Goal: Task Accomplishment & Management: Manage account settings

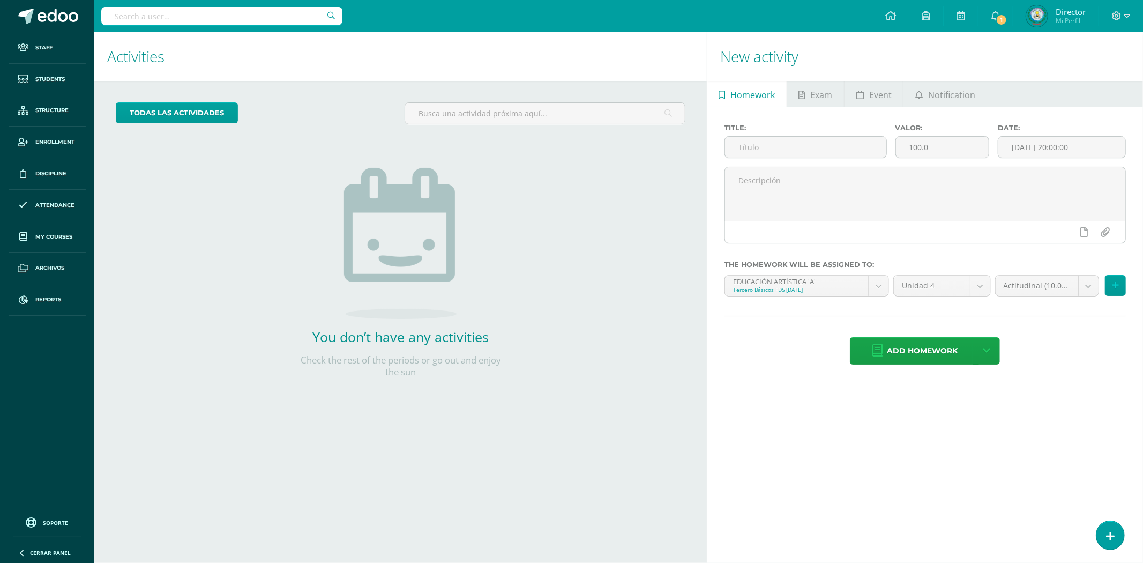
click at [151, 14] on input "text" at bounding box center [221, 16] width 241 height 18
type input "MERLIN"
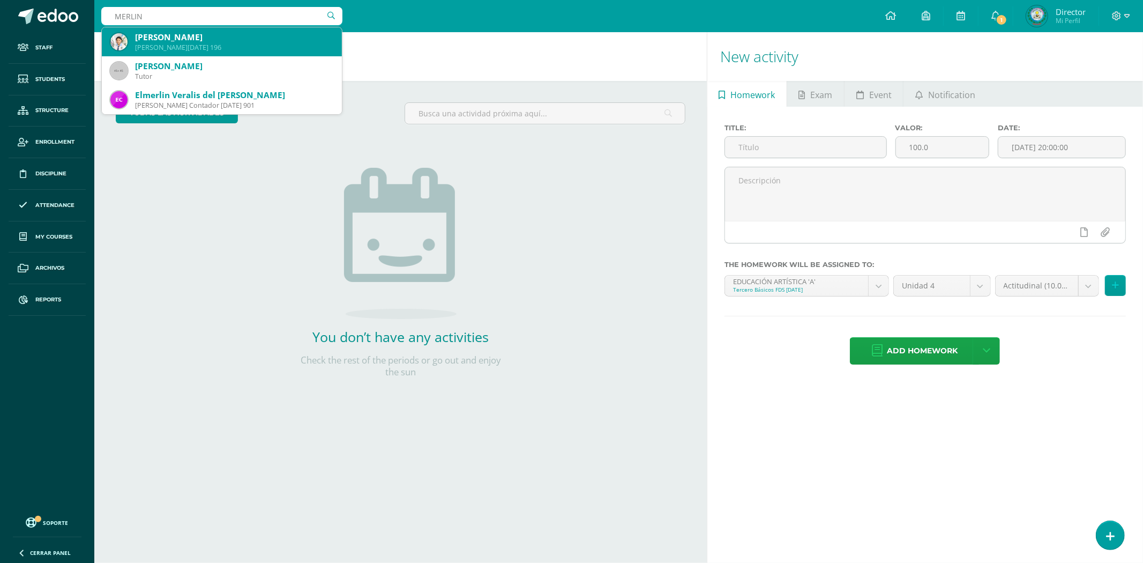
click at [301, 33] on div "Merlin Dayerly Carías Estrada" at bounding box center [234, 37] width 198 height 11
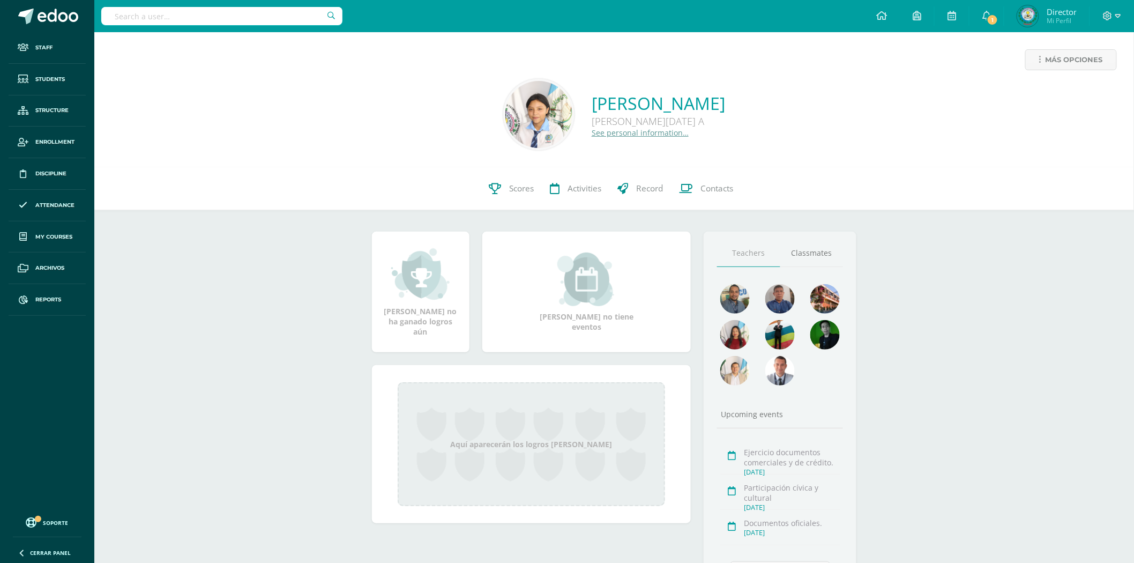
click at [115, 19] on input "text" at bounding box center [221, 16] width 241 height 18
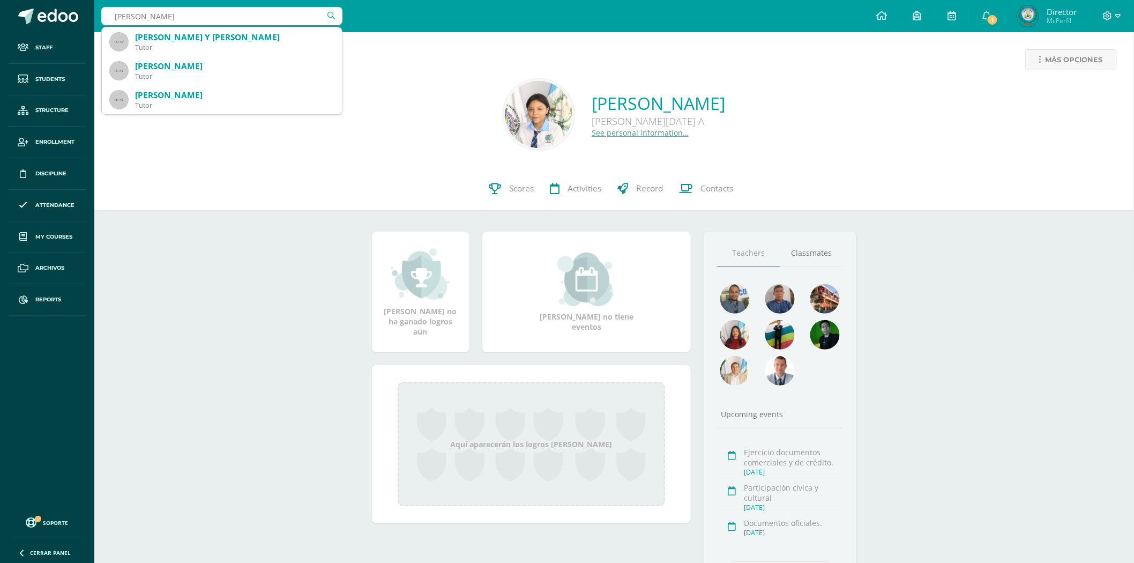
type input "ANTHONY"
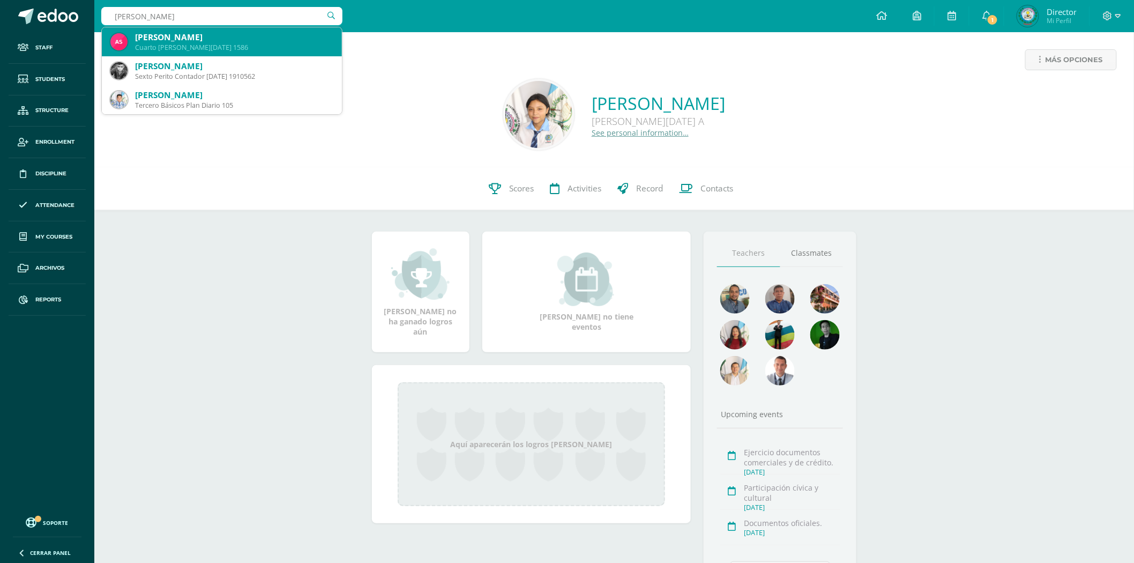
click at [129, 35] on div "Anthony Josué Santos Ramírez Cuarto BACO Sábado 1586" at bounding box center [221, 41] width 223 height 29
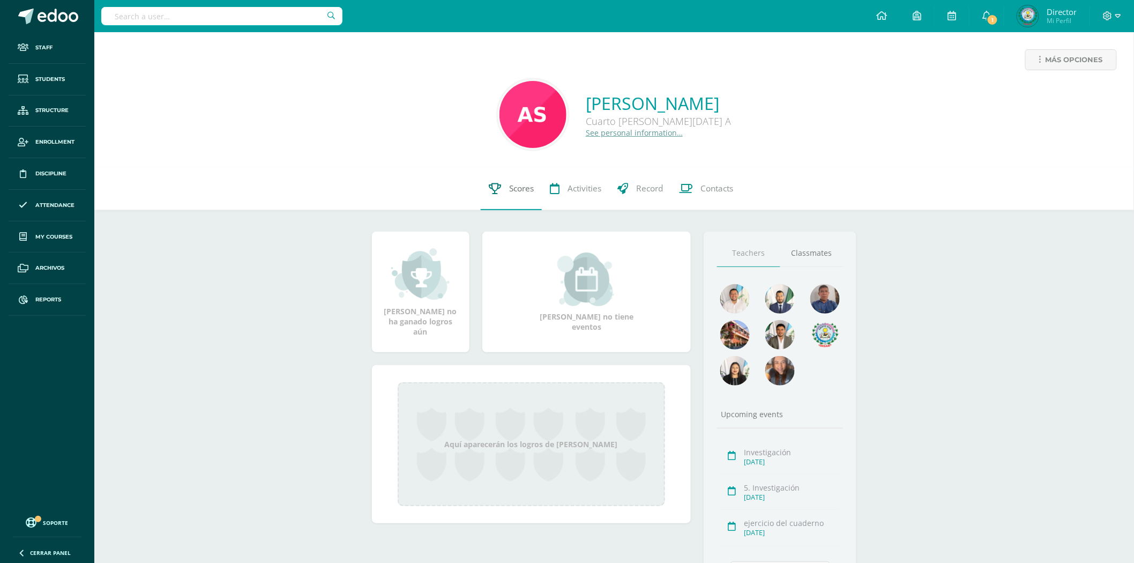
click at [510, 192] on span "Scores" at bounding box center [521, 188] width 25 height 11
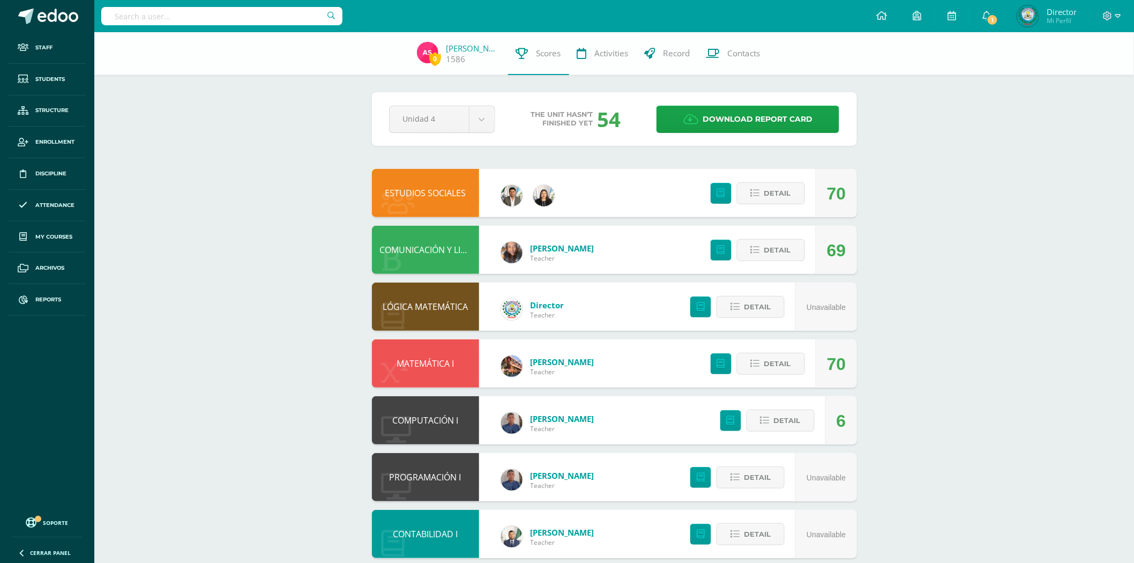
click at [434, 192] on link "ESTUDIOS SOCIALES" at bounding box center [425, 193] width 81 height 12
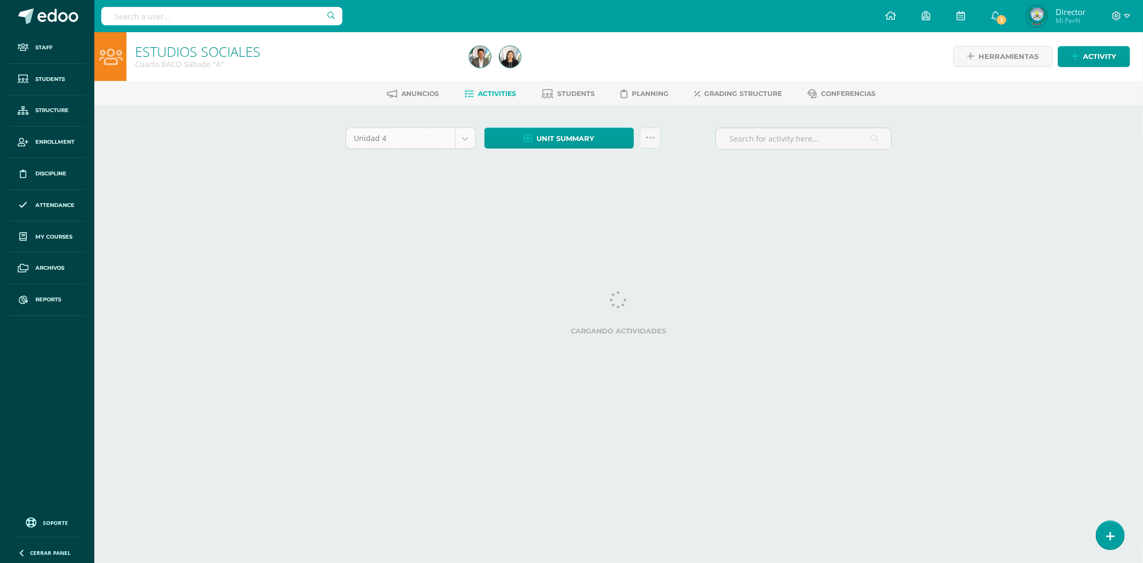
click at [465, 130] on body "Staff Students Structure Enrollment Discipline Attendance My courses Archivos R…" at bounding box center [571, 100] width 1143 height 200
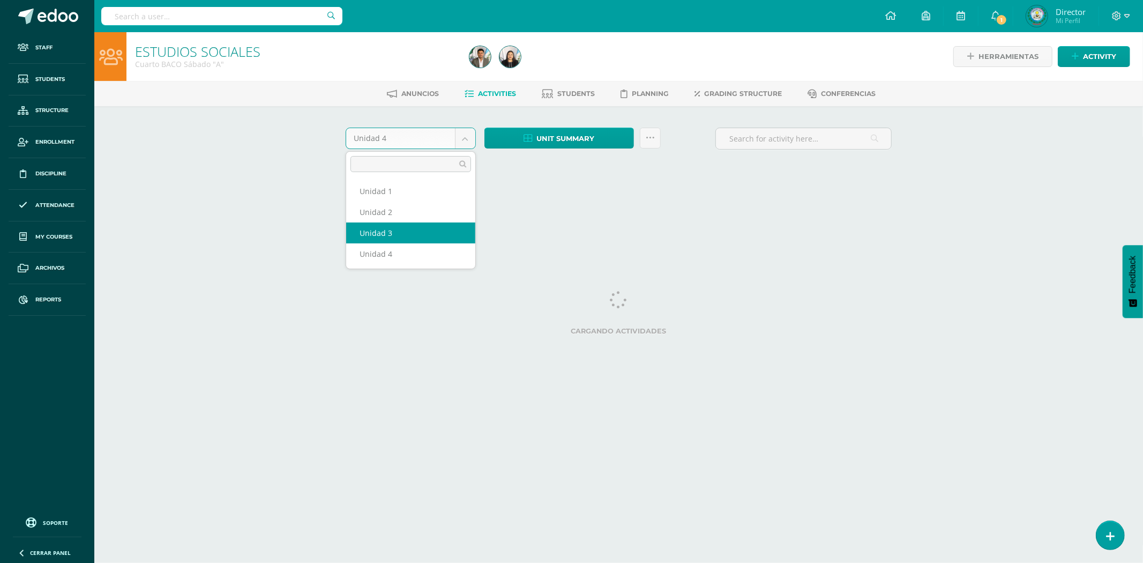
select select "Unidad 3"
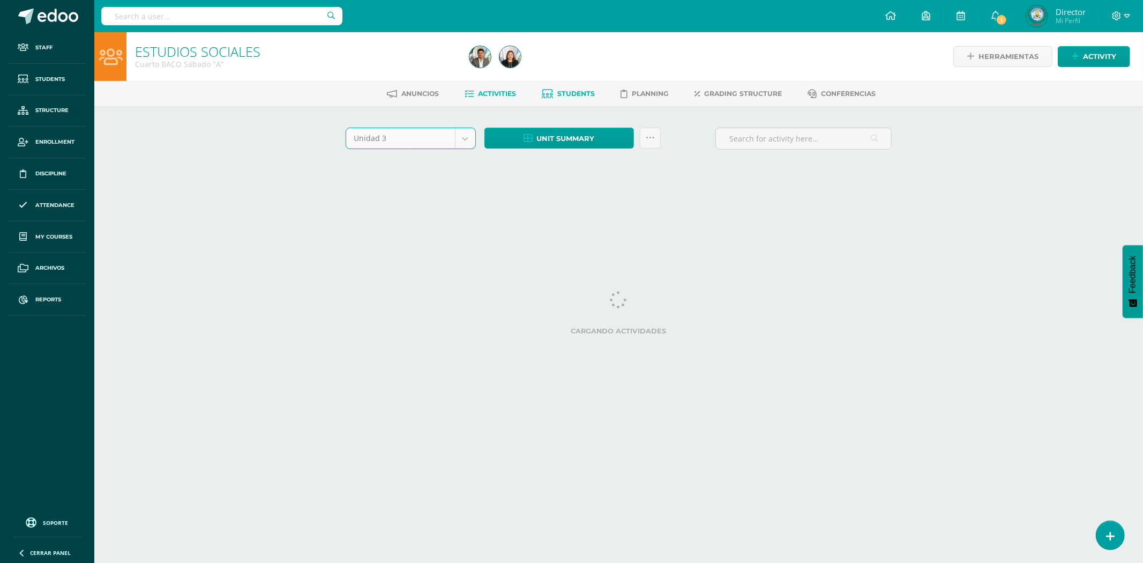
click at [555, 93] on link "Students" at bounding box center [568, 93] width 53 height 17
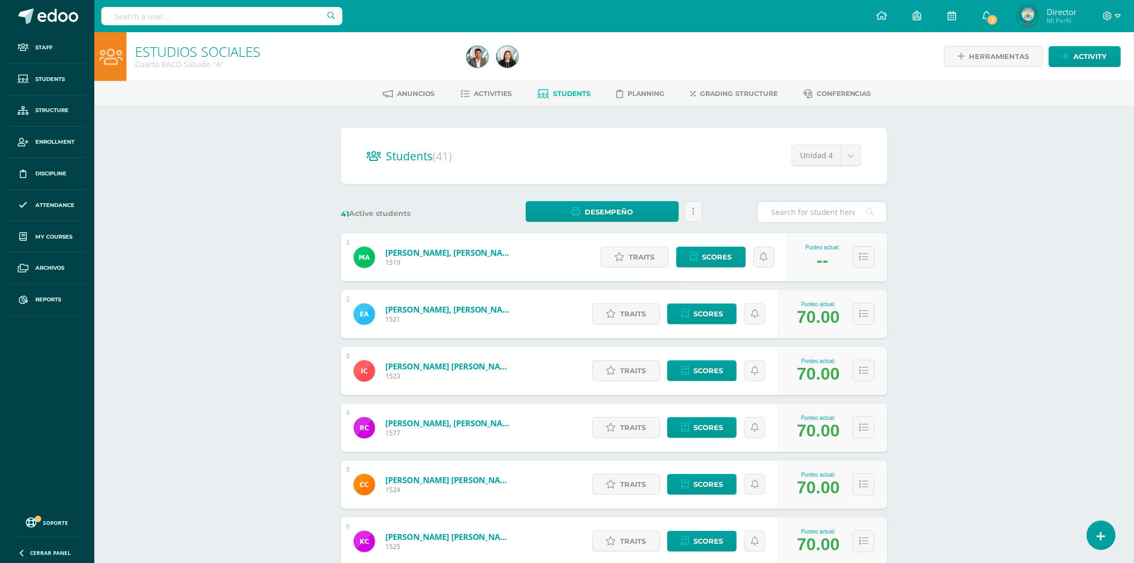
click at [797, 206] on input "text" at bounding box center [822, 211] width 129 height 21
click at [836, 153] on body "Staff Students Structure Enrollment Discipline Attendance My courses Archivos R…" at bounding box center [567, 430] width 1134 height 860
select select "/dashboard/teacher/section/2087/students/?unit=70739"
click at [809, 218] on input "text" at bounding box center [822, 211] width 129 height 21
type input "AN"
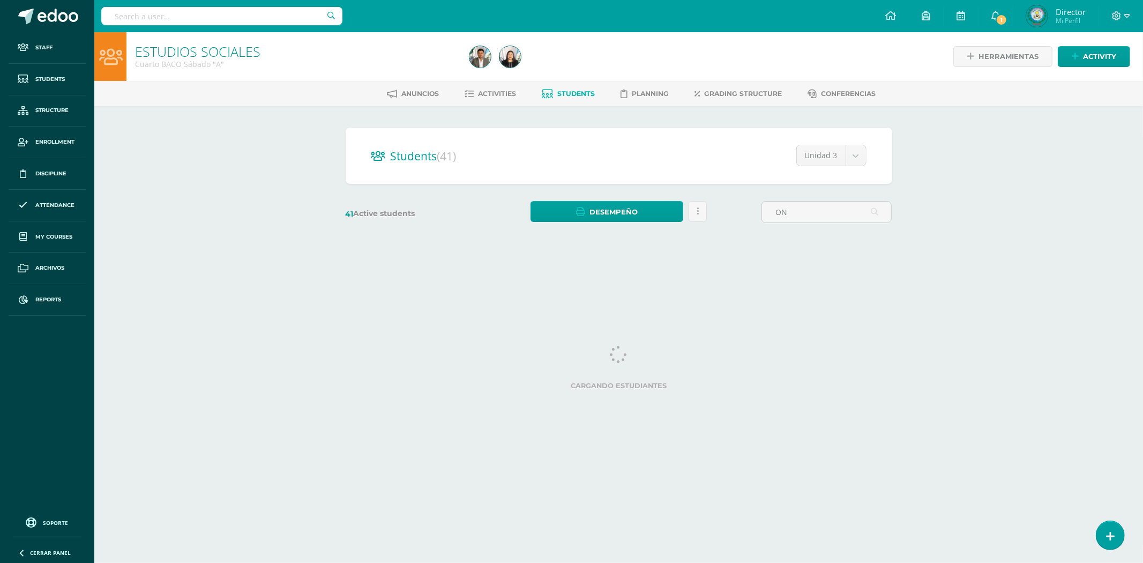
type input "O"
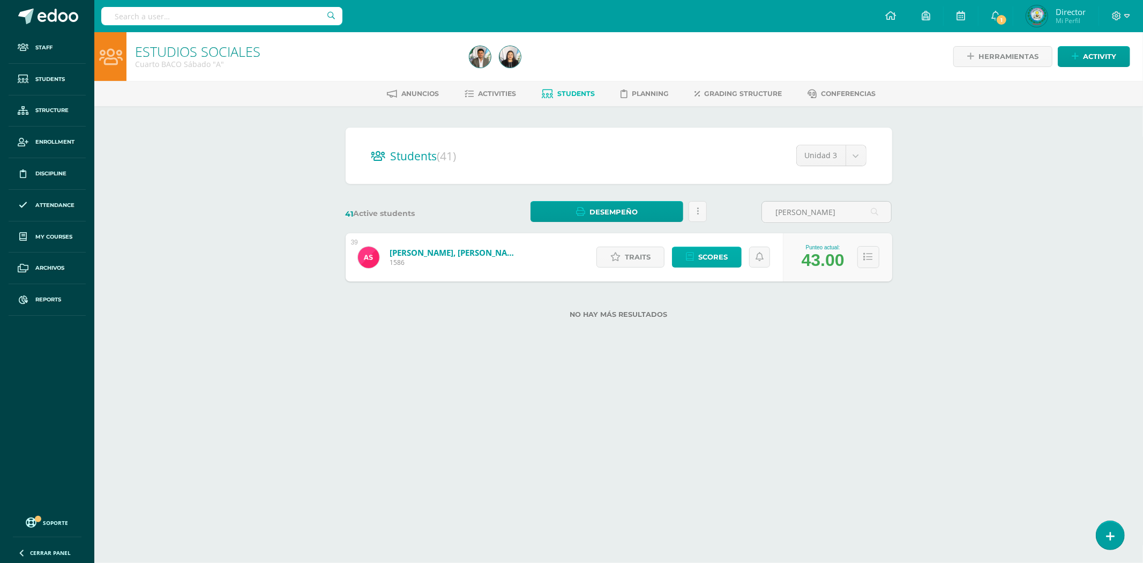
type input "ANTHONY"
click at [710, 256] on span "Scores" at bounding box center [712, 257] width 29 height 20
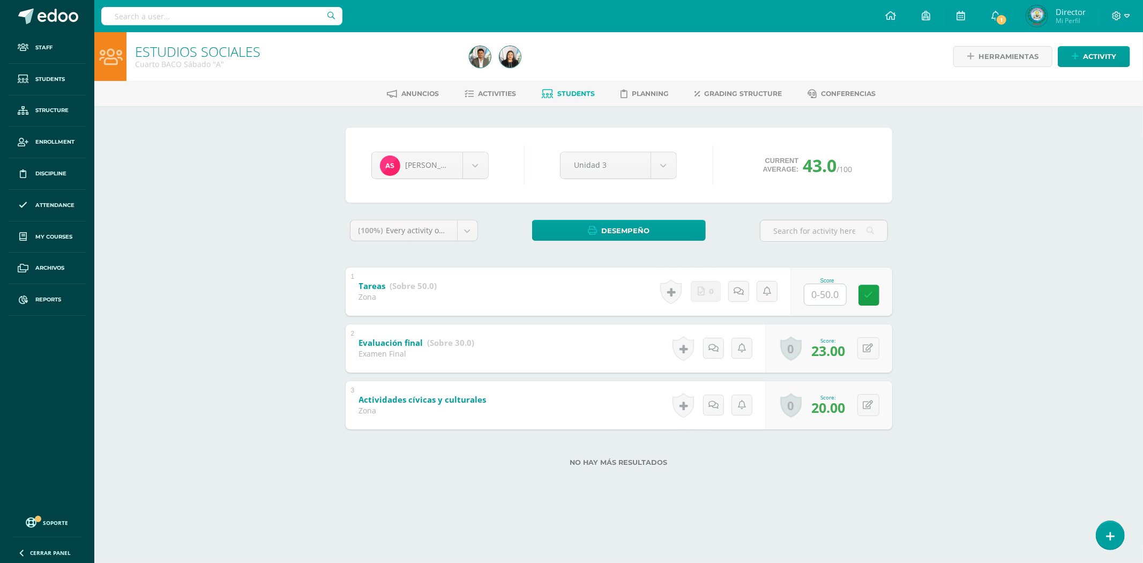
drag, startPoint x: 816, startPoint y: 292, endPoint x: 816, endPoint y: 304, distance: 11.8
click at [816, 304] on input "text" at bounding box center [825, 294] width 42 height 21
type input "50"
click at [878, 293] on icon at bounding box center [876, 294] width 10 height 9
click at [160, 20] on input "text" at bounding box center [221, 16] width 241 height 18
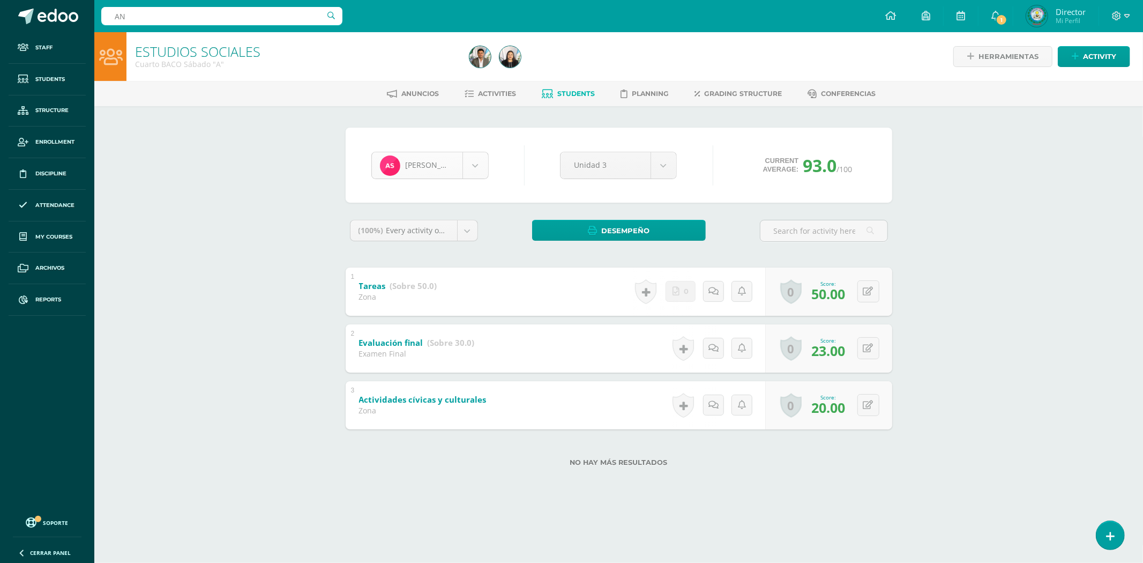
type input "AN"
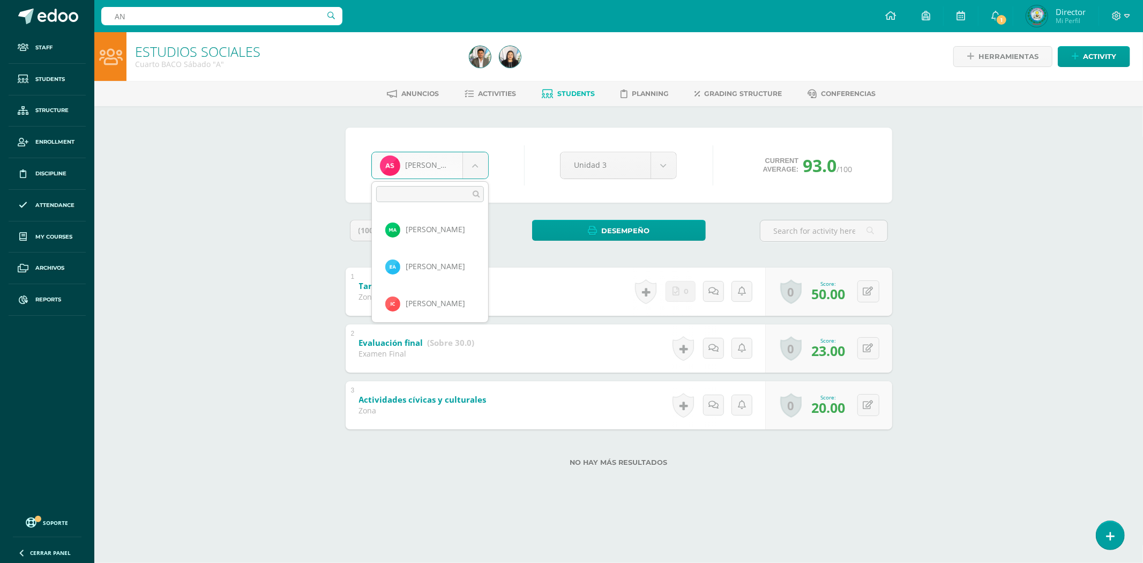
click at [470, 158] on body "Staff Students Structure Enrollment Discipline Attendance My courses Archivos R…" at bounding box center [571, 250] width 1143 height 500
select select "8932"
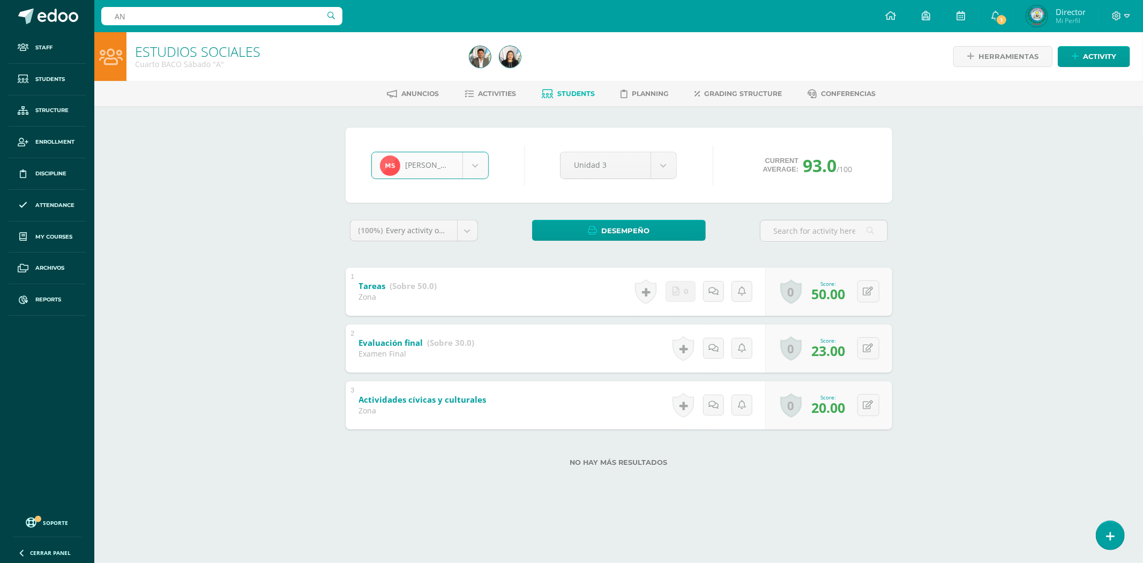
click at [472, 159] on body "Staff Students Structure Enrollment Discipline Attendance My courses Archivos R…" at bounding box center [571, 250] width 1143 height 500
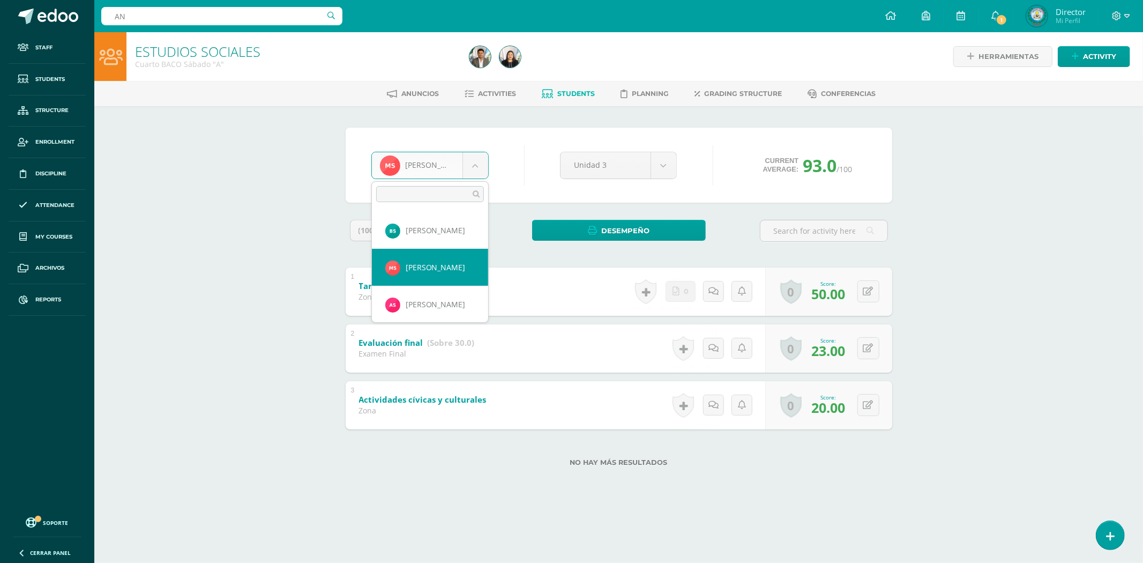
scroll to position [1293, 0]
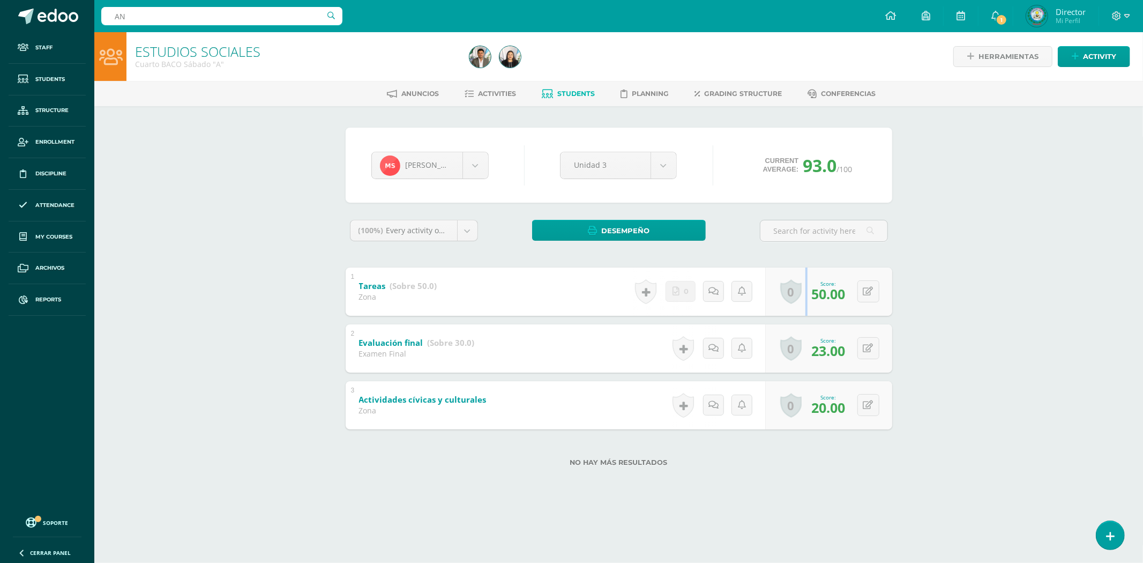
click at [424, 298] on div "Zona" at bounding box center [398, 297] width 78 height 10
click at [185, 10] on input "AN" at bounding box center [221, 16] width 241 height 18
click at [174, 10] on input "text" at bounding box center [221, 16] width 241 height 18
type input "[PERSON_NAME]"
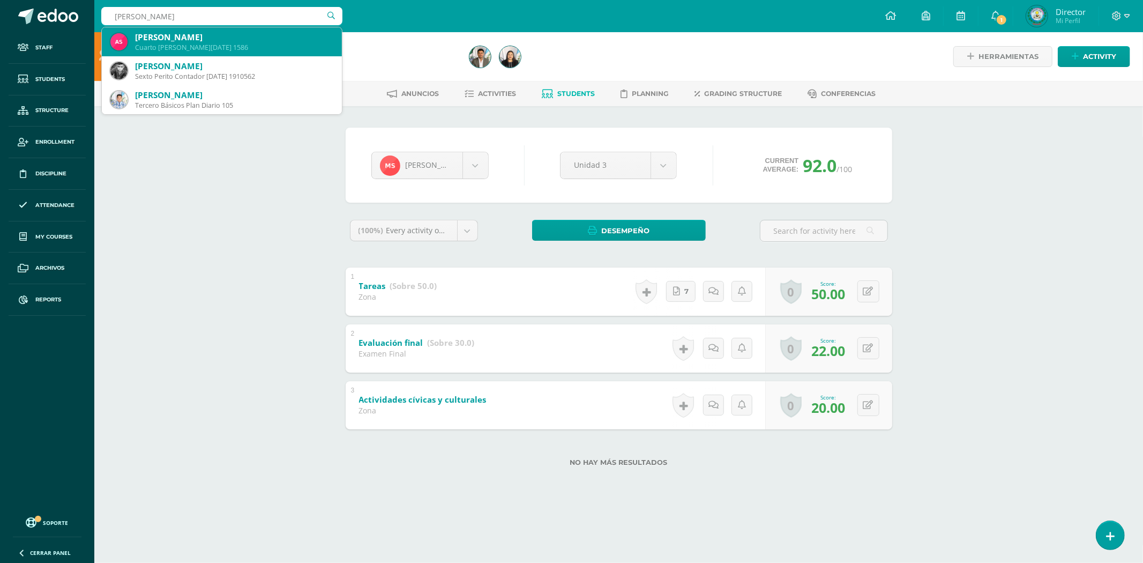
click at [178, 41] on div "[PERSON_NAME]" at bounding box center [234, 37] width 198 height 11
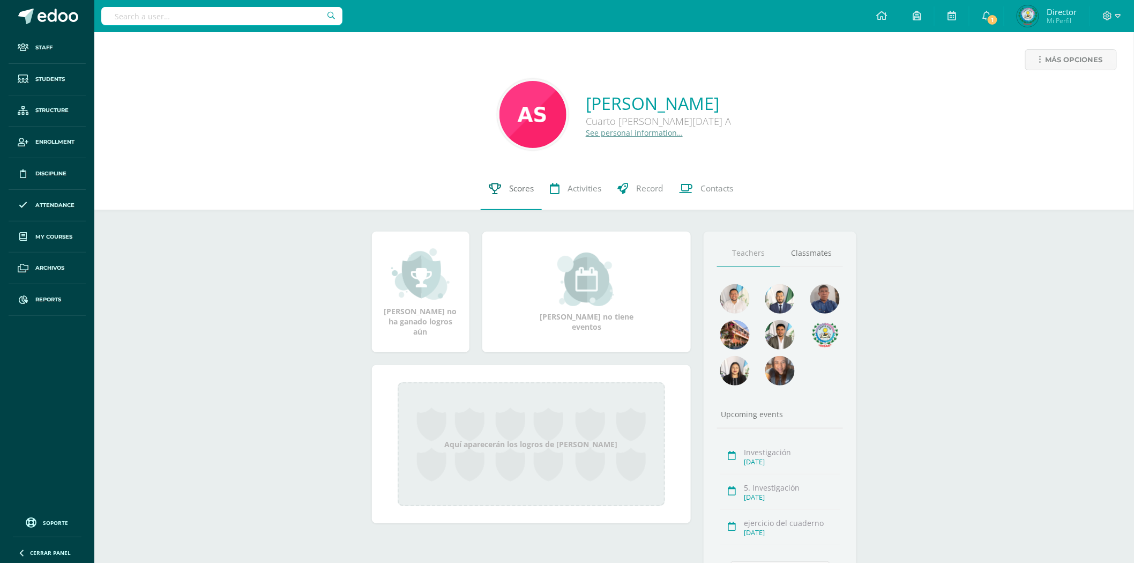
click at [510, 189] on span "Scores" at bounding box center [521, 188] width 25 height 11
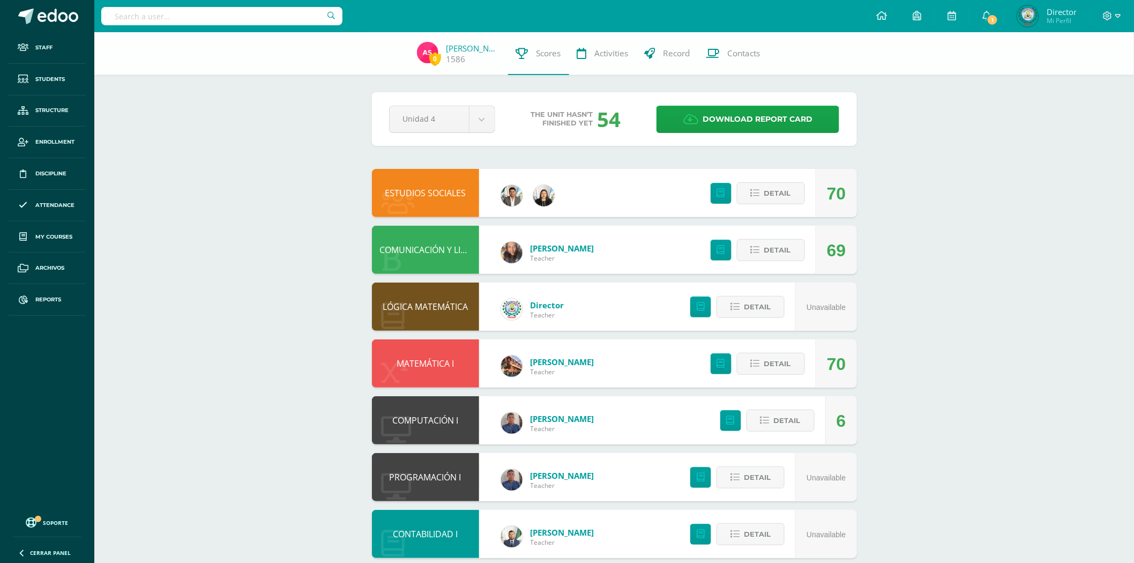
click at [422, 418] on link "COMPUTACIÓN I" at bounding box center [425, 420] width 66 height 12
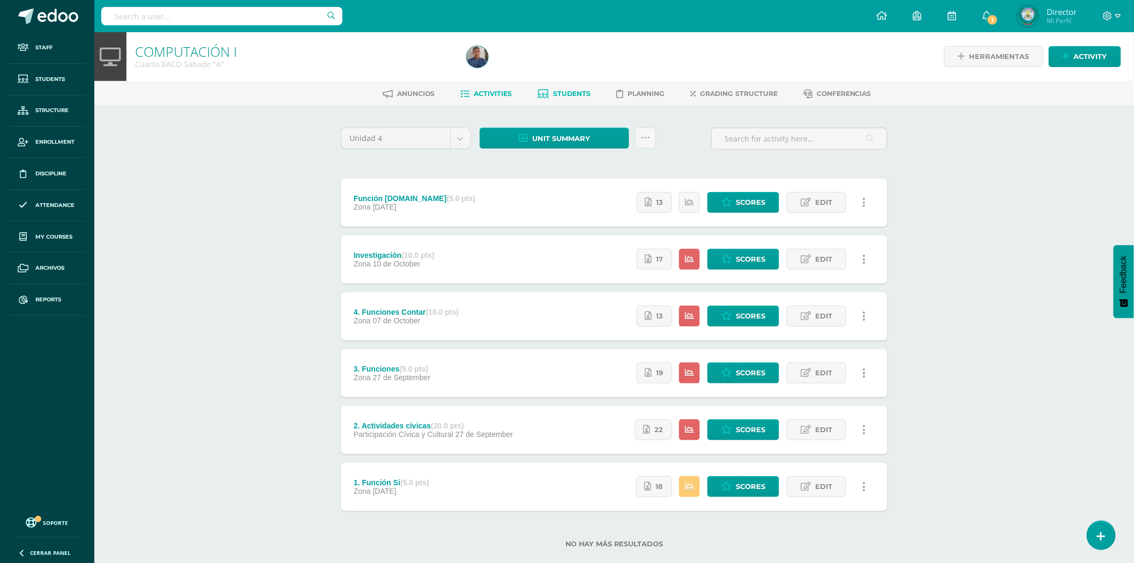
click at [559, 100] on link "Students" at bounding box center [563, 93] width 53 height 17
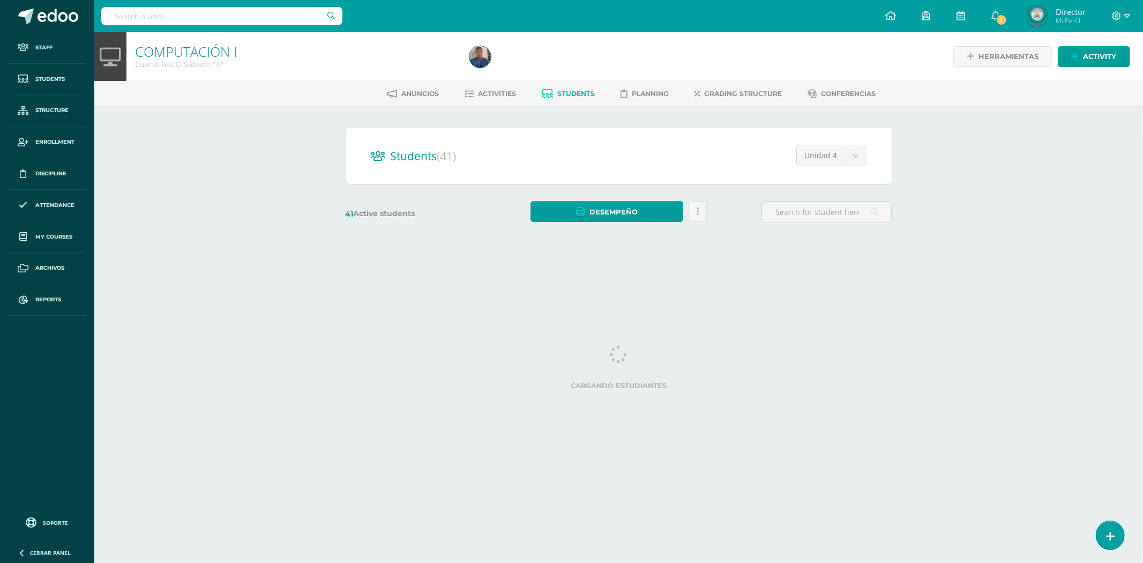
click at [851, 161] on body "Staff Students Structure Enrollment Discipline Attendance My courses Archivos R…" at bounding box center [571, 127] width 1143 height 255
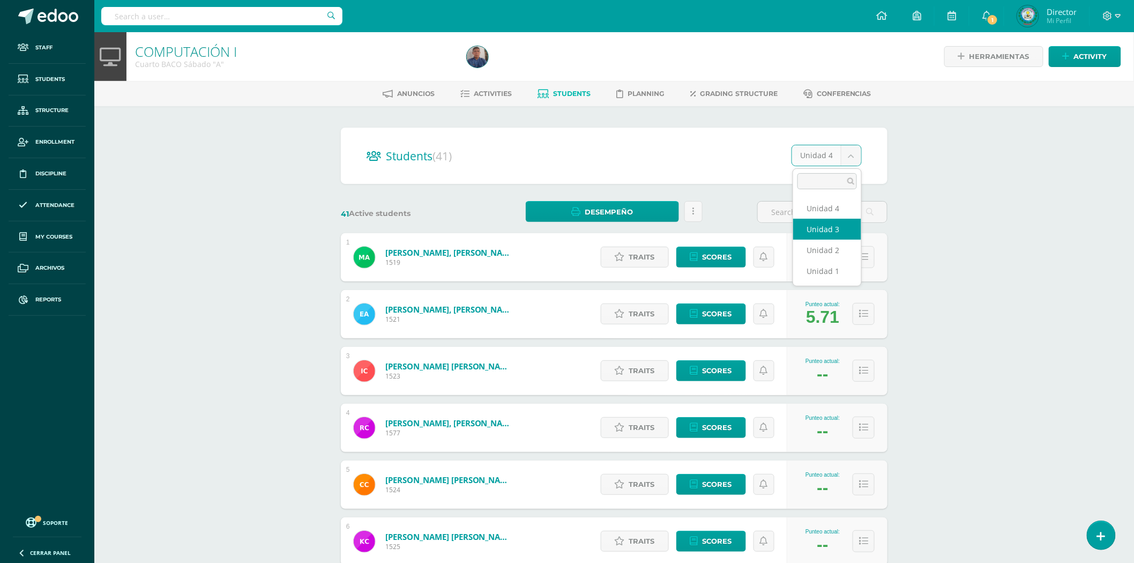
select select "/dashboard/teacher/section/2091/students/?unit=70783"
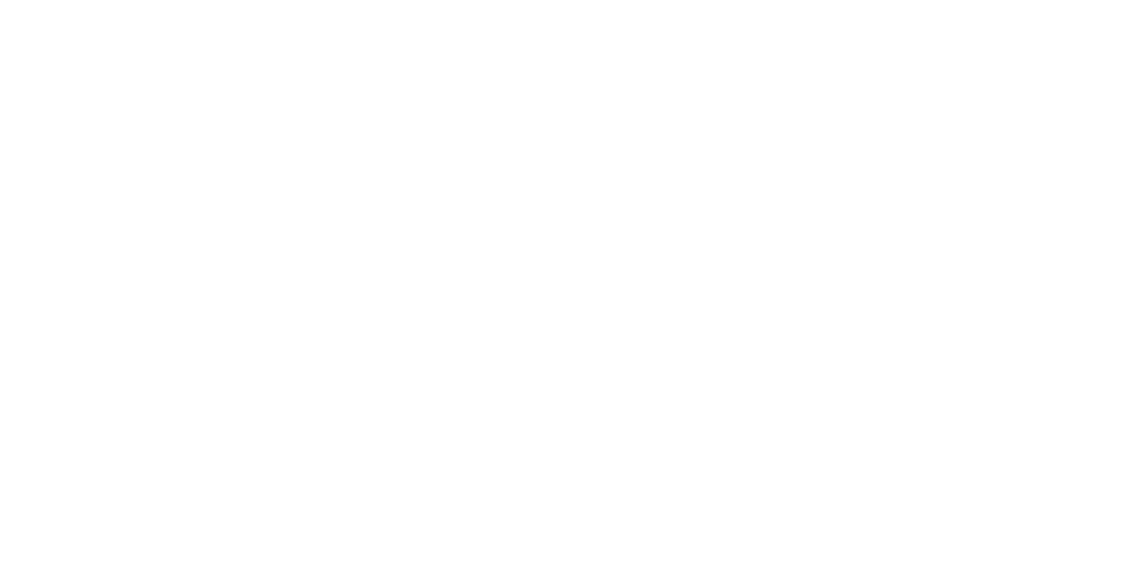
click at [55, 556] on input "text" at bounding box center [32, 566] width 46 height 21
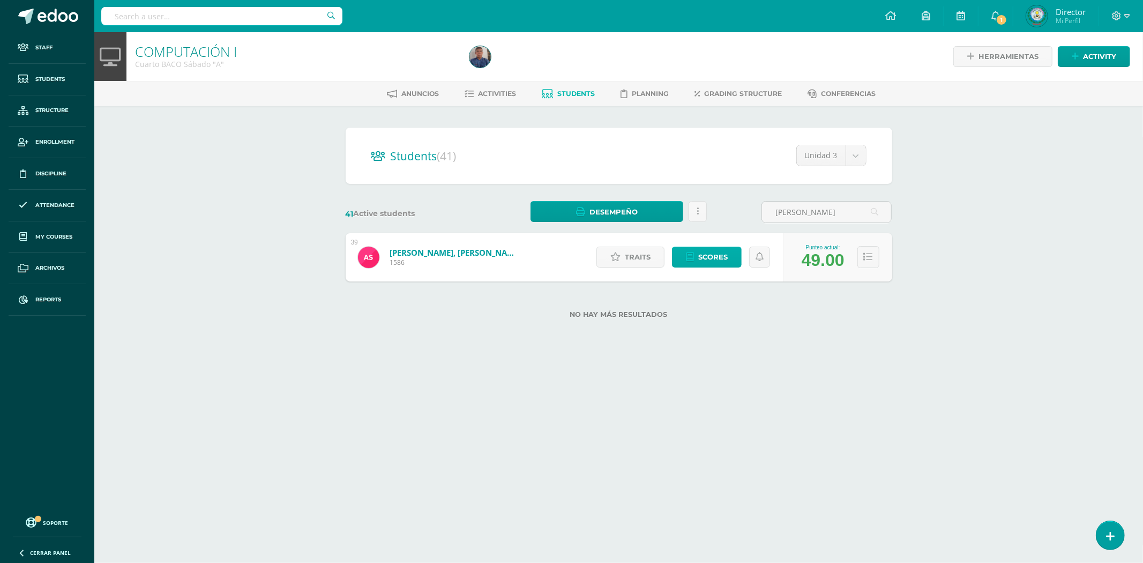
type input "[PERSON_NAME]"
click at [728, 252] on link "Scores" at bounding box center [707, 256] width 70 height 21
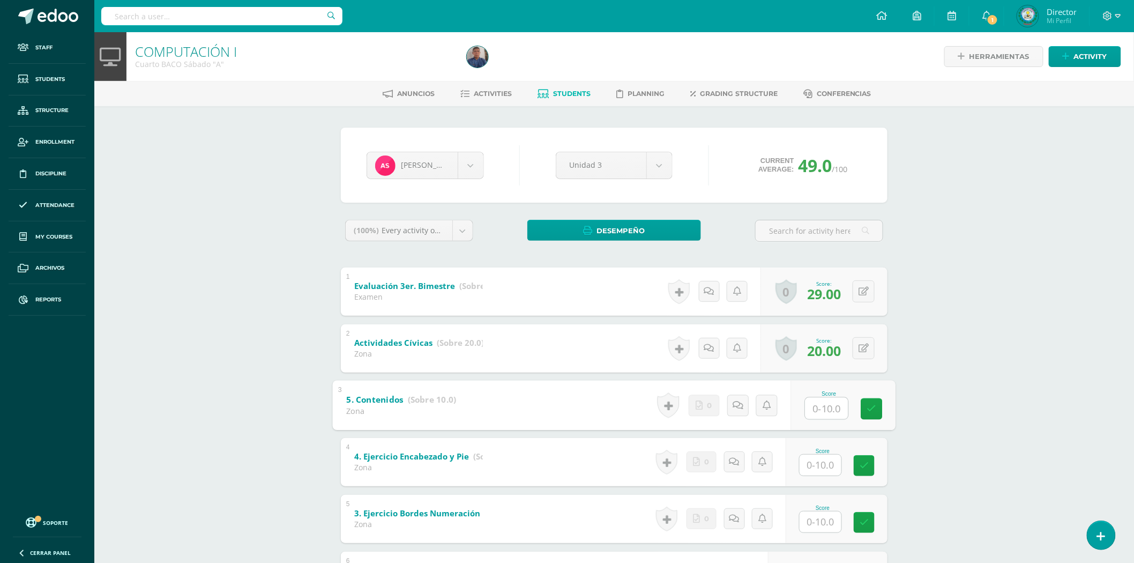
click at [806, 401] on input "text" at bounding box center [826, 407] width 43 height 21
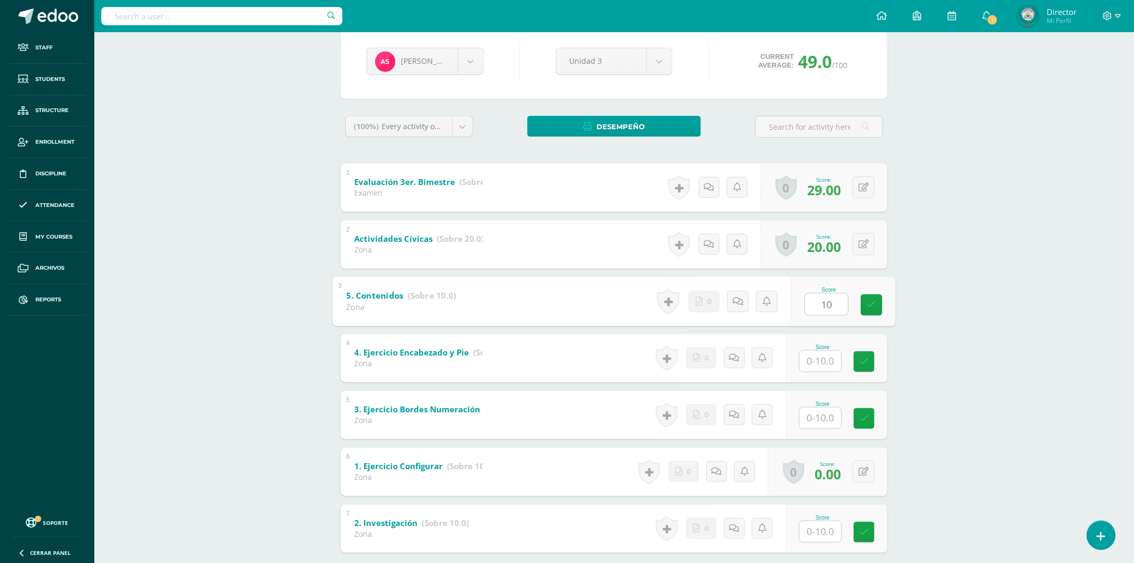
scroll to position [119, 0]
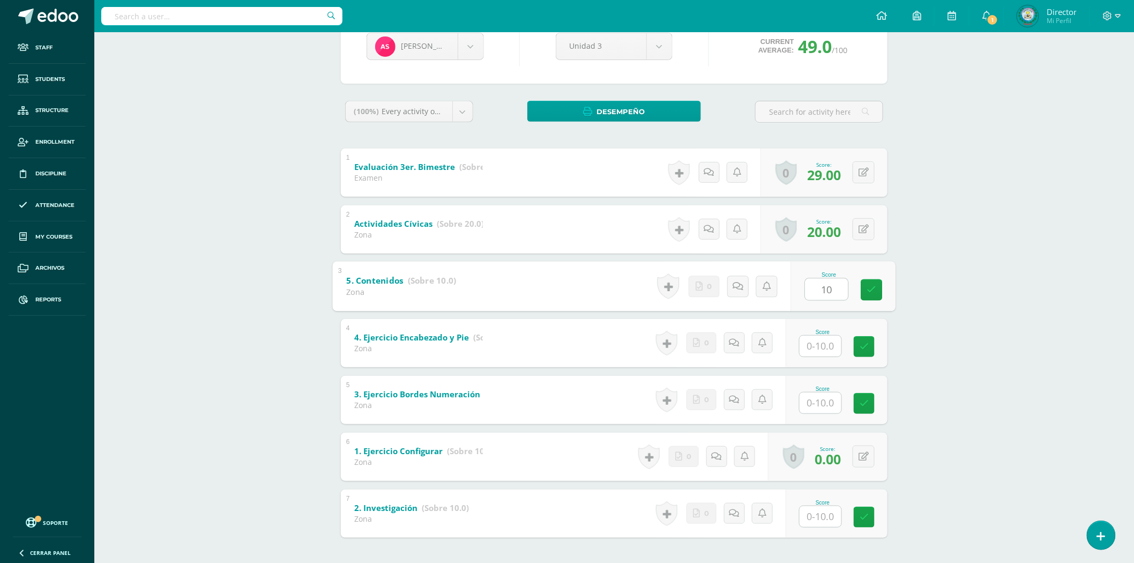
type input "10"
click at [818, 354] on input "text" at bounding box center [821, 345] width 42 height 21
type input "10"
click at [816, 404] on input "text" at bounding box center [826, 402] width 43 height 21
type input "5"
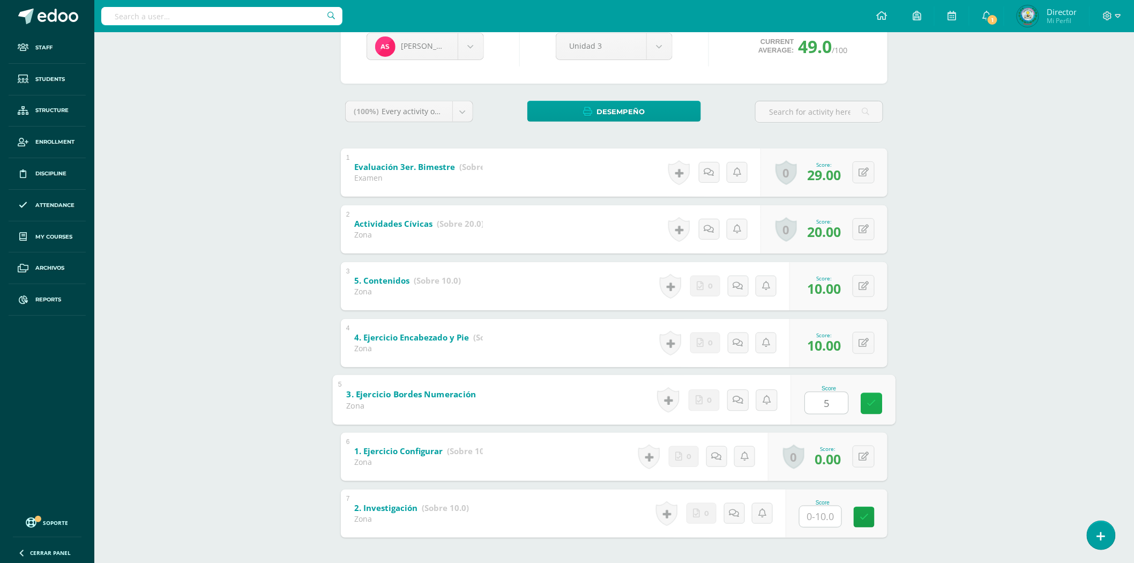
click at [872, 408] on link at bounding box center [871, 402] width 21 height 21
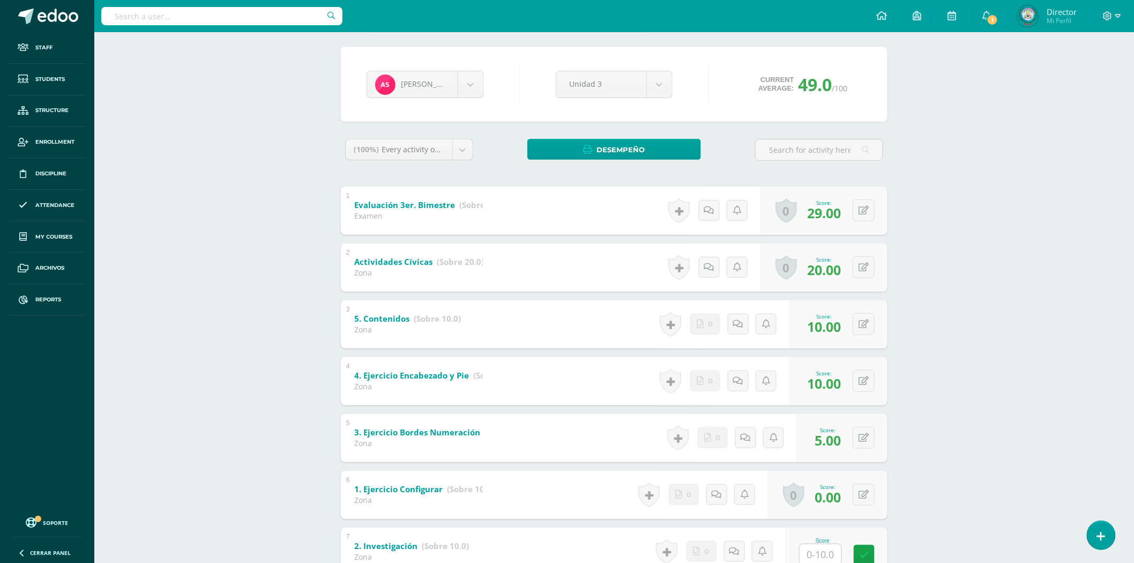
scroll to position [59, 0]
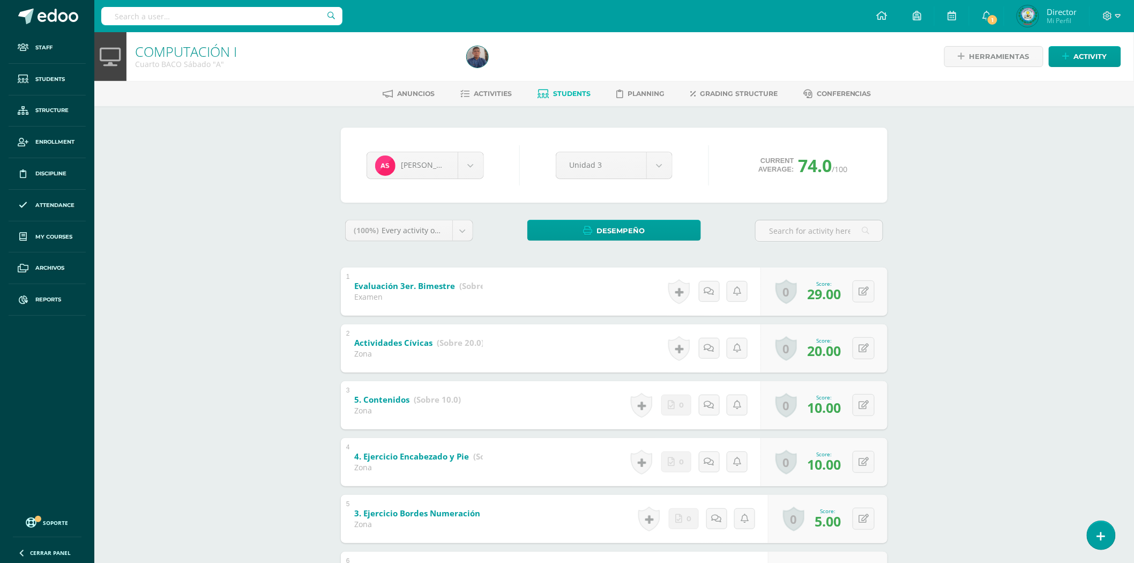
click at [233, 13] on input "text" at bounding box center [221, 16] width 241 height 18
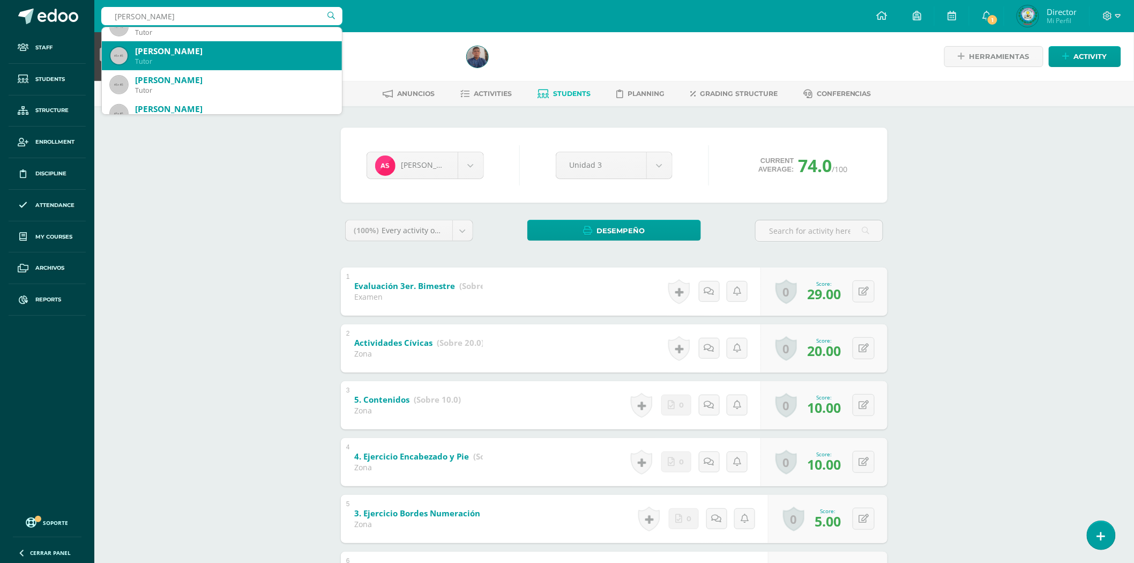
scroll to position [178, 0]
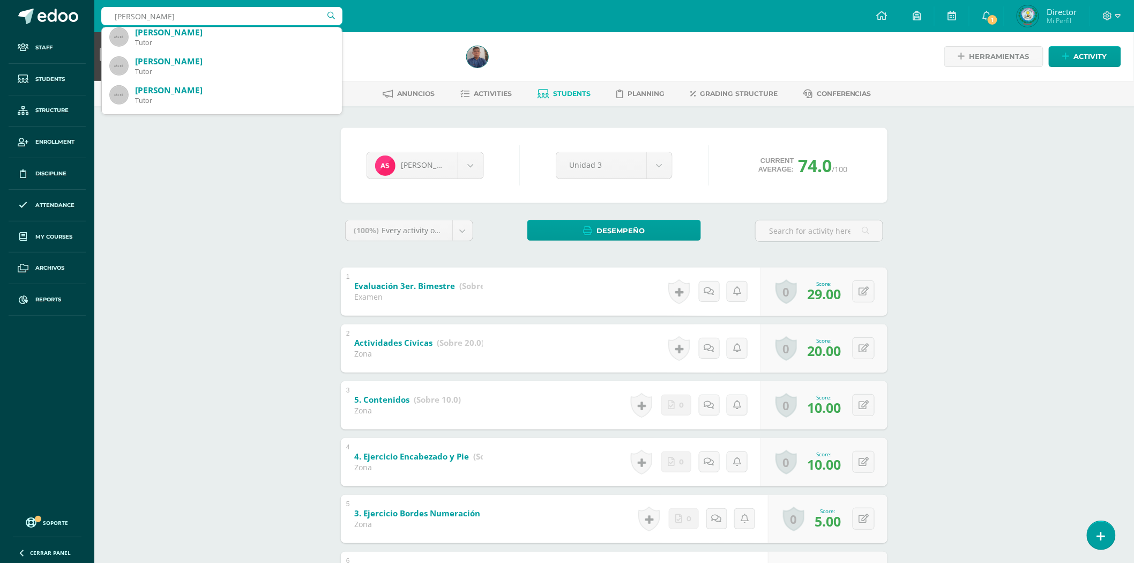
click at [186, 12] on input "CARLOS ED" at bounding box center [221, 16] width 241 height 18
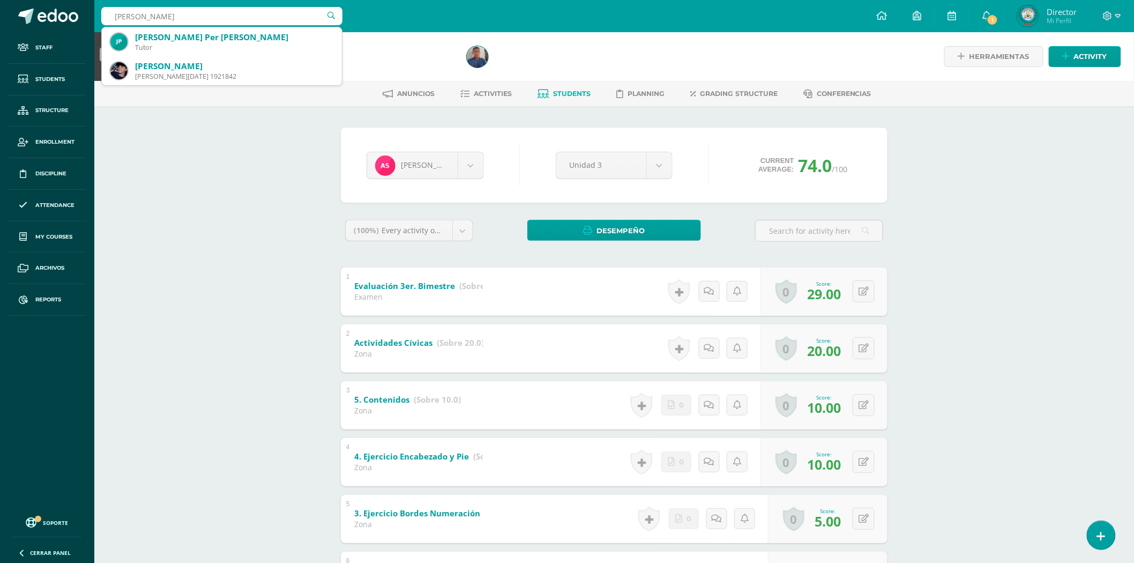
type input "CARLOS EDUARDO PEREZ"
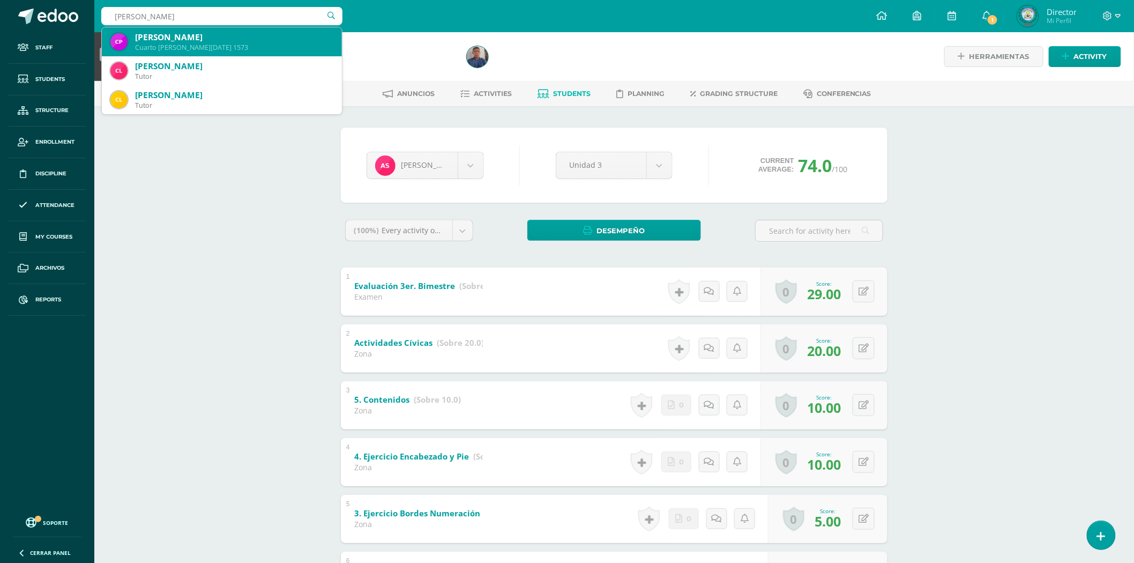
click at [189, 40] on div "[PERSON_NAME]" at bounding box center [234, 37] width 198 height 11
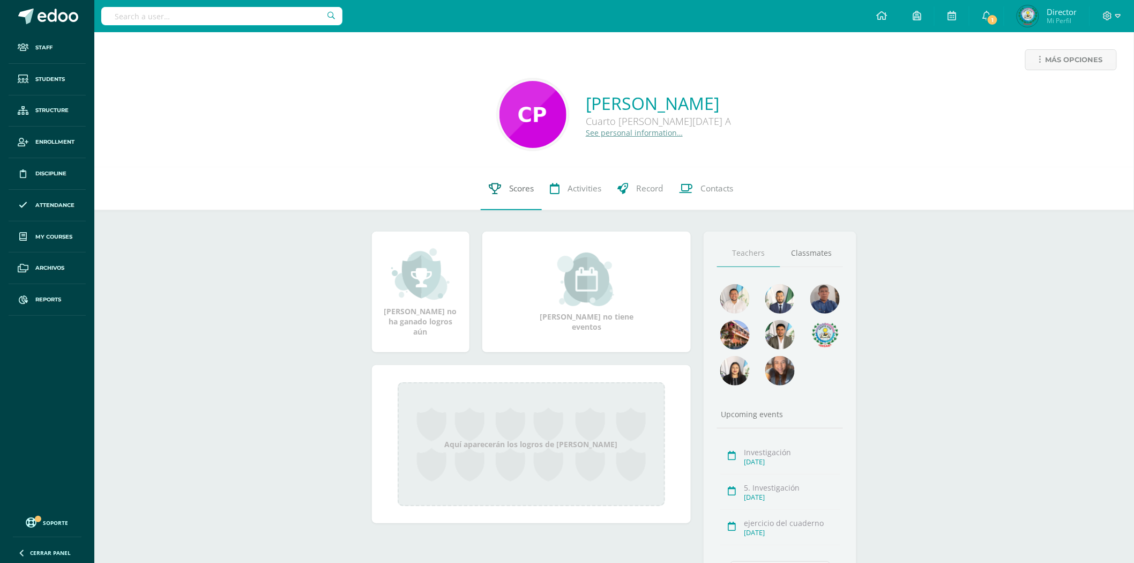
click at [499, 185] on icon at bounding box center [495, 188] width 12 height 11
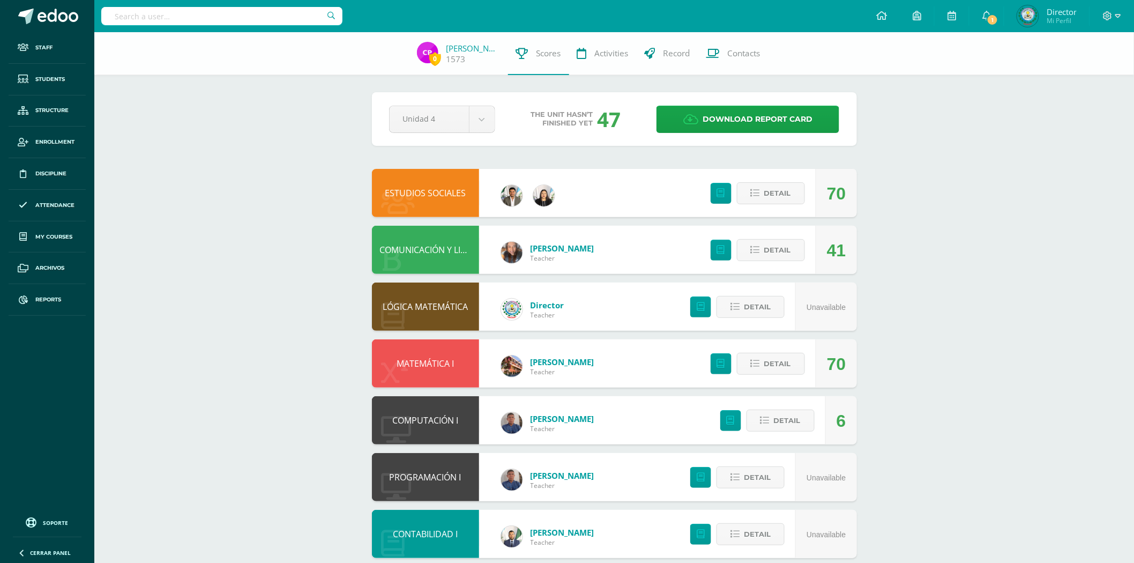
click at [430, 189] on link "ESTUDIOS SOCIALES" at bounding box center [425, 193] width 81 height 12
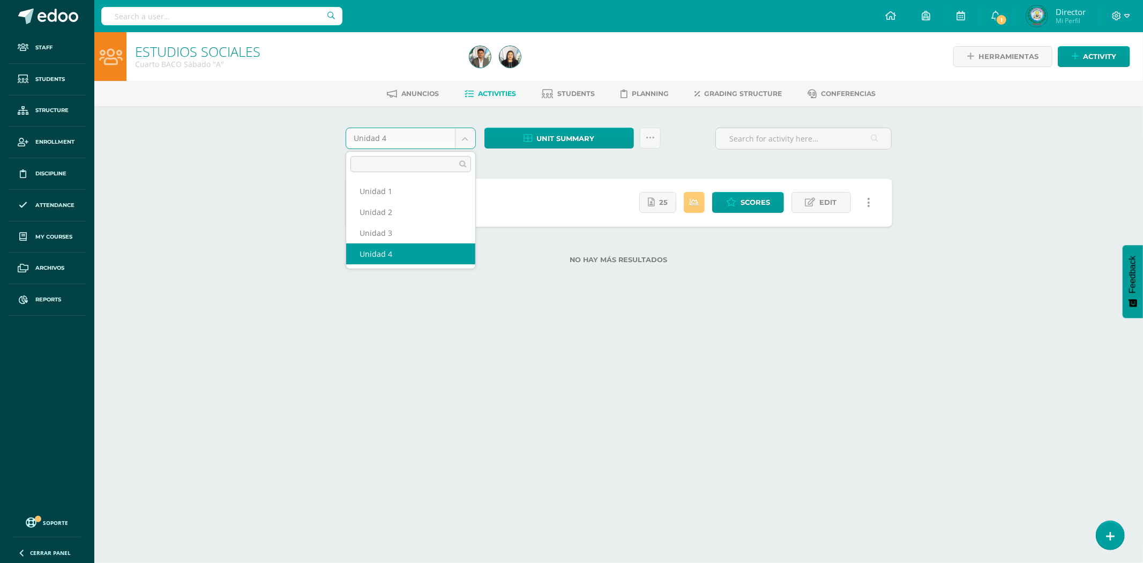
click at [461, 131] on body "Staff Students Structure Enrollment Discipline Attendance My courses Archivos R…" at bounding box center [571, 149] width 1143 height 298
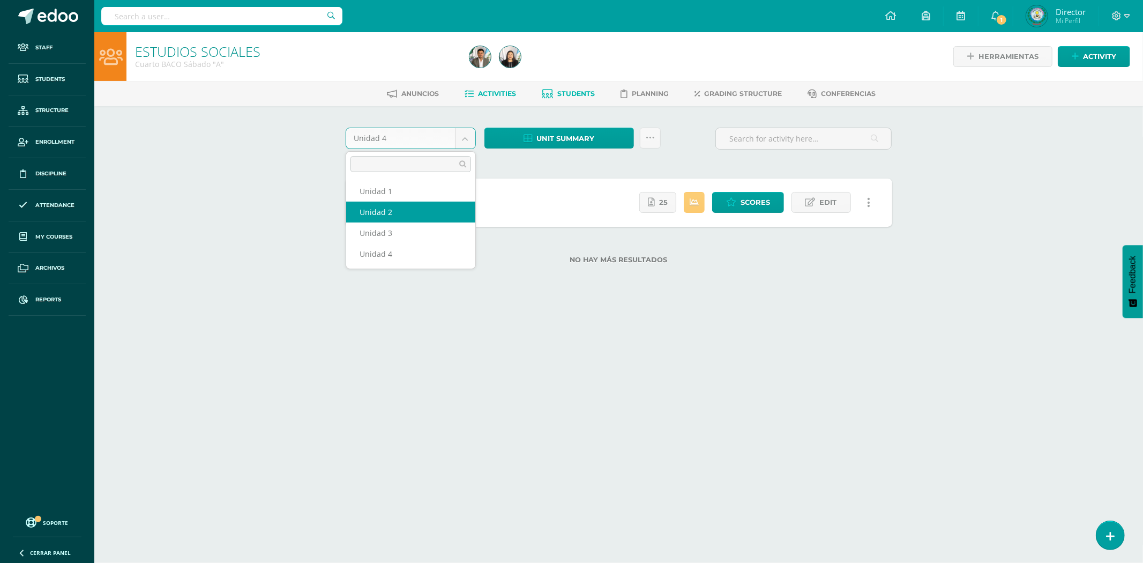
click at [586, 89] on body "Staff Students Structure Enrollment Discipline Attendance My courses Archivos R…" at bounding box center [571, 149] width 1143 height 298
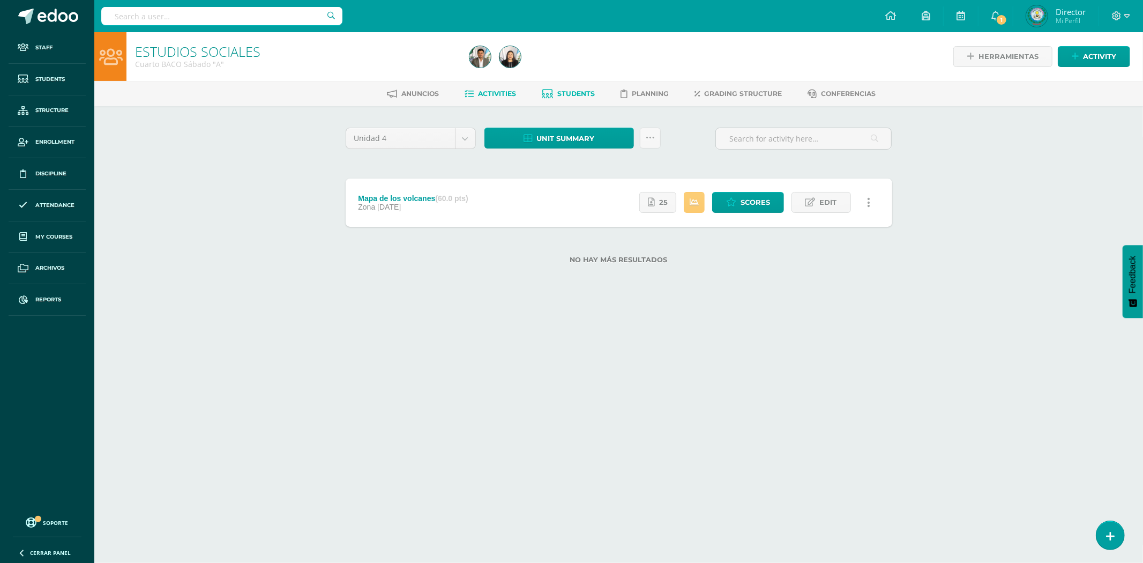
click at [579, 93] on span "Students" at bounding box center [577, 93] width 38 height 8
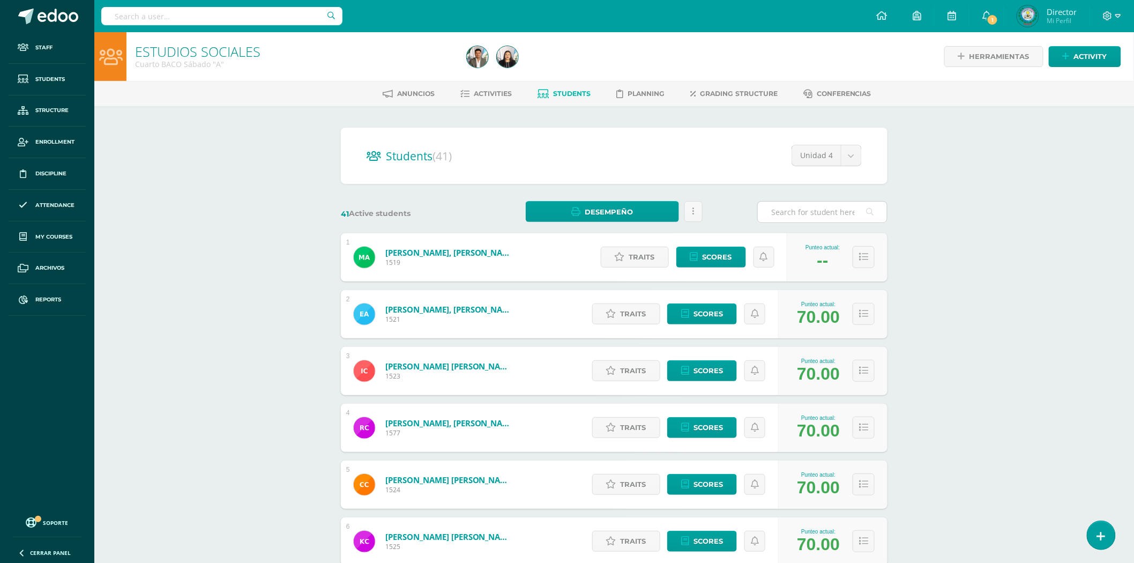
click at [773, 219] on input "text" at bounding box center [822, 211] width 129 height 21
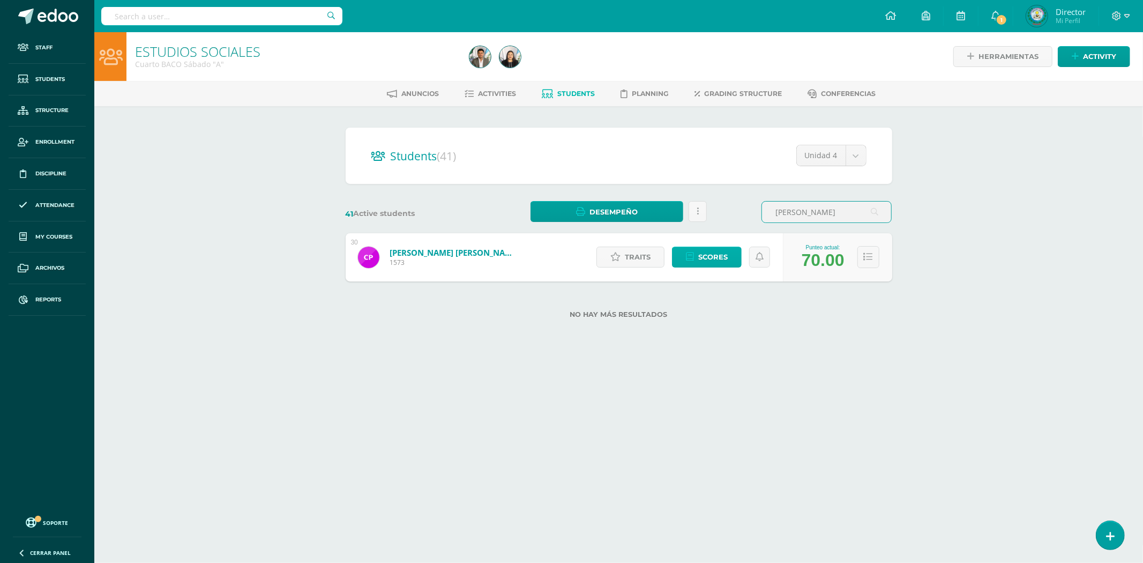
type input "CARLOS EDUARDO"
click at [706, 250] on span "Scores" at bounding box center [712, 257] width 29 height 20
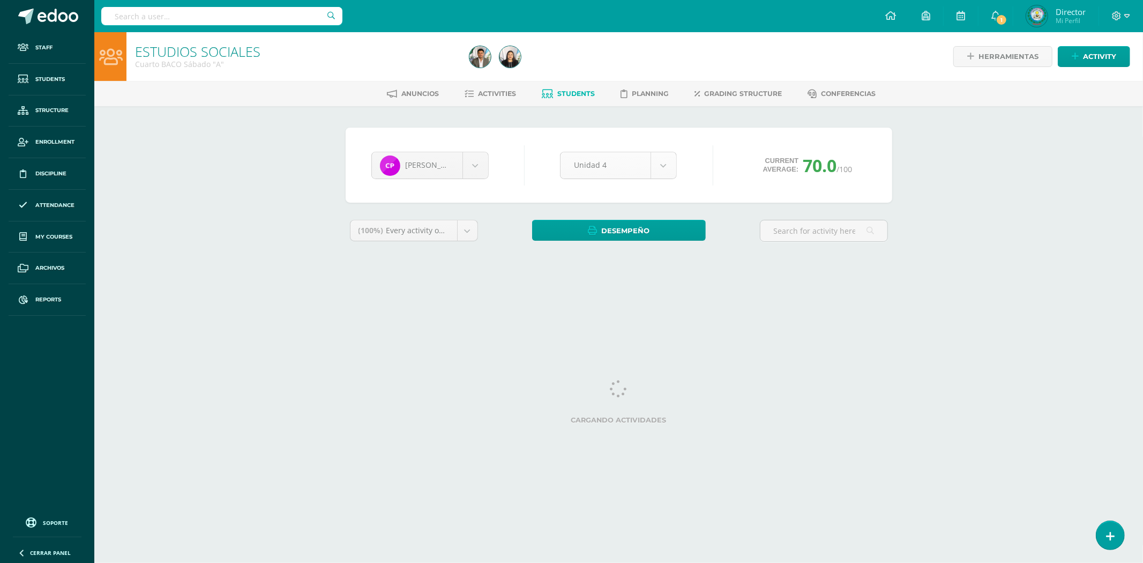
click at [644, 175] on body "Staff Students Structure Enrollment Discipline Attendance My courses Archivos R…" at bounding box center [571, 144] width 1143 height 289
select select "Unidad 3"
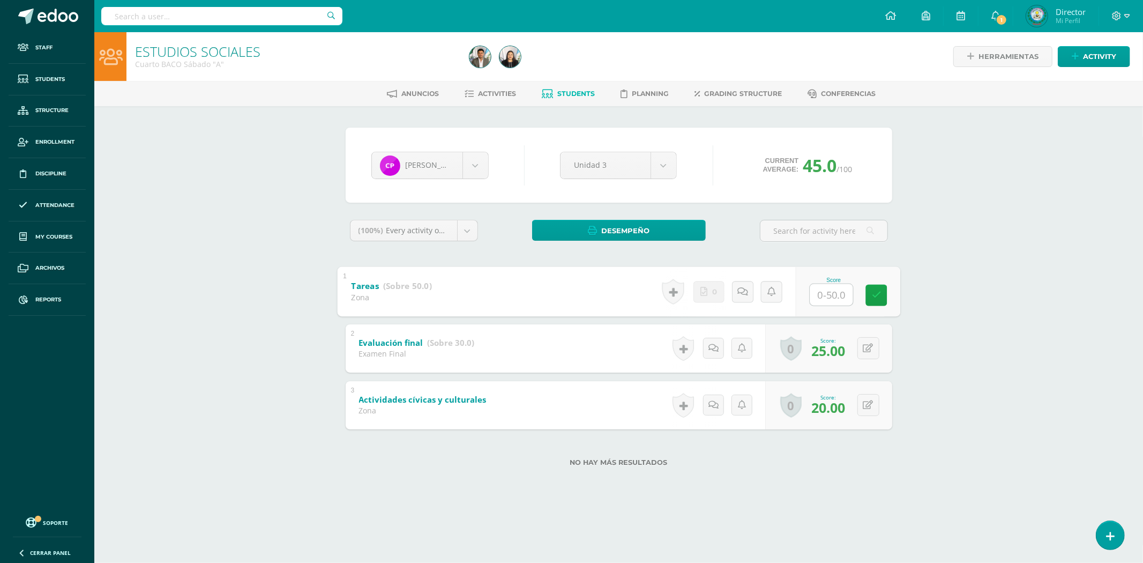
click at [835, 295] on input "text" at bounding box center [831, 293] width 43 height 21
type input "50"
click at [872, 301] on link at bounding box center [875, 294] width 21 height 21
click at [292, 17] on input "text" at bounding box center [221, 16] width 241 height 18
type input "CARLOS EDUARDO"
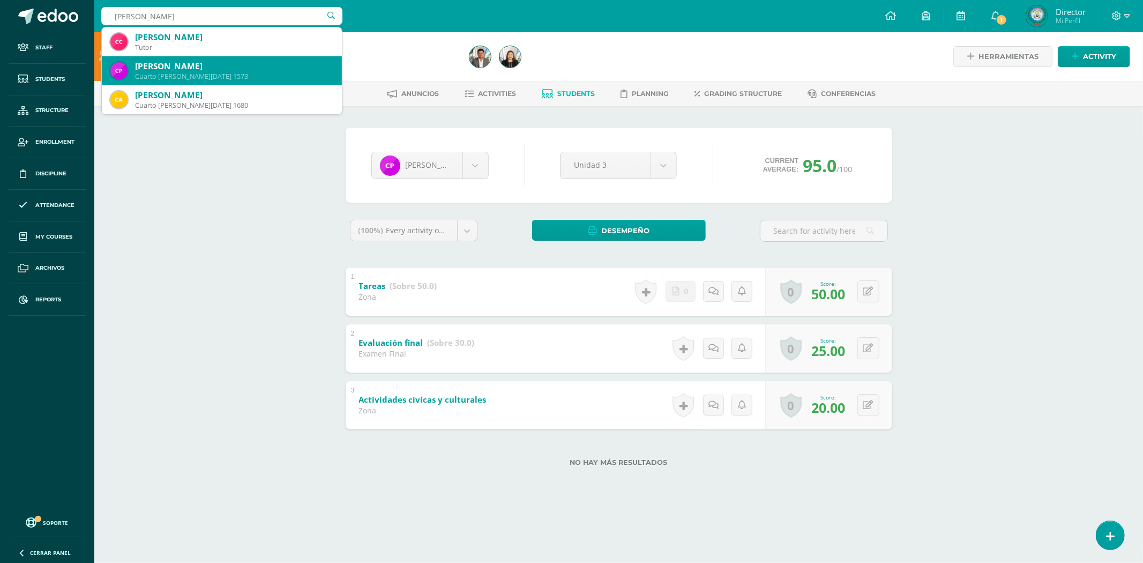
click at [284, 63] on div "[PERSON_NAME]" at bounding box center [234, 66] width 198 height 11
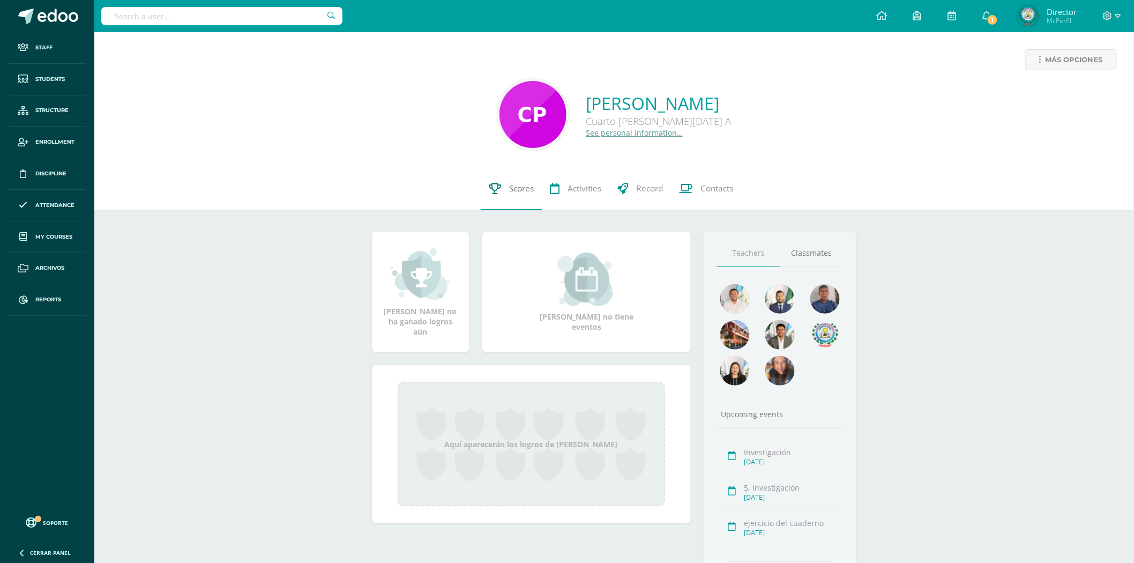
click at [510, 188] on span "Scores" at bounding box center [521, 188] width 25 height 11
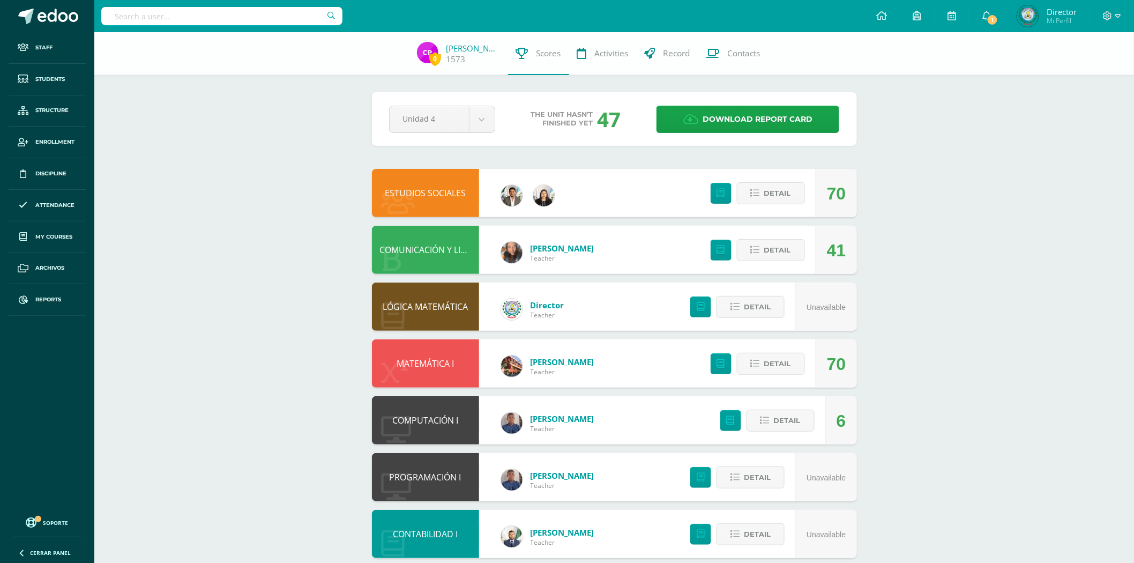
click at [420, 419] on link "COMPUTACIÓN I" at bounding box center [425, 420] width 66 height 12
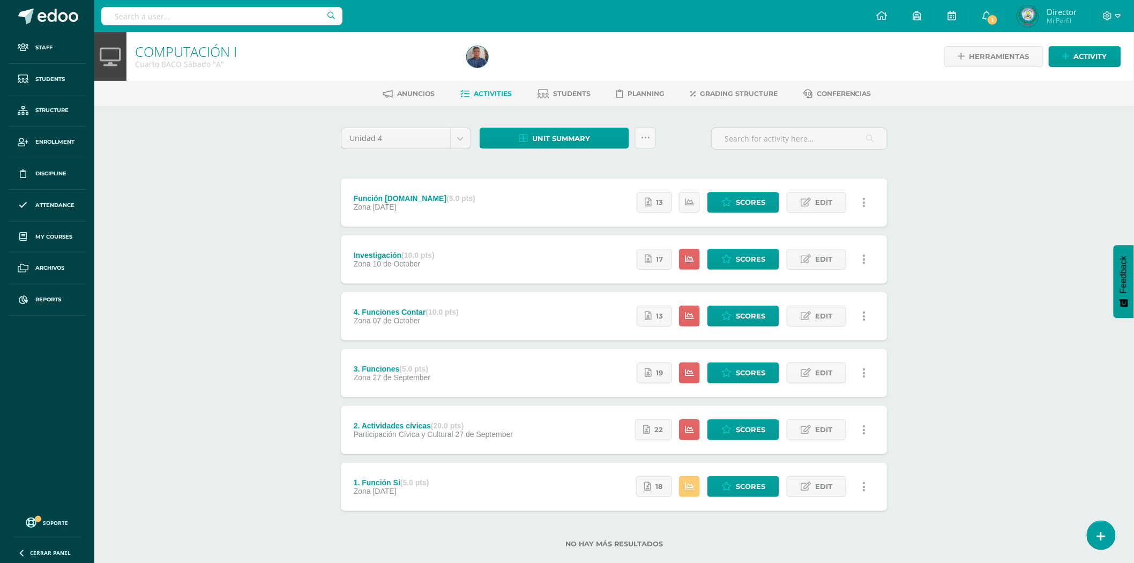
click at [561, 103] on div "Anuncios Activities Students Planning Grading structure Conferencias" at bounding box center [626, 93] width 1065 height 25
click at [561, 100] on link "Students" at bounding box center [563, 93] width 53 height 17
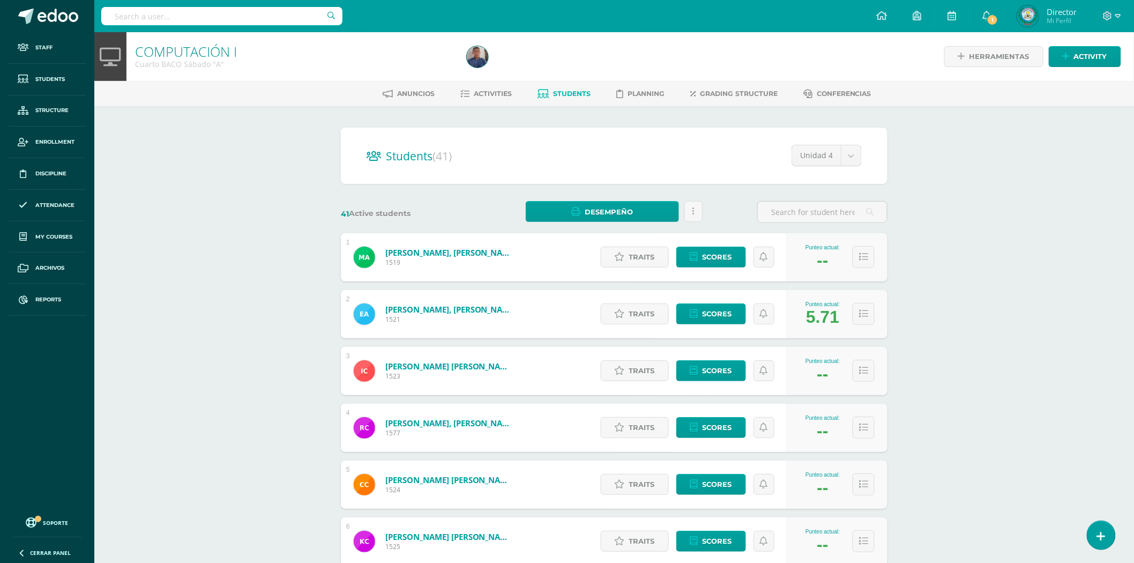
click at [819, 129] on div "Students (41) Unidad 4 Unidad 4 Unidad 3 Unidad 2 Unidad 1" at bounding box center [614, 156] width 547 height 56
click at [827, 159] on body "Staff Students Structure Enrollment Discipline Attendance My courses Archivos R…" at bounding box center [567, 430] width 1134 height 860
select select "/dashboard/teacher/section/2091/students/?unit=70783"
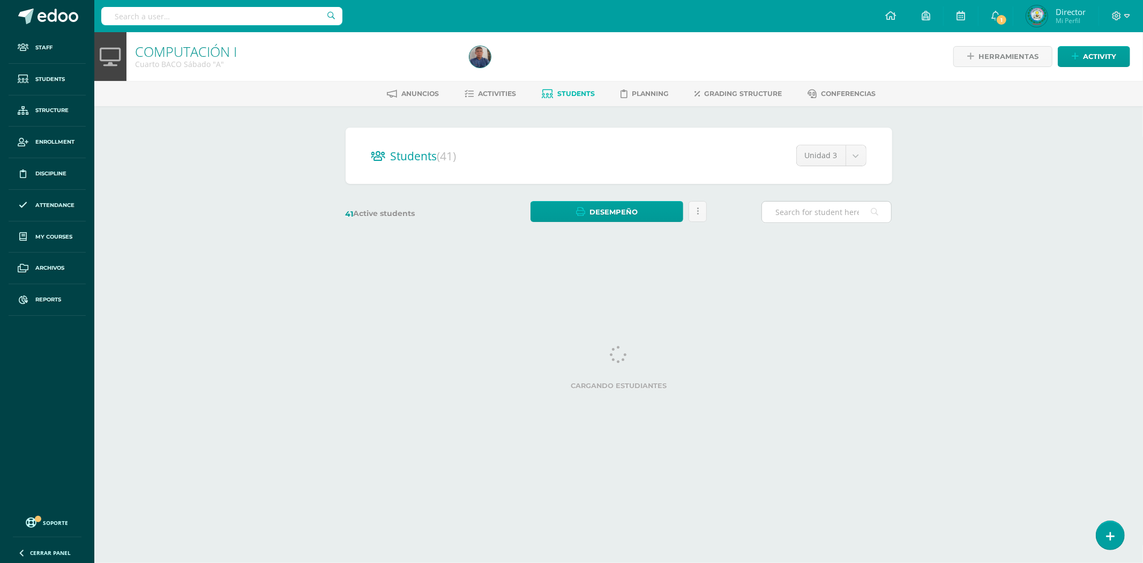
click at [788, 215] on input "text" at bounding box center [826, 211] width 129 height 21
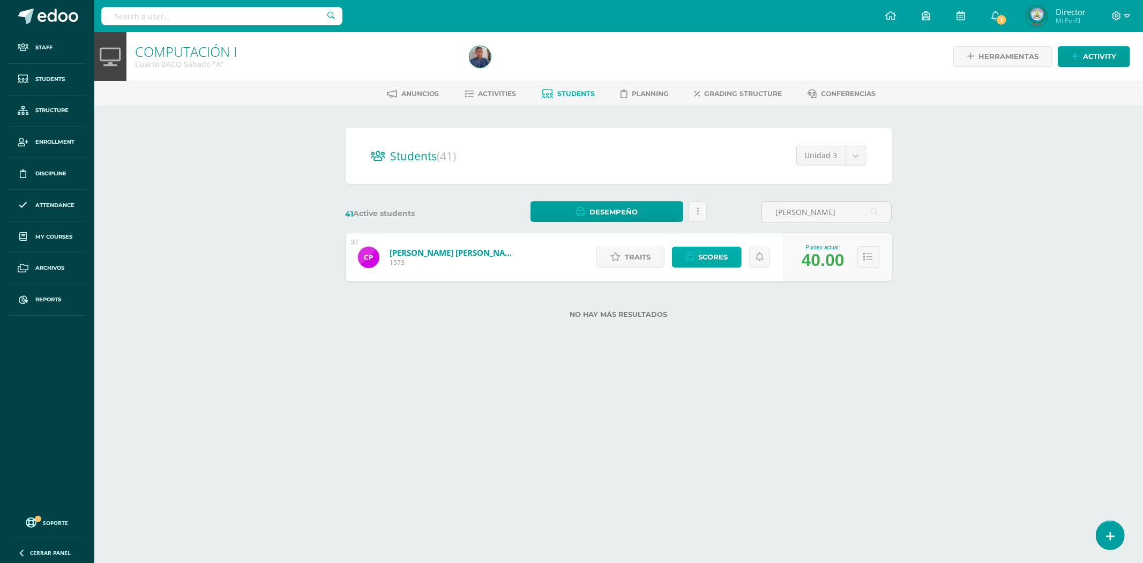
type input "CARLOS EDUARDO"
click at [718, 255] on span "Scores" at bounding box center [712, 257] width 29 height 20
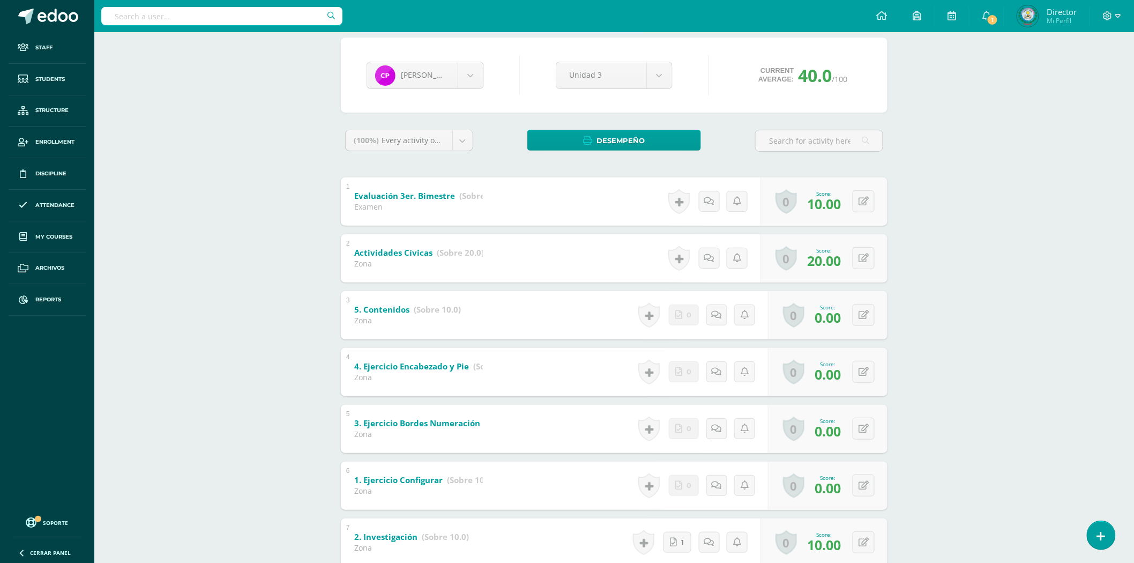
scroll to position [119, 0]
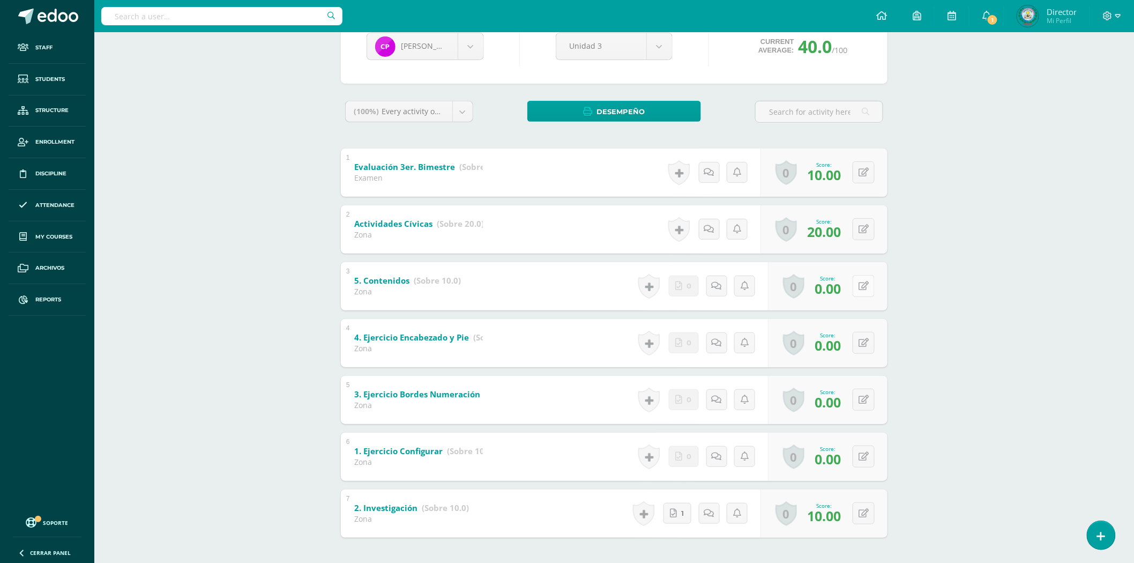
click at [860, 280] on button at bounding box center [864, 286] width 22 height 22
type input "10"
click at [847, 292] on icon at bounding box center [843, 289] width 10 height 9
click at [863, 343] on button at bounding box center [871, 343] width 23 height 23
type input "10"
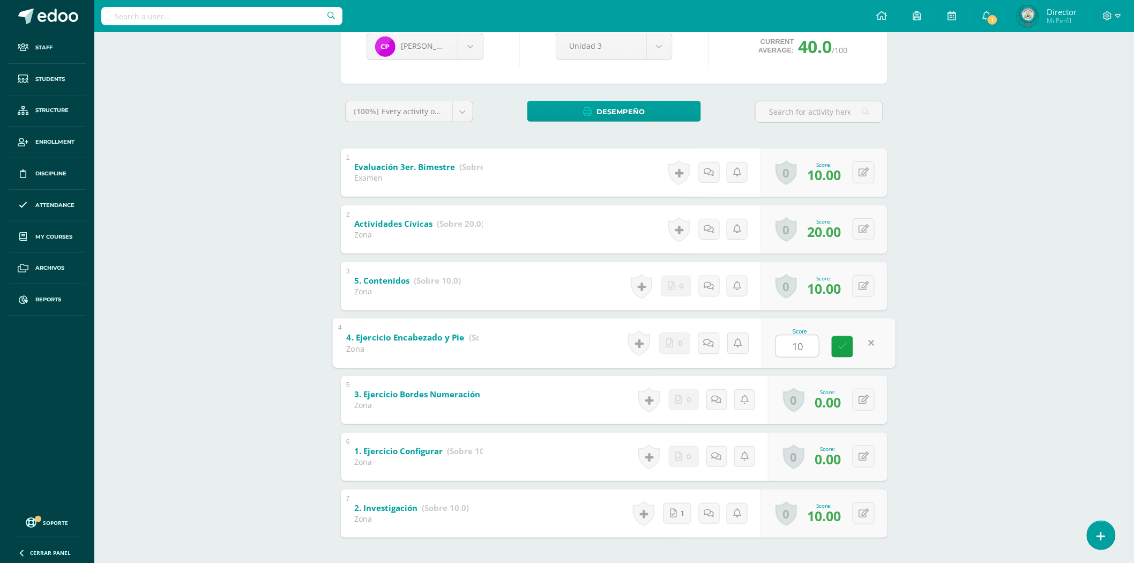
click at [827, 345] on div "Score 10" at bounding box center [828, 343] width 134 height 50
click at [833, 319] on form "4. Ejercicio Encabezado y Pie (Sobre 10.0) Zona Score 10.00 0 Badges Badges obt…" at bounding box center [614, 319] width 547 height 0
click at [860, 388] on button at bounding box center [864, 399] width 22 height 22
type input "5"
click at [852, 393] on link at bounding box center [842, 402] width 21 height 21
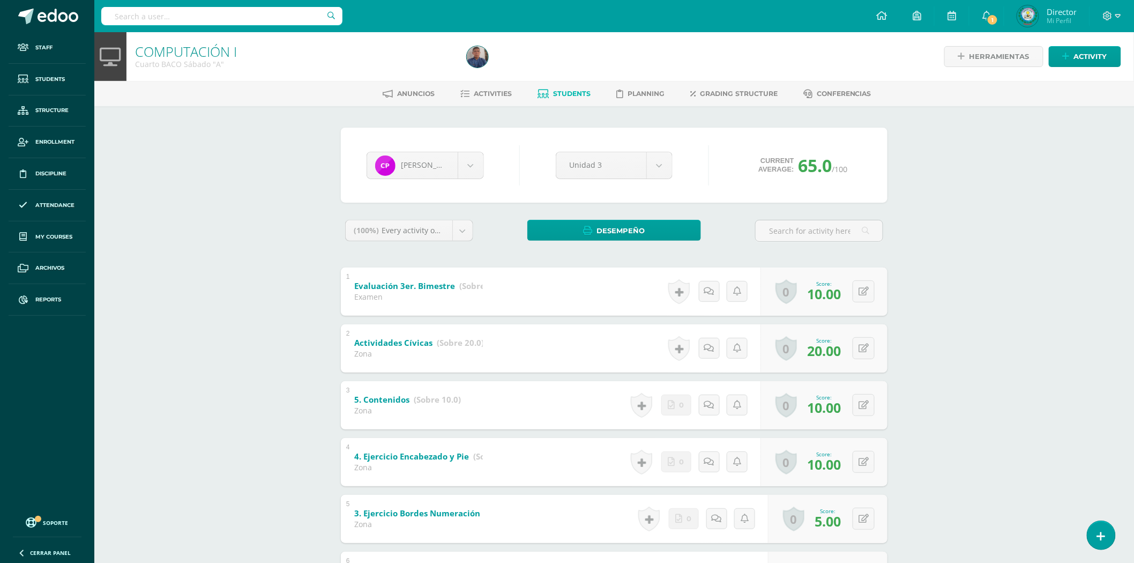
click at [218, 15] on input "text" at bounding box center [221, 16] width 241 height 18
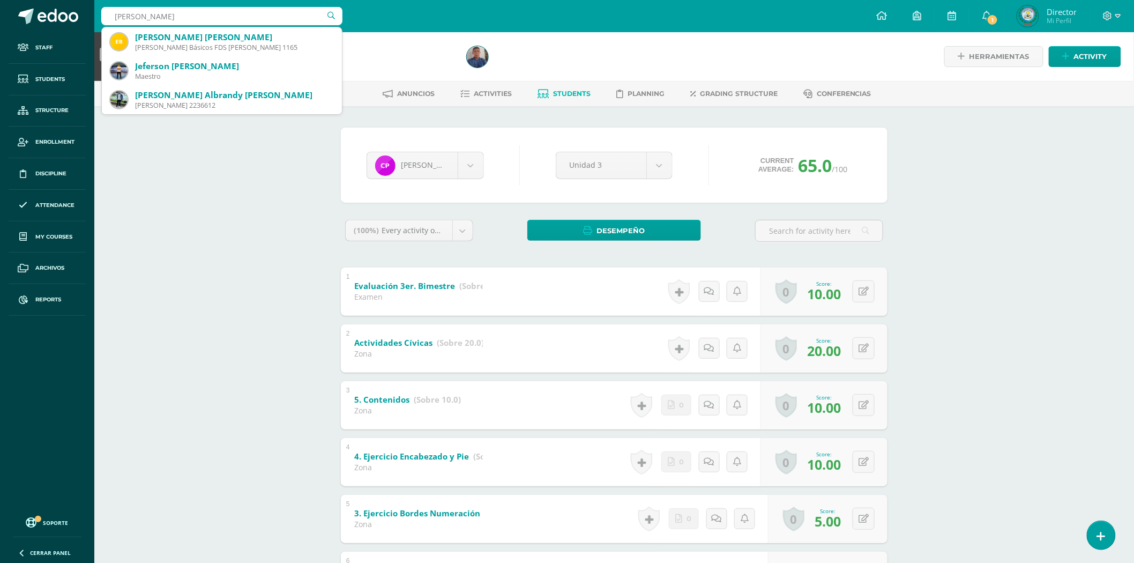
type input "EMERSON RAFAEL"
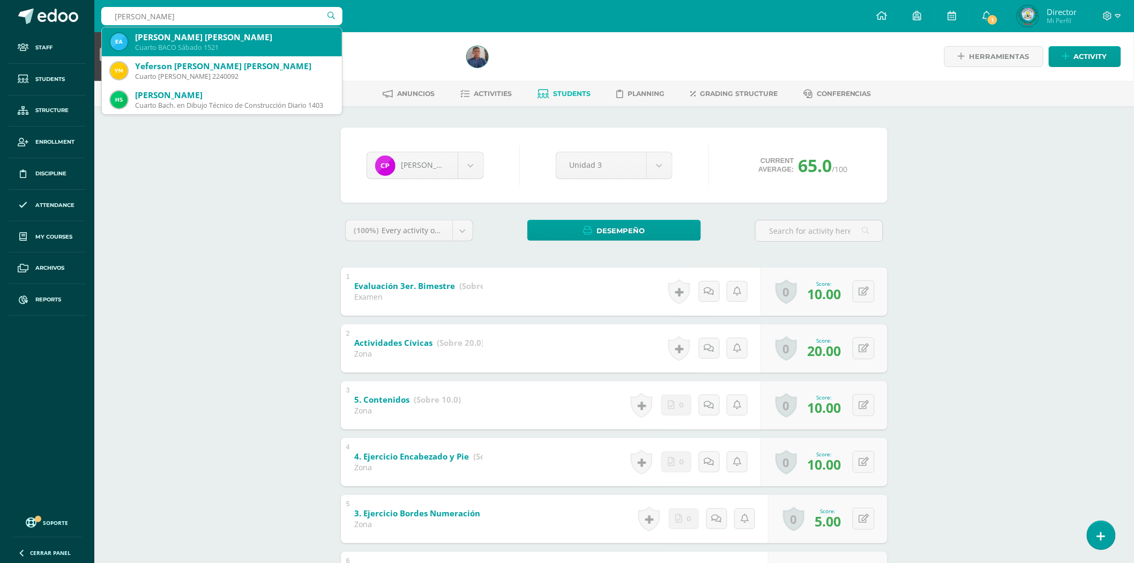
click at [202, 40] on div "Emerson Rafael Ayala Hernández" at bounding box center [234, 37] width 198 height 11
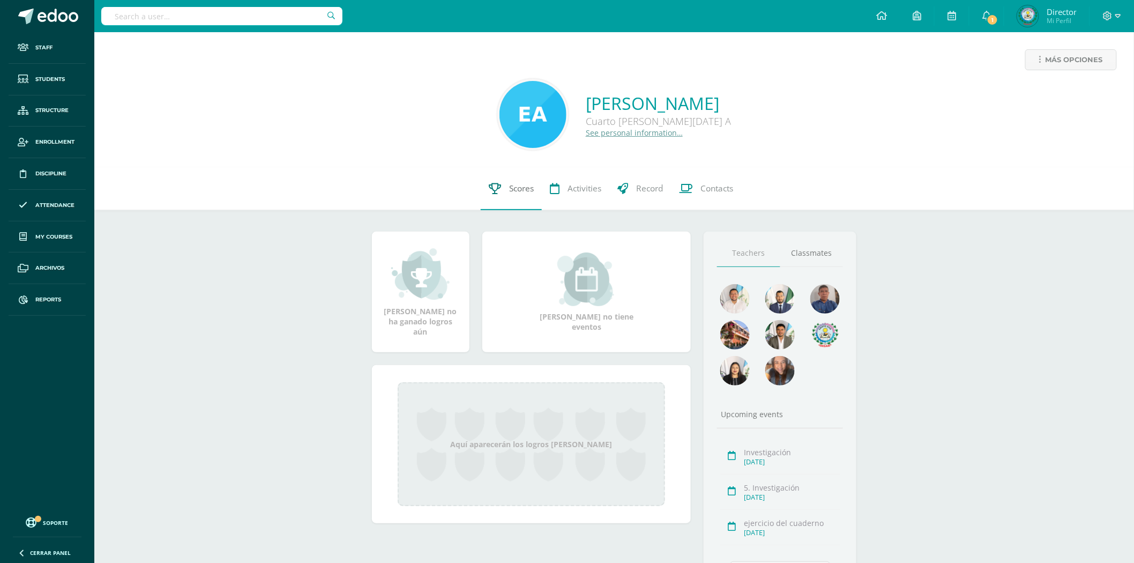
click at [527, 201] on link "Scores" at bounding box center [511, 188] width 61 height 43
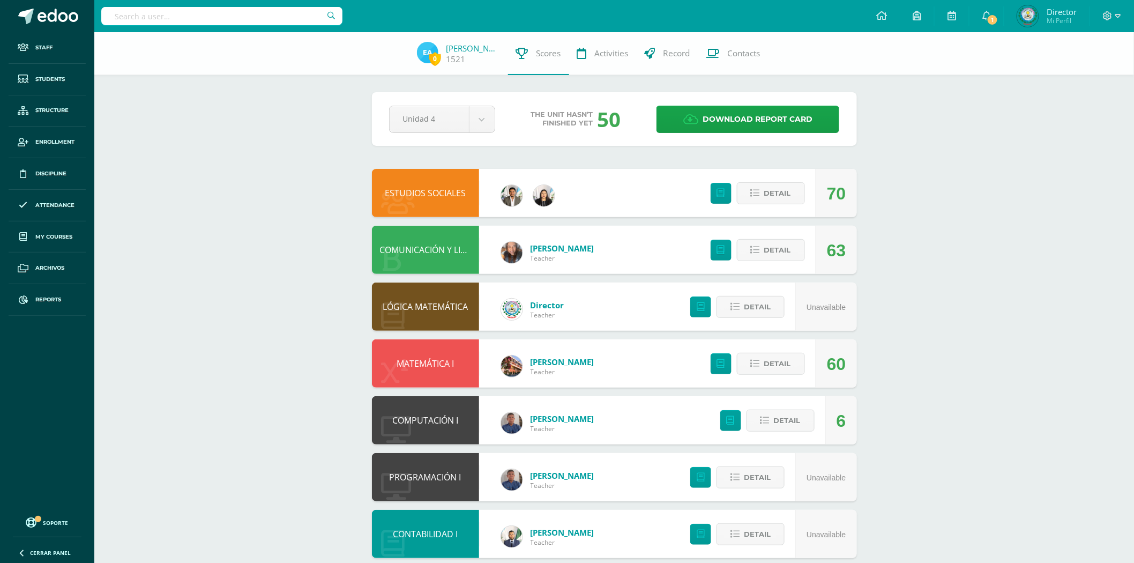
click at [409, 192] on icon at bounding box center [399, 202] width 34 height 27
click at [447, 197] on link "ESTUDIOS SOCIALES" at bounding box center [425, 193] width 81 height 12
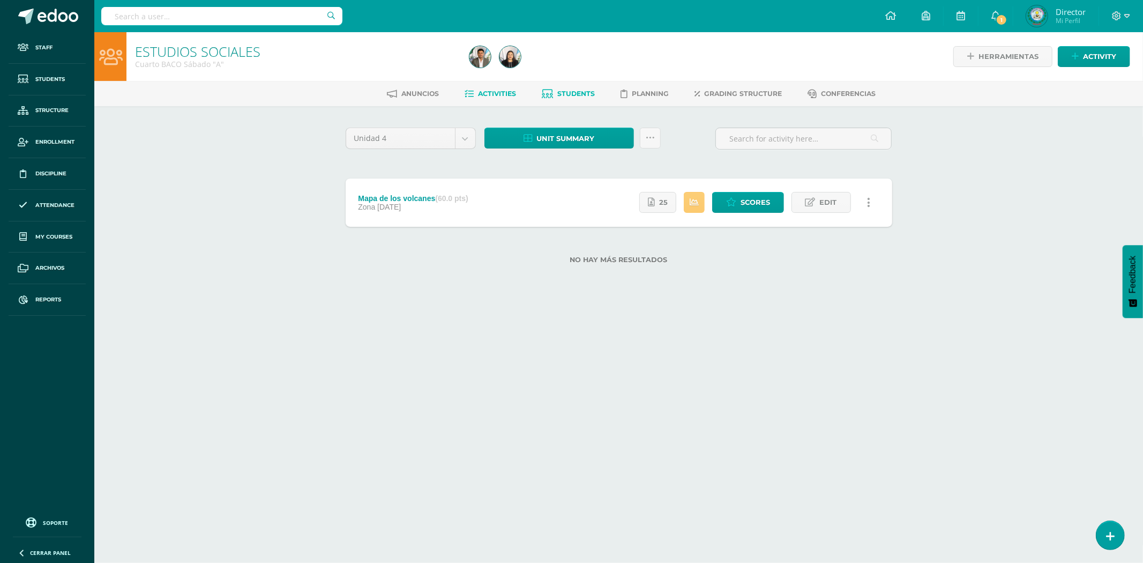
click at [566, 91] on span "Students" at bounding box center [577, 93] width 38 height 8
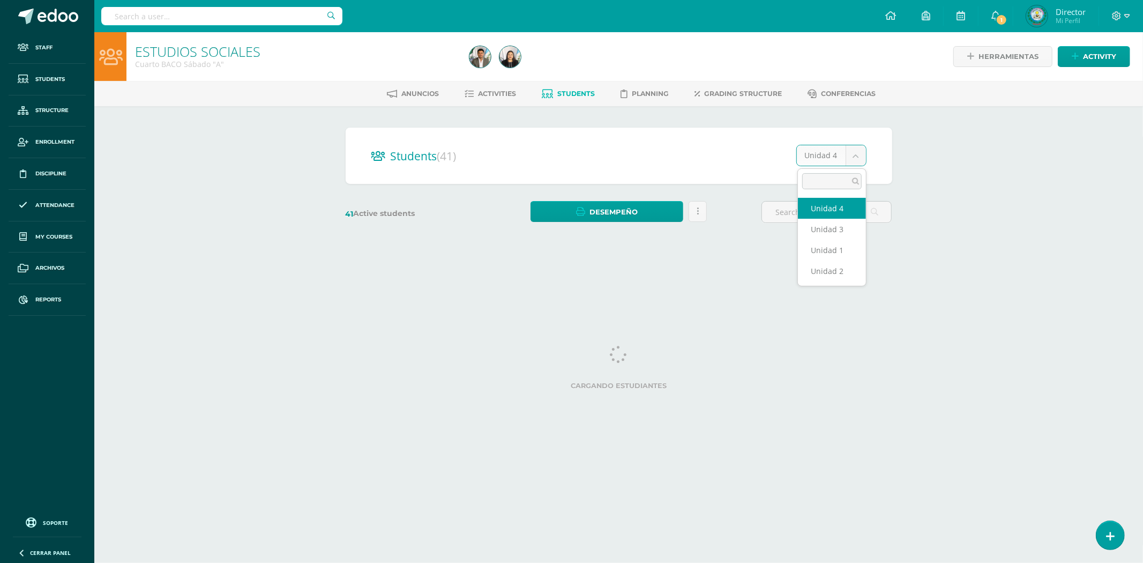
click at [826, 152] on body "Staff Students Structure Enrollment Discipline Attendance My courses Archivos R…" at bounding box center [571, 127] width 1143 height 255
select select "/dashboard/teacher/section/2087/students/?unit=70739"
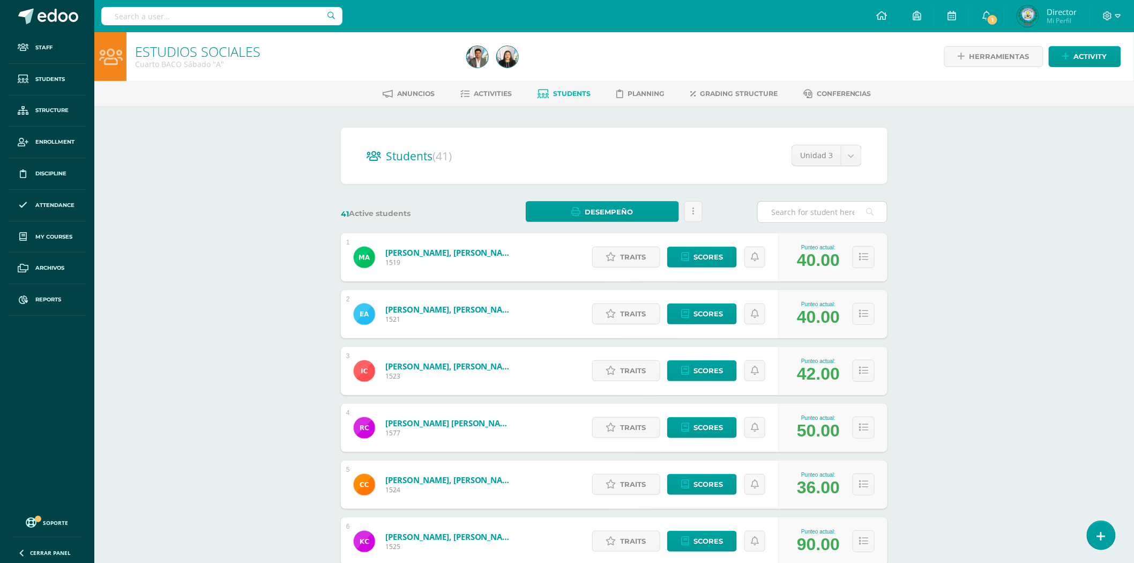
click at [786, 211] on input "text" at bounding box center [822, 211] width 129 height 21
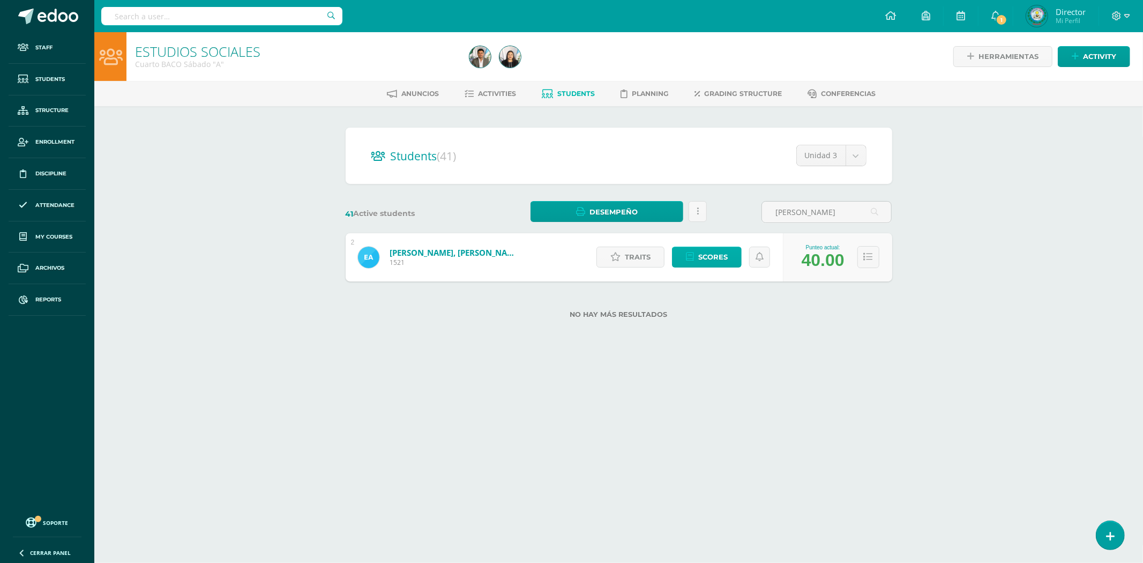
type input "[PERSON_NAME]"
click at [681, 263] on link "Scores" at bounding box center [707, 256] width 70 height 21
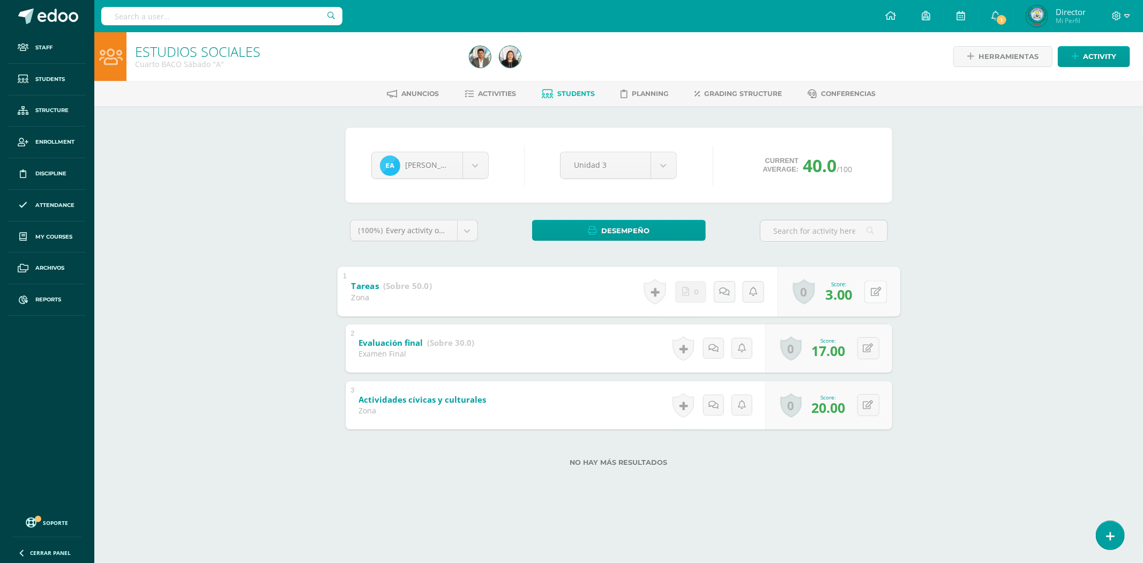
click at [866, 286] on button at bounding box center [875, 291] width 23 height 23
click at [853, 296] on link at bounding box center [846, 294] width 21 height 21
click at [864, 288] on button at bounding box center [868, 291] width 22 height 22
type input "30"
click at [853, 300] on link at bounding box center [846, 294] width 21 height 21
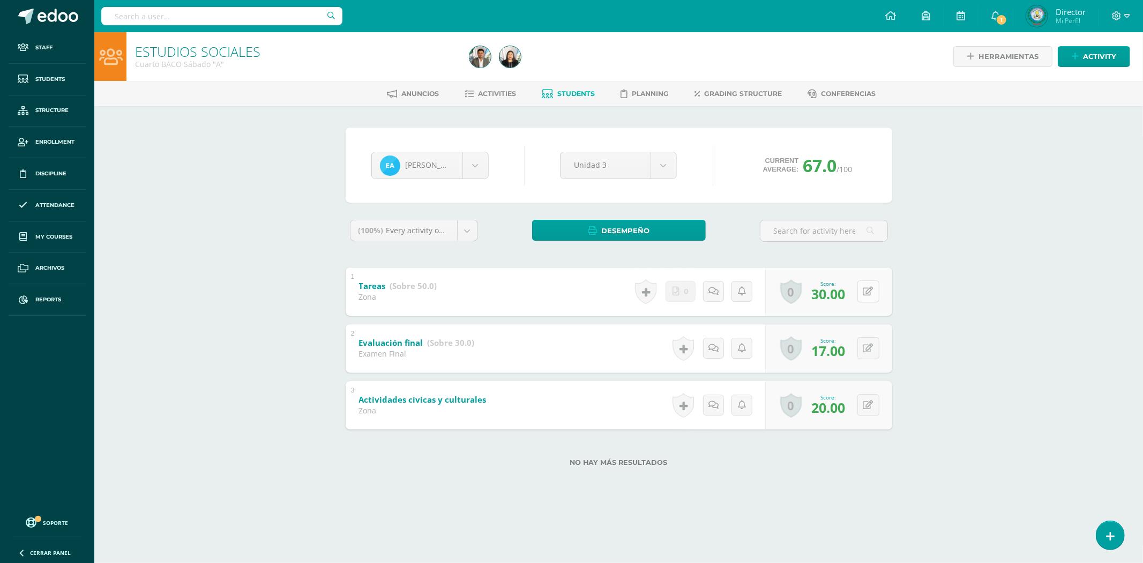
click at [858, 288] on div "0 Badges Badges obtained Aún no hay logros agregados Score: 30.00" at bounding box center [828, 291] width 127 height 48
click at [869, 288] on button at bounding box center [875, 291] width 23 height 23
type input "40"
click at [845, 291] on icon at bounding box center [847, 294] width 10 height 9
click at [153, 15] on input "text" at bounding box center [221, 16] width 241 height 18
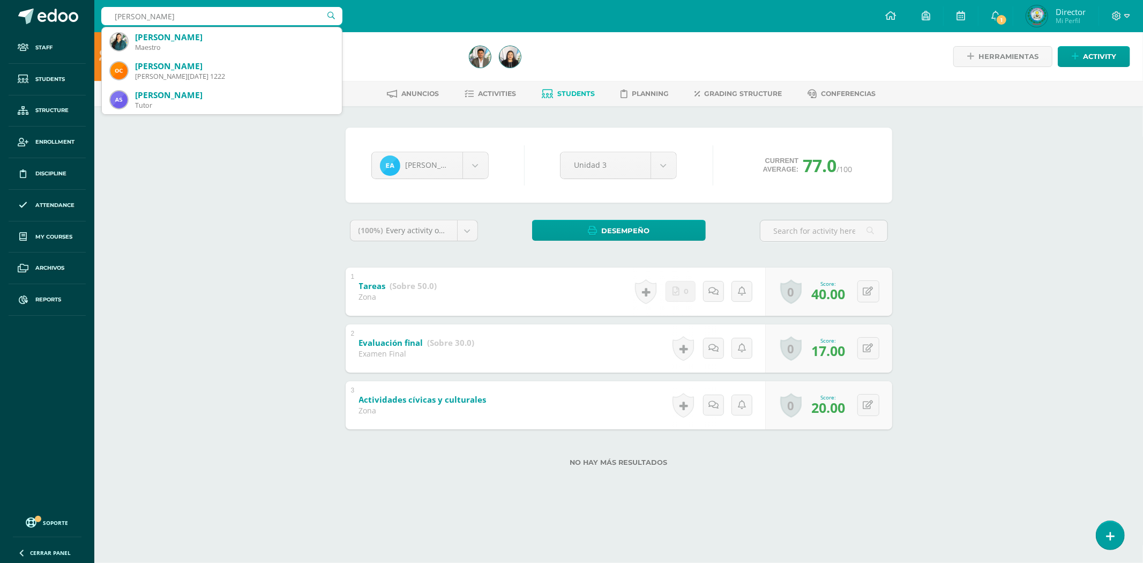
type input "ANDREA MAGALY"
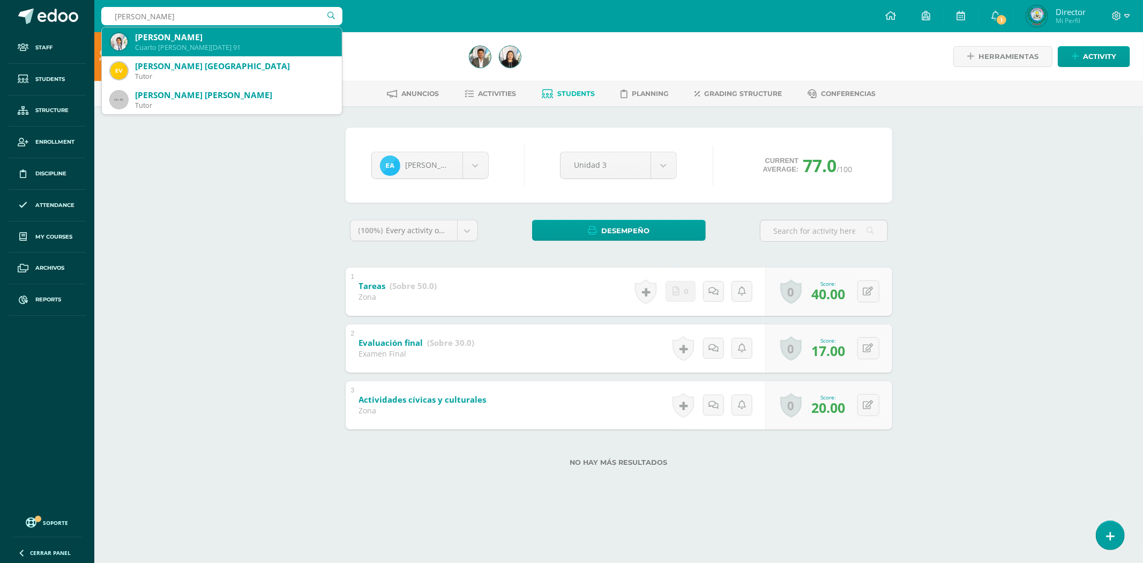
click at [244, 32] on div "Andrea Magaly Mejía Hernández" at bounding box center [234, 37] width 198 height 11
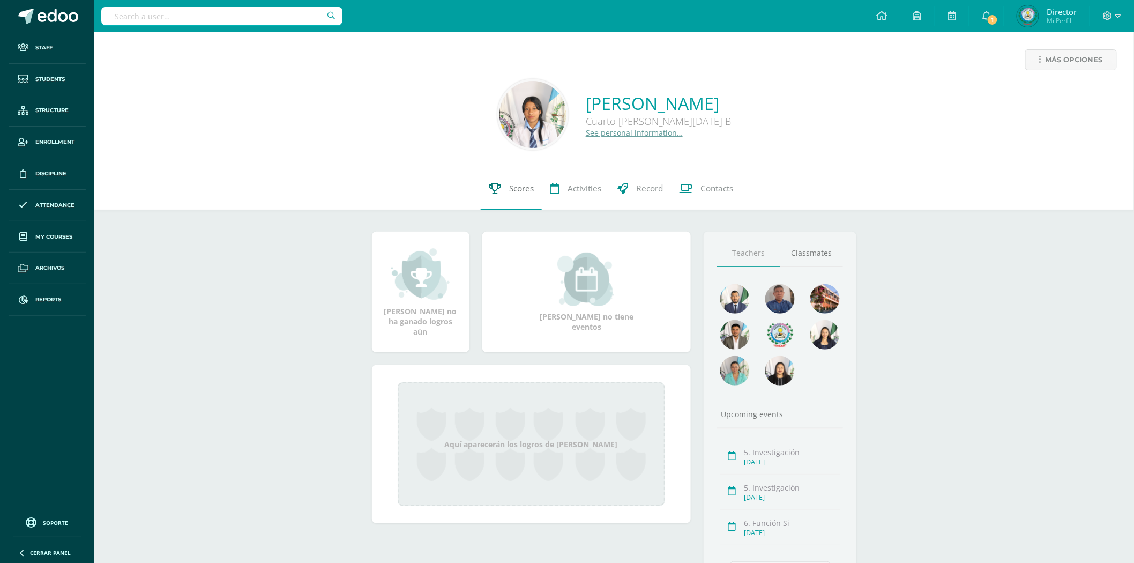
click at [504, 188] on link "Scores" at bounding box center [511, 188] width 61 height 43
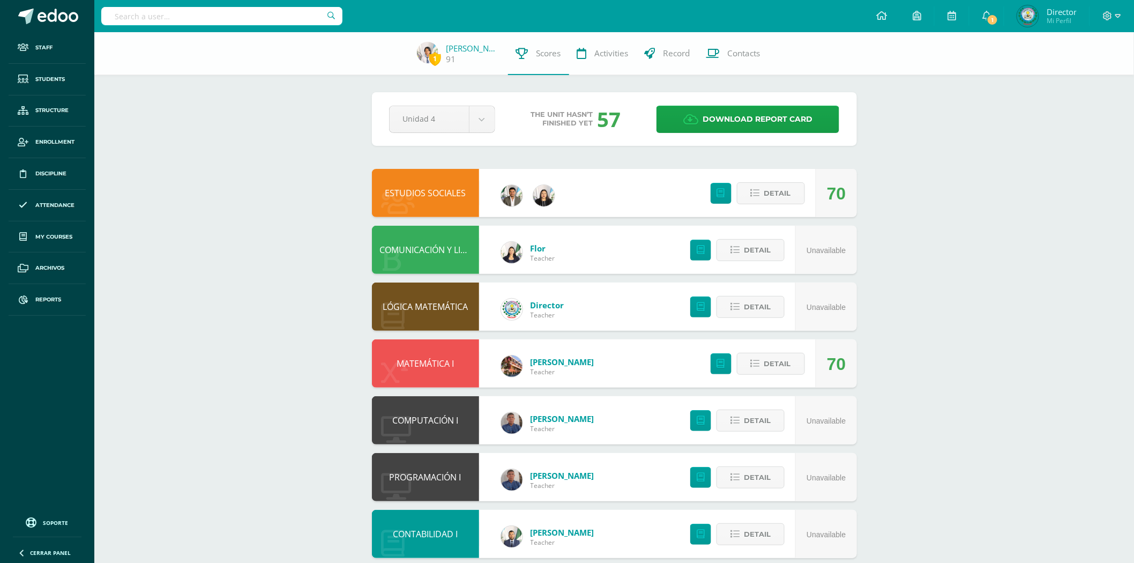
click at [449, 194] on link "ESTUDIOS SOCIALES" at bounding box center [425, 193] width 81 height 12
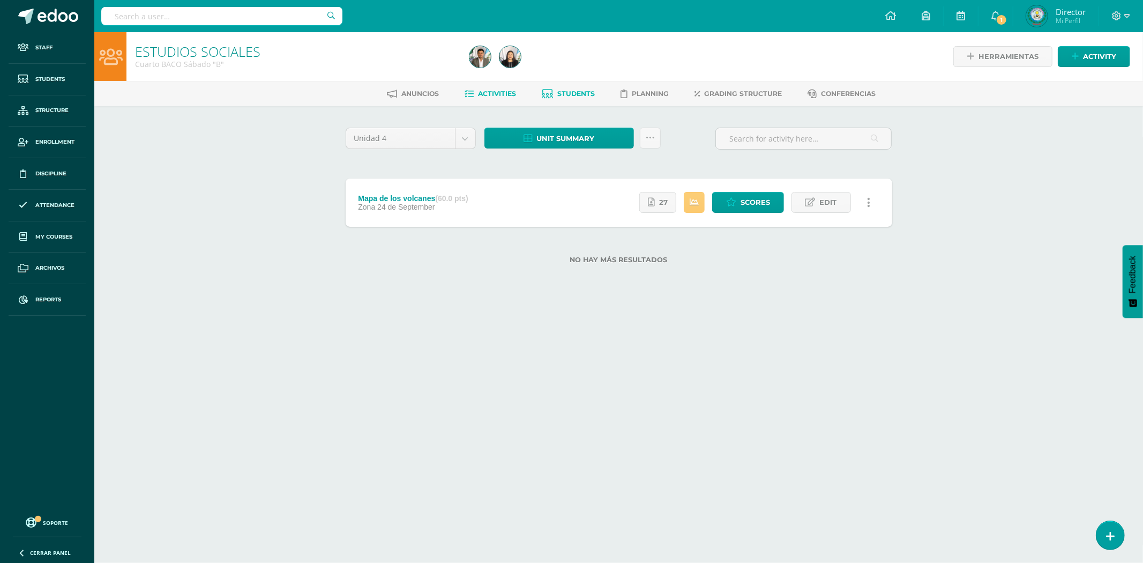
click at [546, 90] on icon at bounding box center [547, 93] width 11 height 9
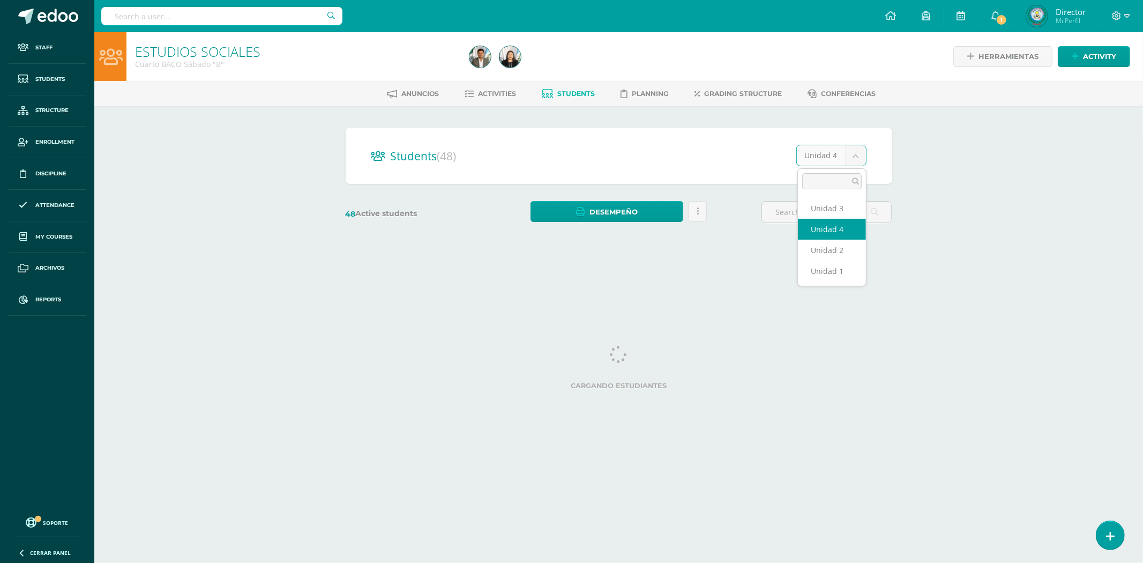
click at [842, 152] on body "Staff Students Structure Enrollment Discipline Attendance My courses Archivos R…" at bounding box center [571, 127] width 1143 height 255
select select "/dashboard/teacher/section/2183/students/?unit=72286"
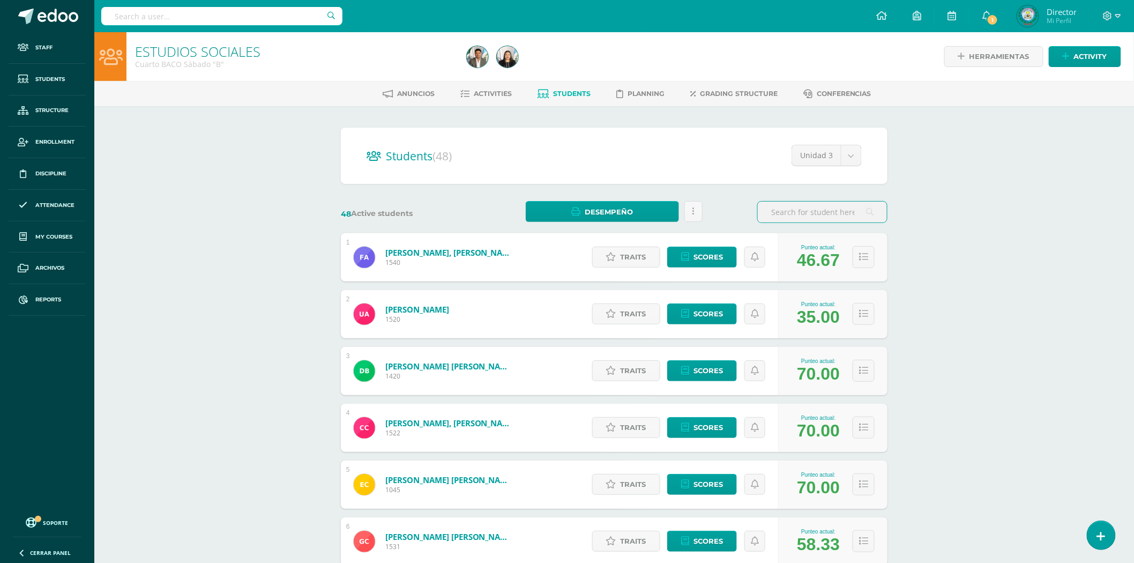
click at [826, 212] on input "text" at bounding box center [822, 211] width 129 height 21
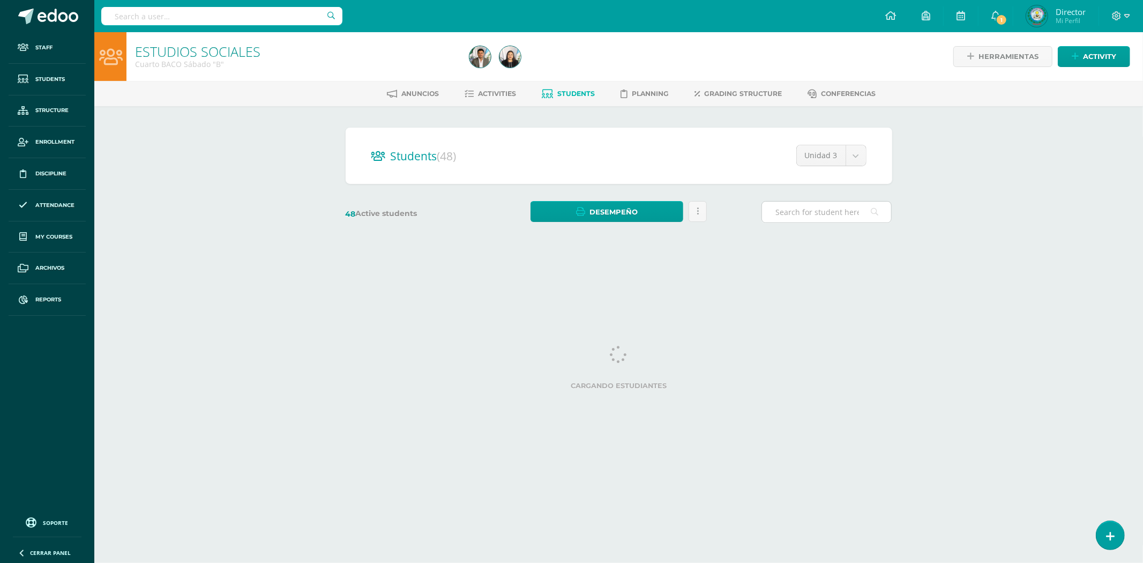
drag, startPoint x: 0, startPoint y: 0, endPoint x: 826, endPoint y: 212, distance: 852.6
click at [826, 212] on input "text" at bounding box center [826, 211] width 129 height 21
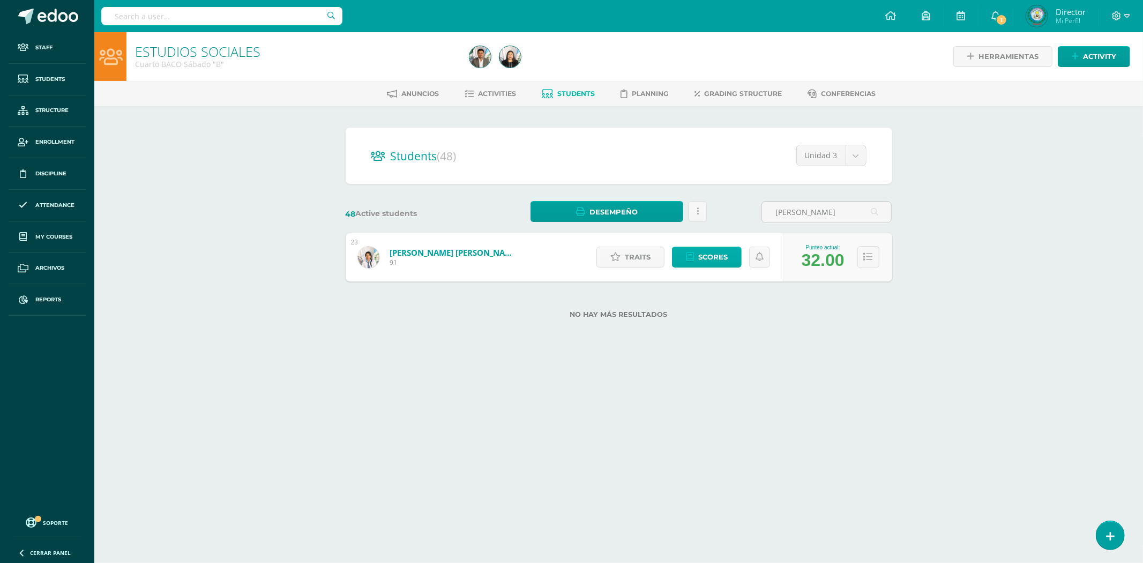
type input "[PERSON_NAME]"
click at [701, 252] on span "Scores" at bounding box center [712, 257] width 29 height 20
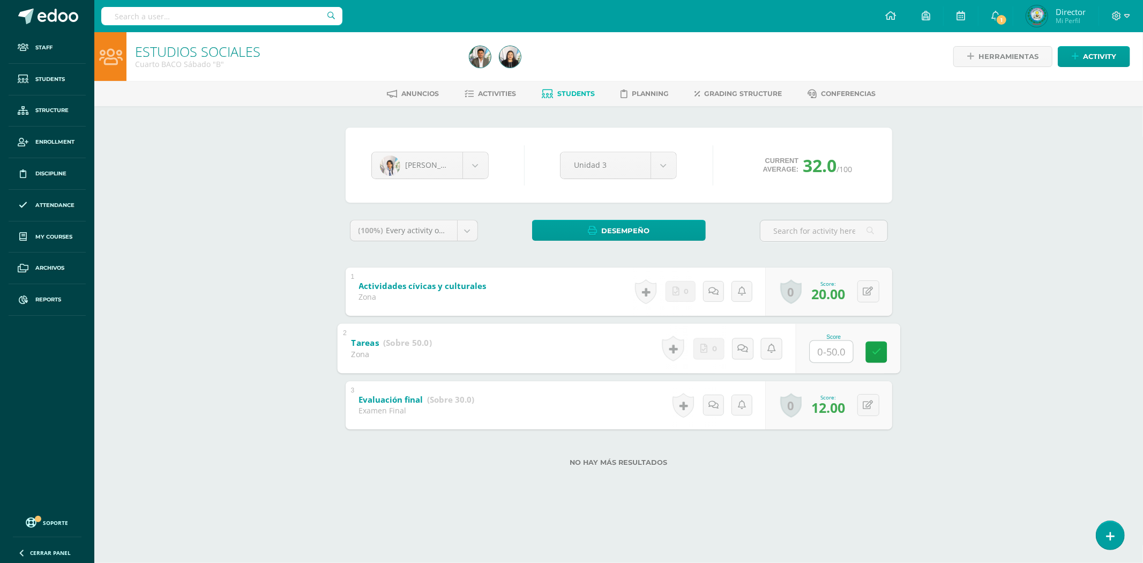
click at [818, 357] on input "text" at bounding box center [831, 350] width 43 height 21
type input "40"
click at [874, 347] on icon at bounding box center [876, 351] width 10 height 9
click at [230, 10] on input "text" at bounding box center [221, 16] width 241 height 18
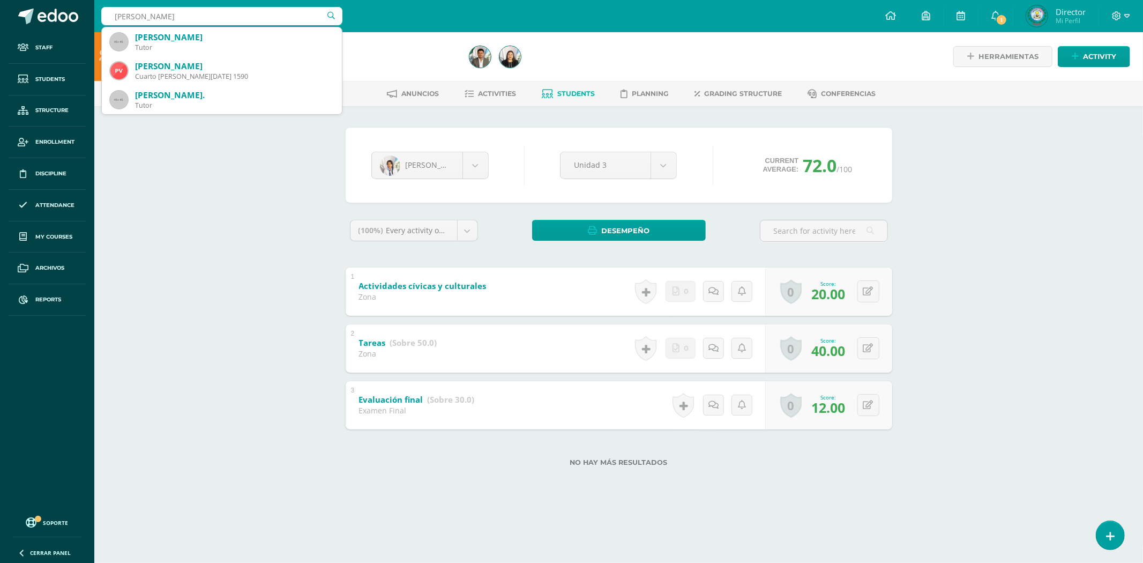
type input "PAULA PATRICIA"
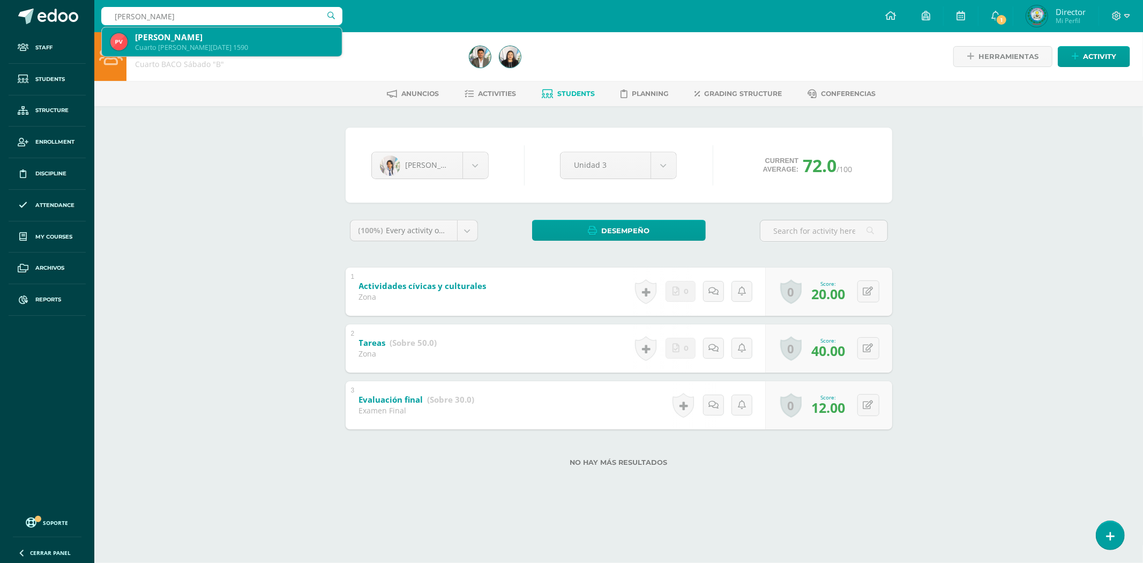
click at [239, 31] on div "Paula Patricia Velásquez Pérez Cuarto BACO Sábado 1590" at bounding box center [221, 41] width 223 height 29
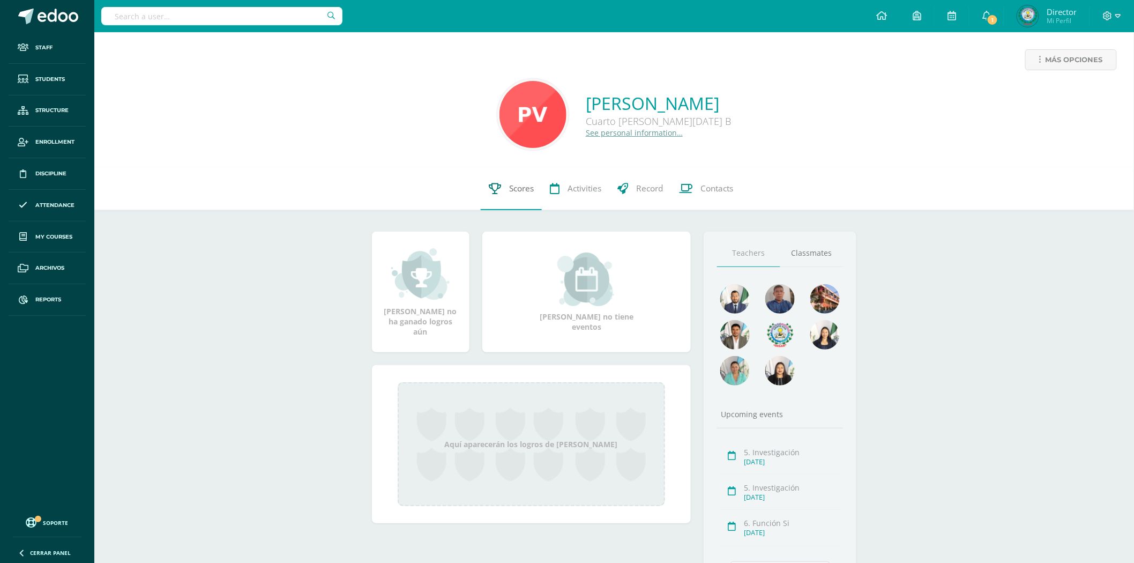
click at [521, 194] on span "Scores" at bounding box center [521, 188] width 25 height 11
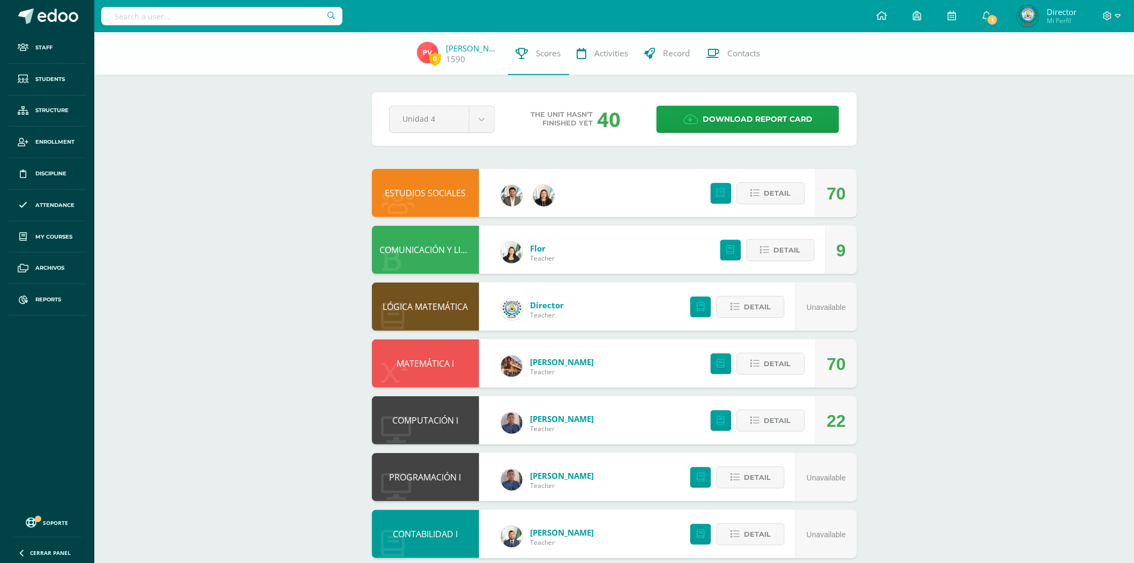
click at [458, 192] on link "ESTUDIOS SOCIALES" at bounding box center [425, 193] width 81 height 12
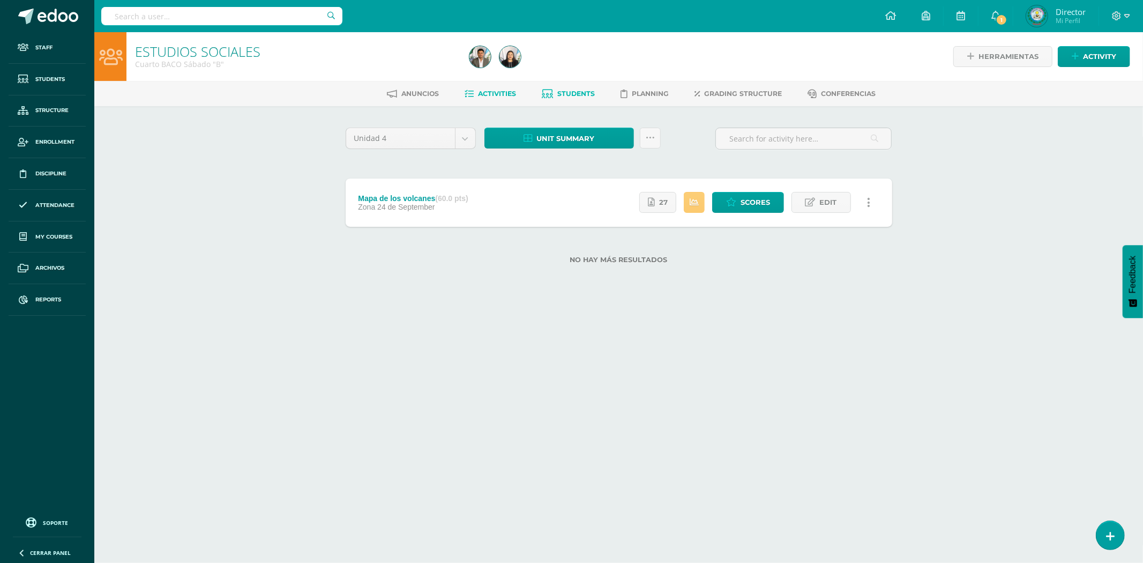
click at [570, 93] on span "Students" at bounding box center [577, 93] width 38 height 8
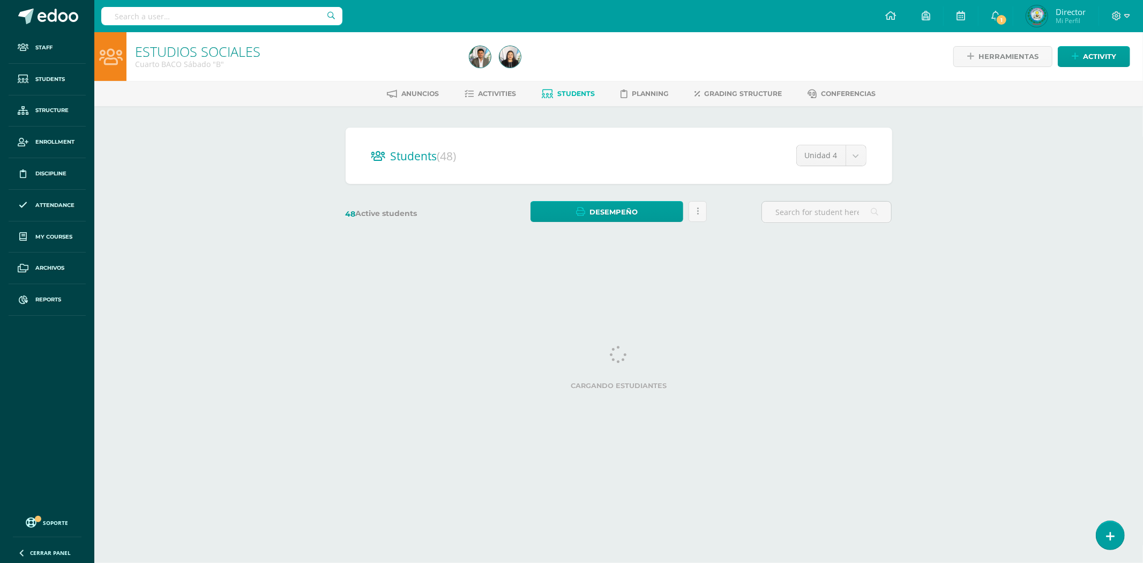
click at [574, 99] on link "Students" at bounding box center [568, 93] width 53 height 17
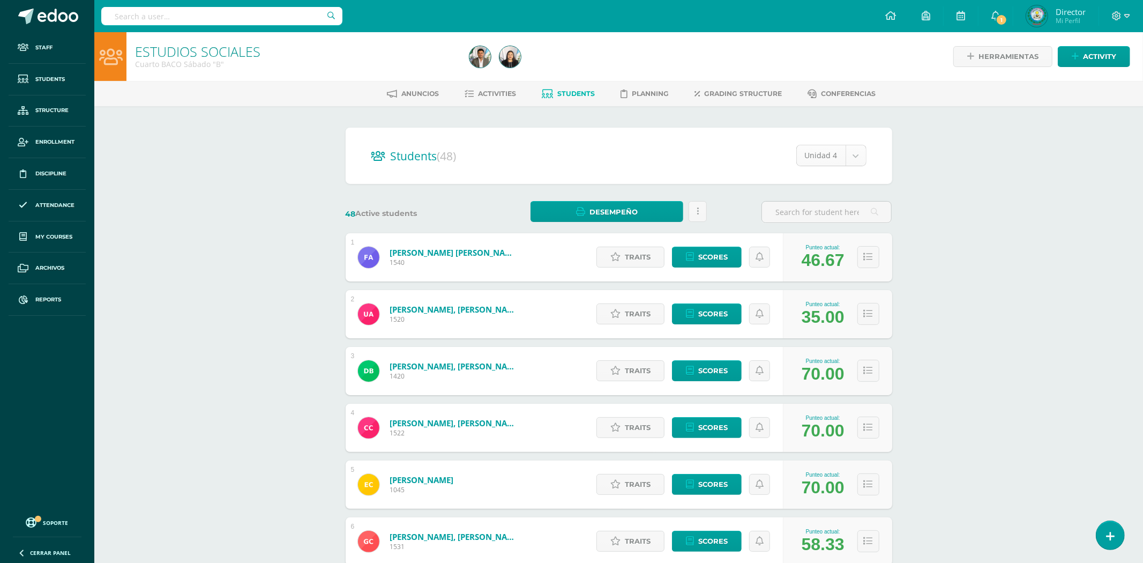
click at [843, 153] on body "Staff Students Structure Enrollment Discipline Attendance My courses Archivos R…" at bounding box center [571, 430] width 1143 height 860
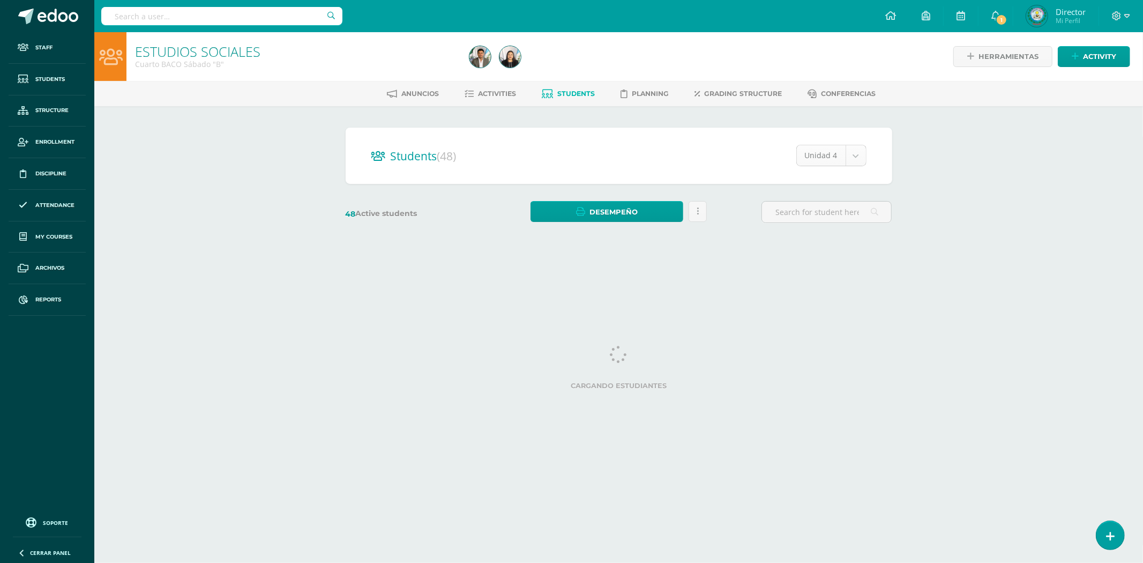
click at [845, 151] on body "Staff Students Structure Enrollment Discipline Attendance My courses Archivos R…" at bounding box center [571, 127] width 1143 height 255
select select "/dashboard/teacher/section/2183/students/?unit=72286"
click at [820, 207] on input "text" at bounding box center [826, 211] width 129 height 21
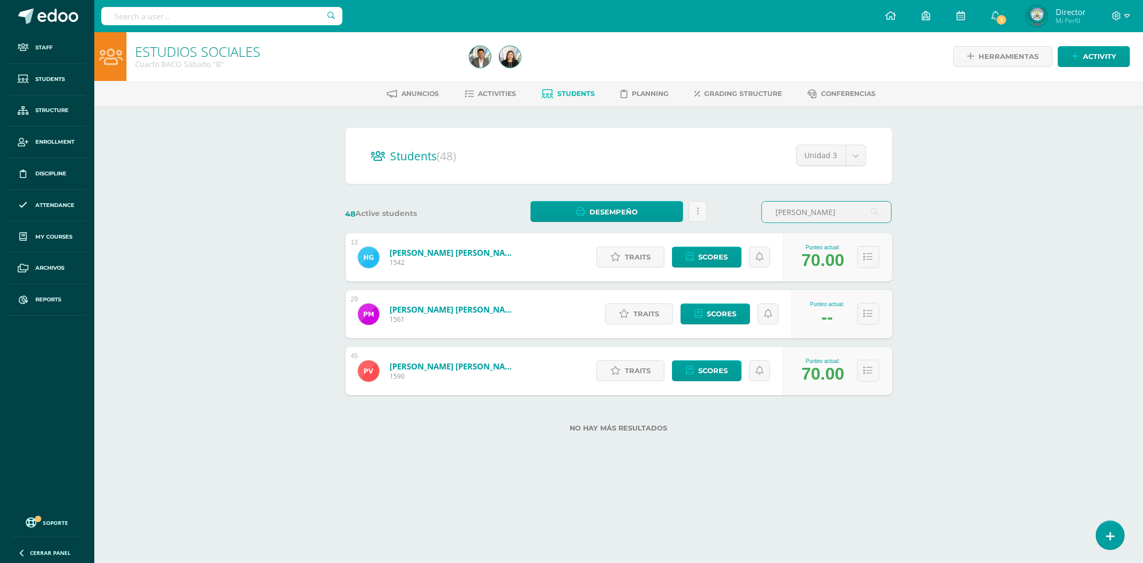
type input "PAULA P"
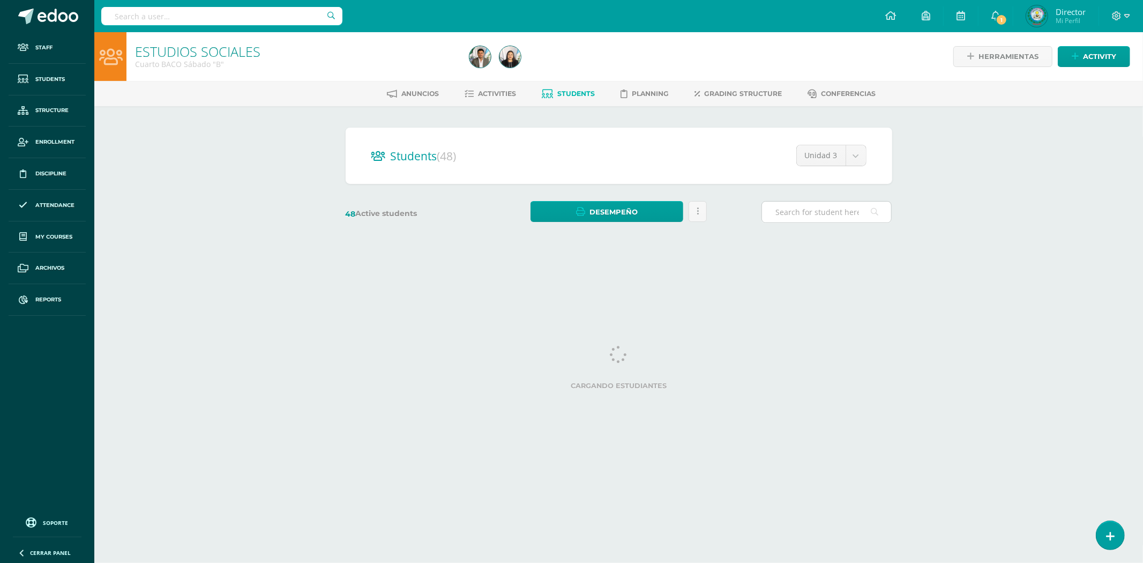
drag, startPoint x: 0, startPoint y: 0, endPoint x: 820, endPoint y: 207, distance: 846.2
click at [820, 207] on input "text" at bounding box center [826, 211] width 129 height 21
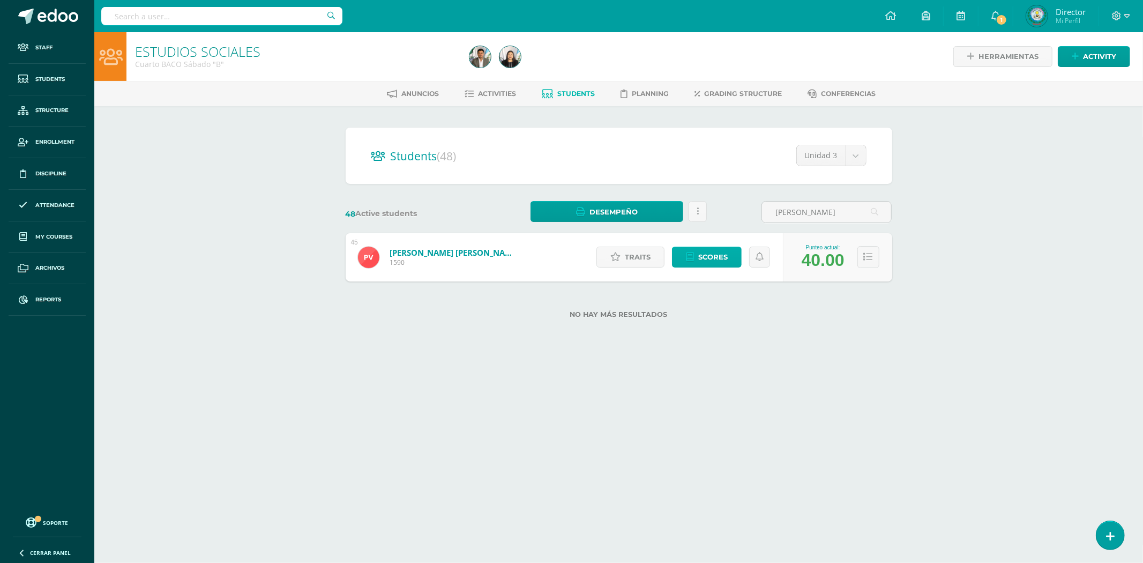
type input "[PERSON_NAME]"
click at [698, 249] on span "Scores" at bounding box center [712, 257] width 29 height 20
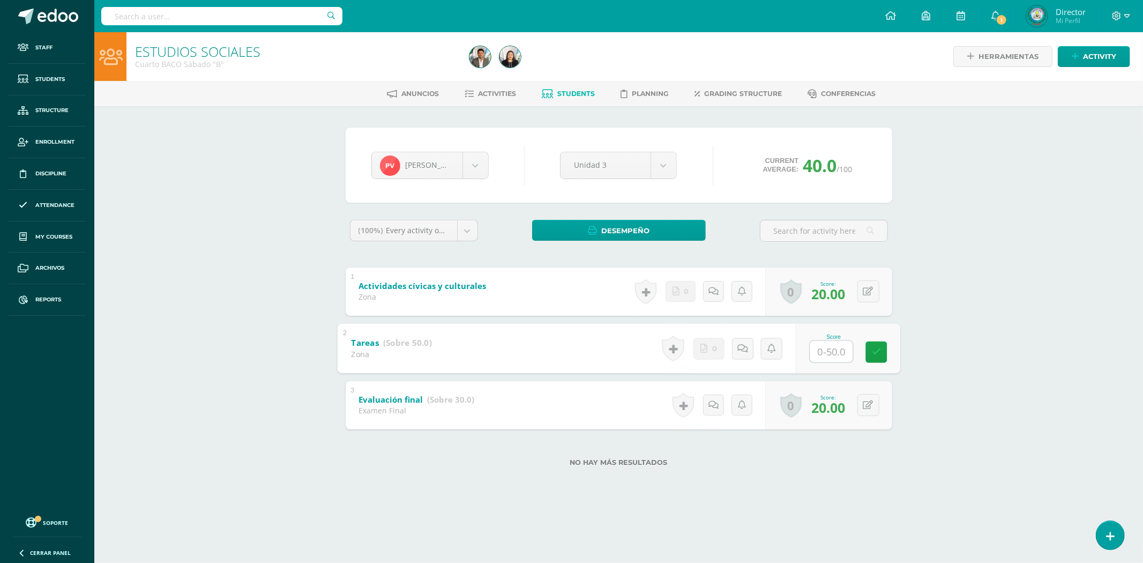
click at [826, 349] on input "text" at bounding box center [831, 350] width 43 height 21
type input "50"
click at [869, 353] on link at bounding box center [875, 351] width 21 height 21
click at [138, 14] on input "text" at bounding box center [221, 16] width 241 height 18
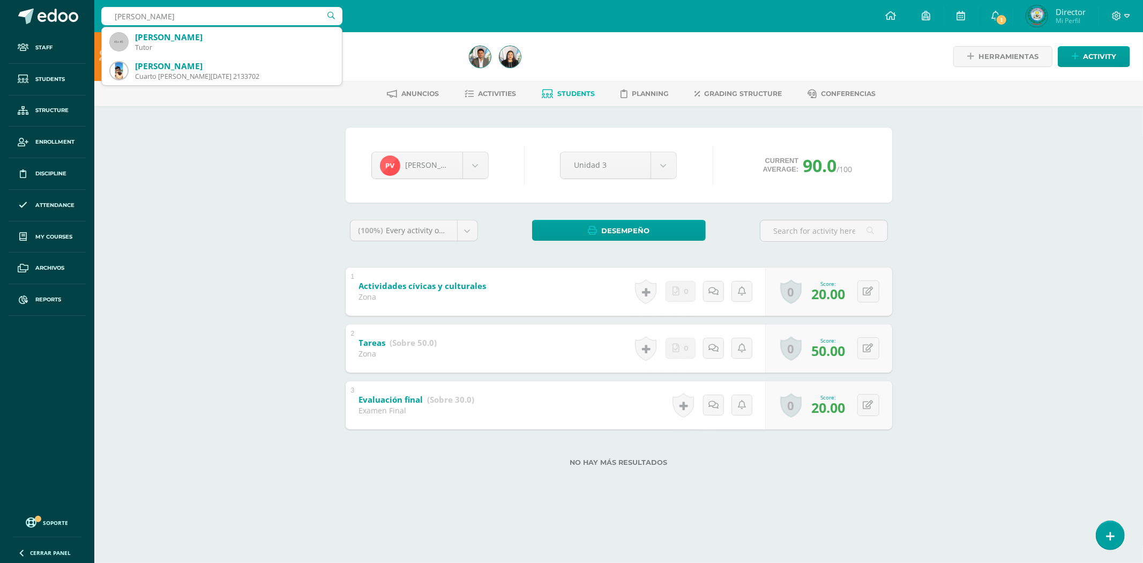
type input "HUGO RAMIRO MEJIA TUNCHE"
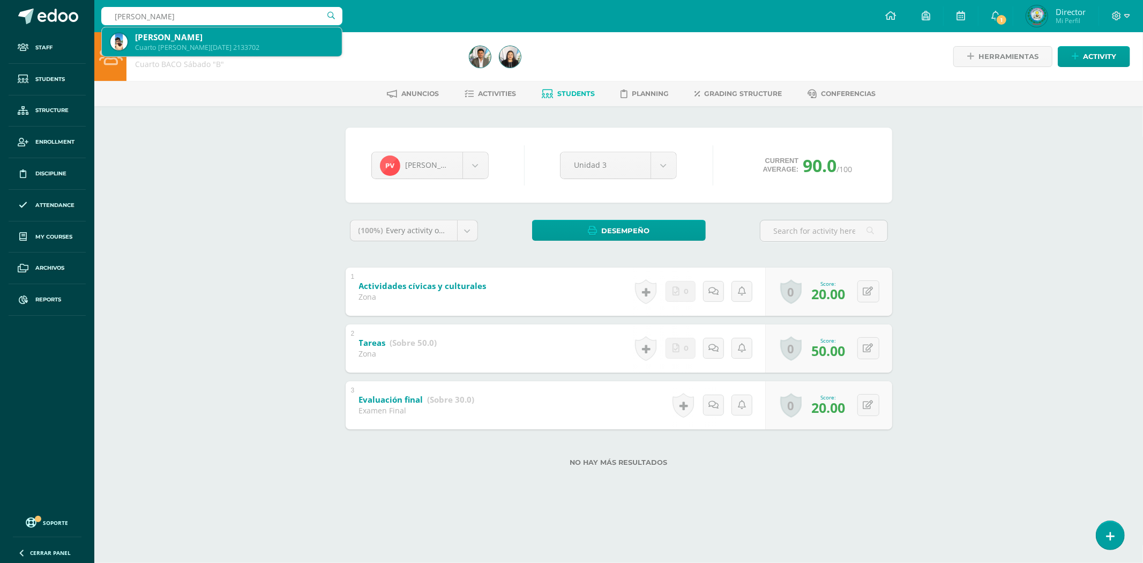
click at [161, 34] on div "Hugo Ramiro Mejía Tunchez" at bounding box center [234, 37] width 198 height 11
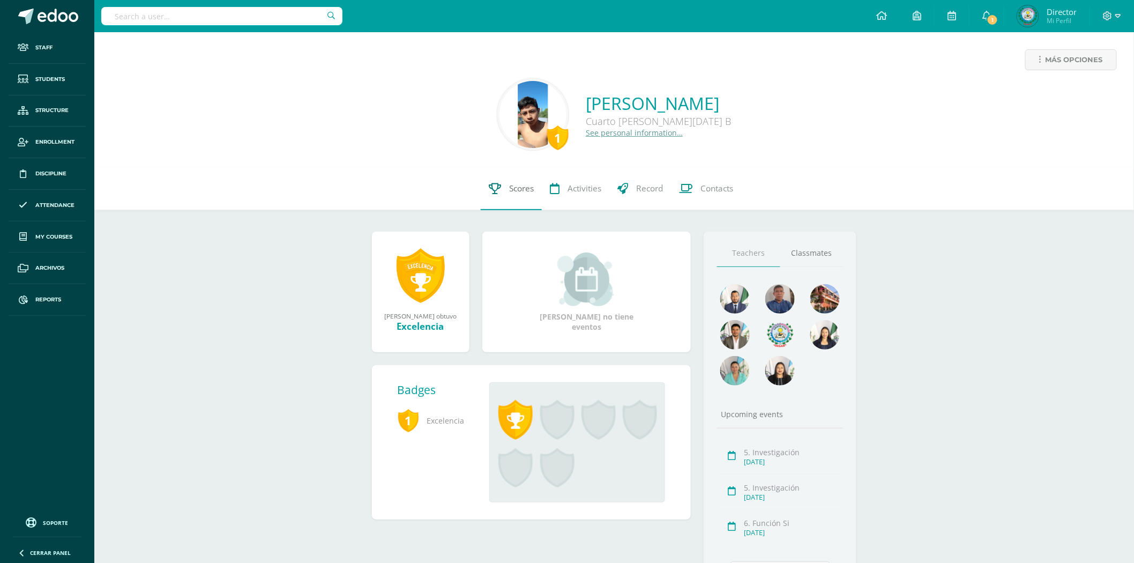
click at [510, 185] on span "Scores" at bounding box center [521, 188] width 25 height 11
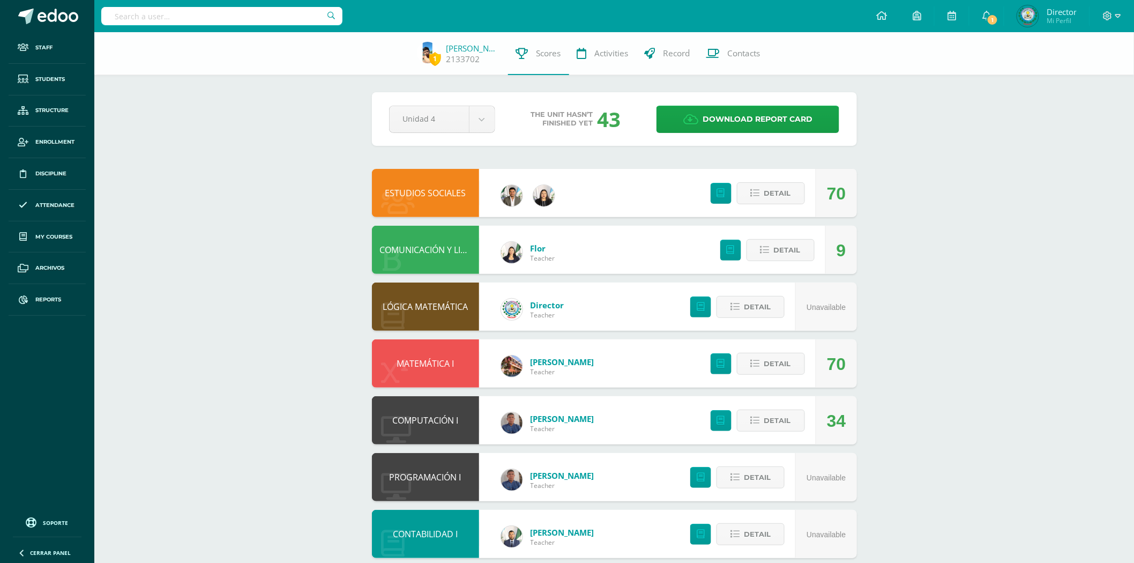
click at [419, 190] on link "ESTUDIOS SOCIALES" at bounding box center [425, 193] width 81 height 12
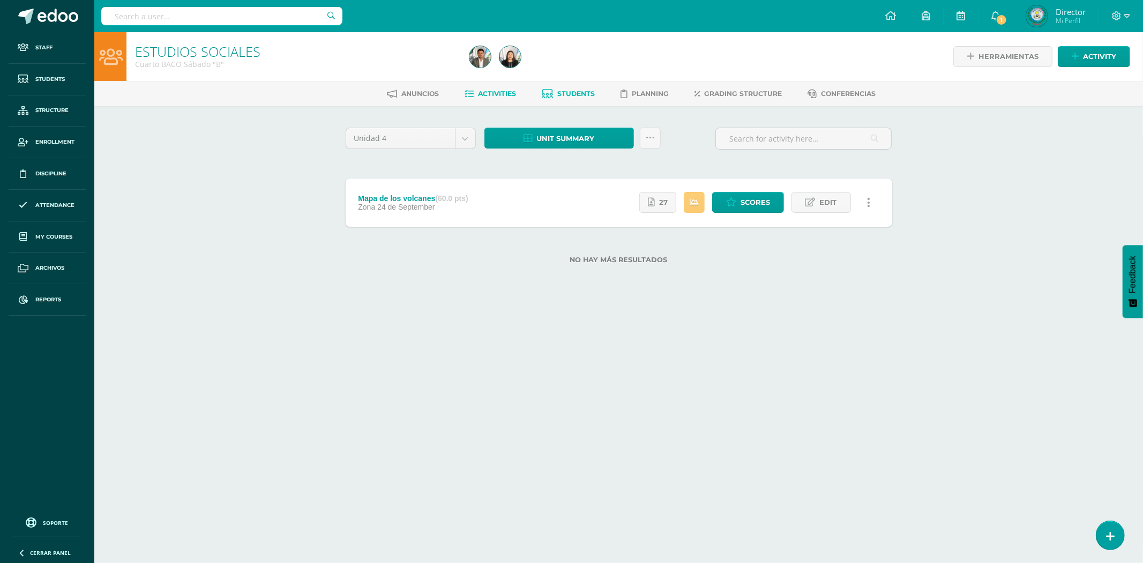
click at [559, 97] on span "Students" at bounding box center [577, 93] width 38 height 8
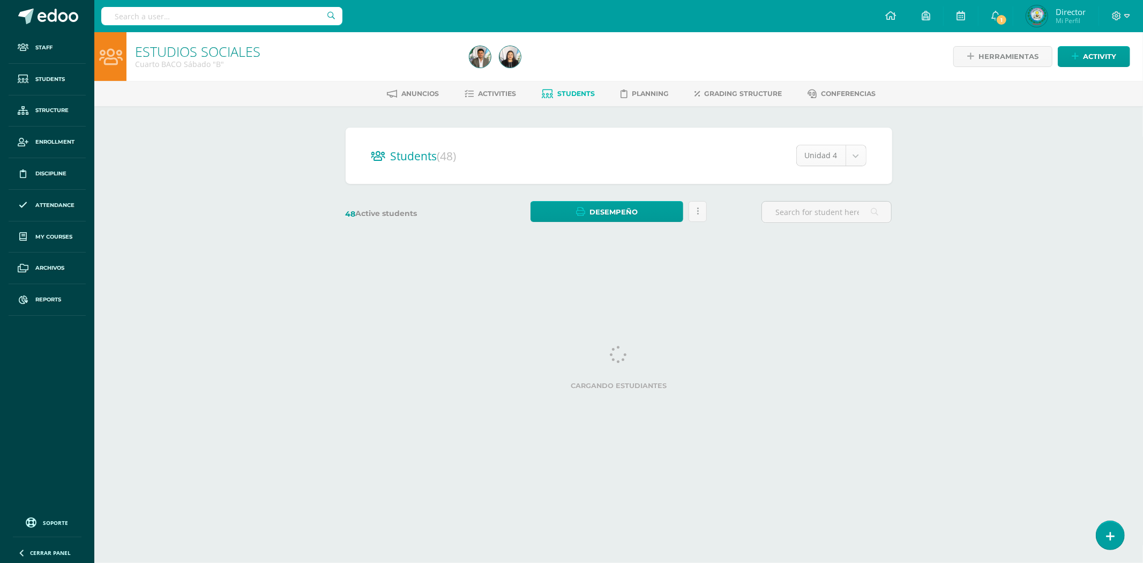
click at [852, 160] on body "Staff Students Structure Enrollment Discipline Attendance My courses Archivos R…" at bounding box center [571, 127] width 1143 height 255
select select "/dashboard/teacher/section/2183/students/?unit=72286"
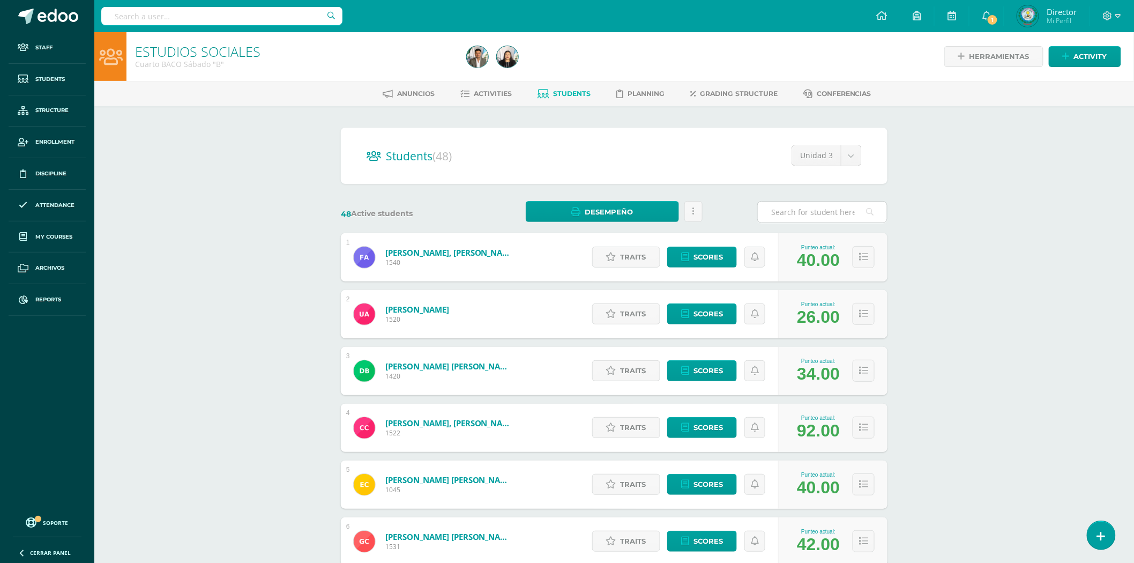
click at [797, 213] on input "text" at bounding box center [822, 211] width 129 height 21
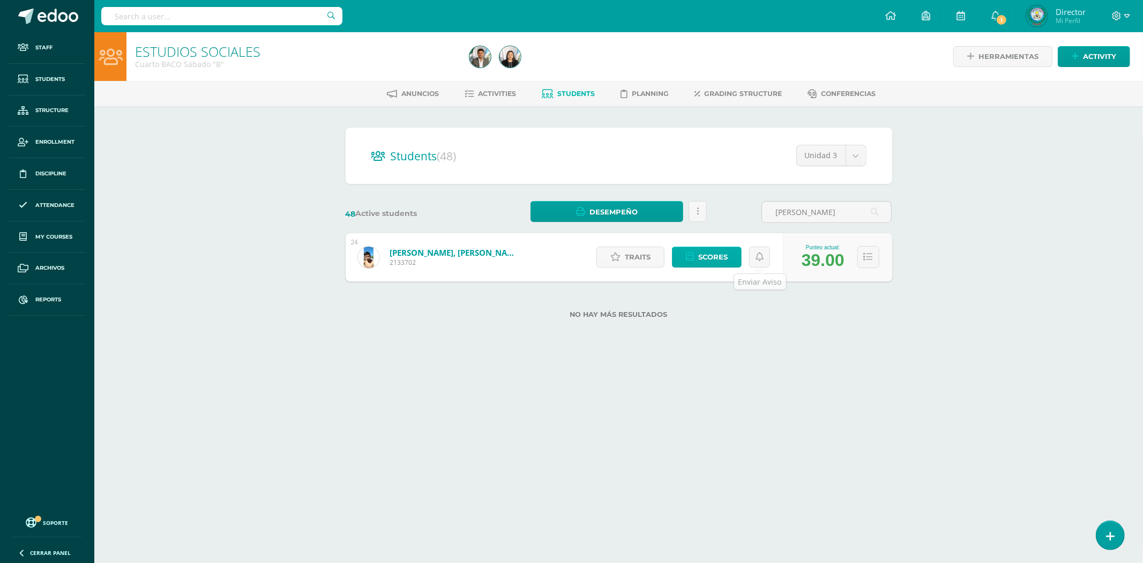
type input "[PERSON_NAME]"
click at [711, 264] on span "Scores" at bounding box center [712, 257] width 29 height 20
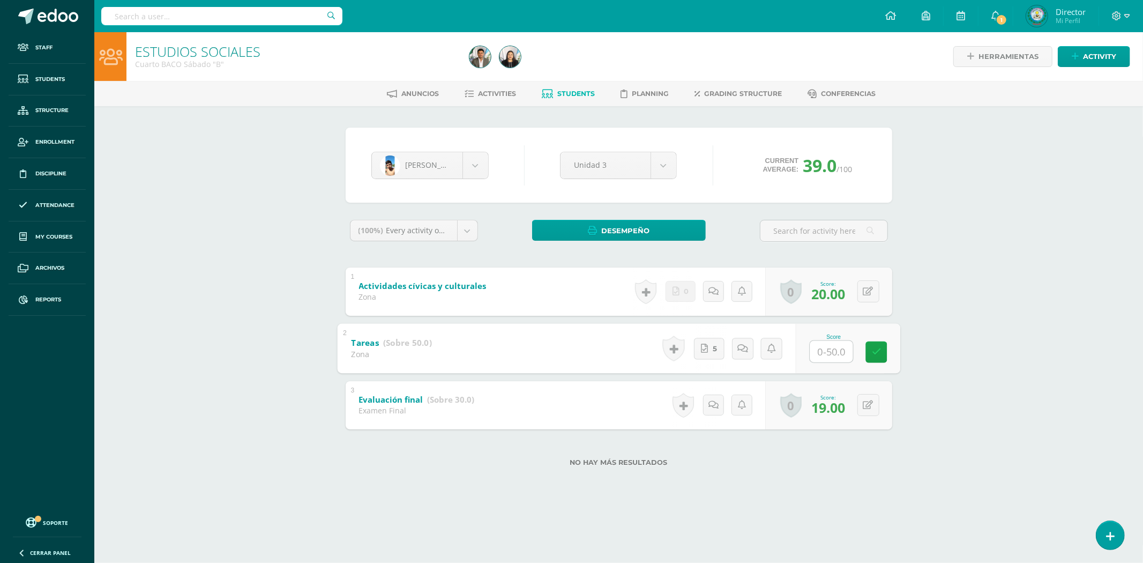
click at [820, 345] on input "text" at bounding box center [831, 350] width 43 height 21
type input "50"
click at [818, 359] on input "text" at bounding box center [831, 350] width 43 height 21
type input "50"
click at [877, 350] on icon at bounding box center [876, 351] width 10 height 9
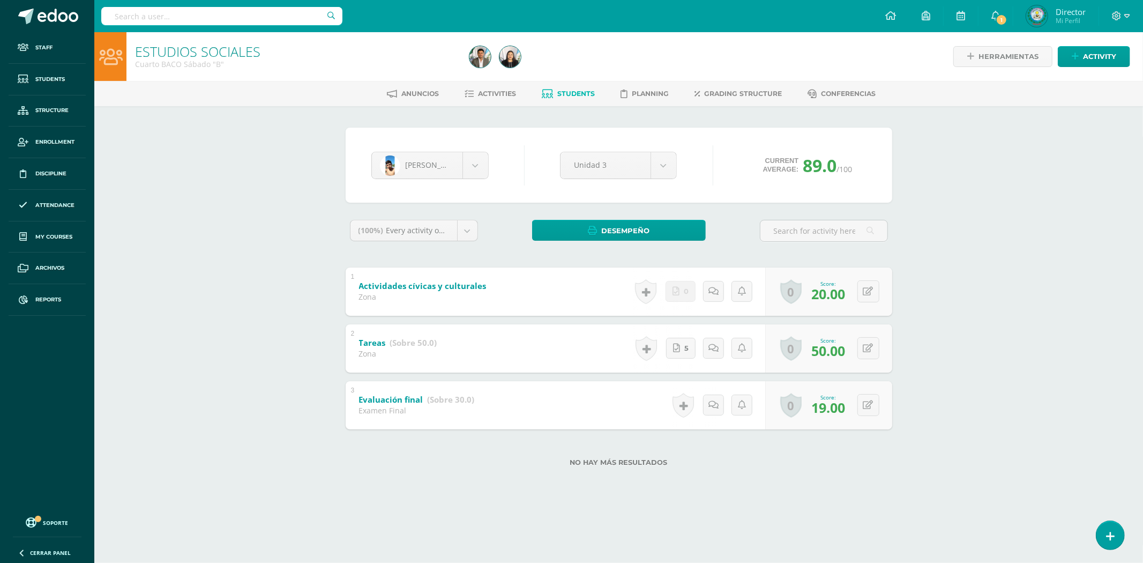
click at [126, 9] on input "text" at bounding box center [221, 16] width 241 height 18
type input "IZABEL DEL ROSARIO"
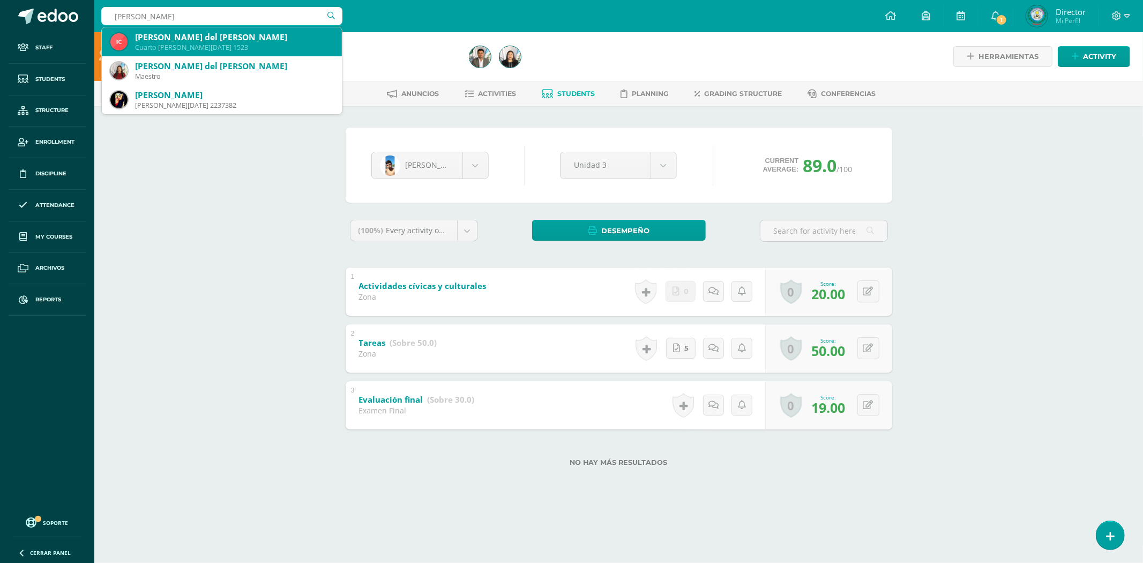
click at [199, 39] on div "Izabel del Rosario Cano Morales" at bounding box center [234, 37] width 198 height 11
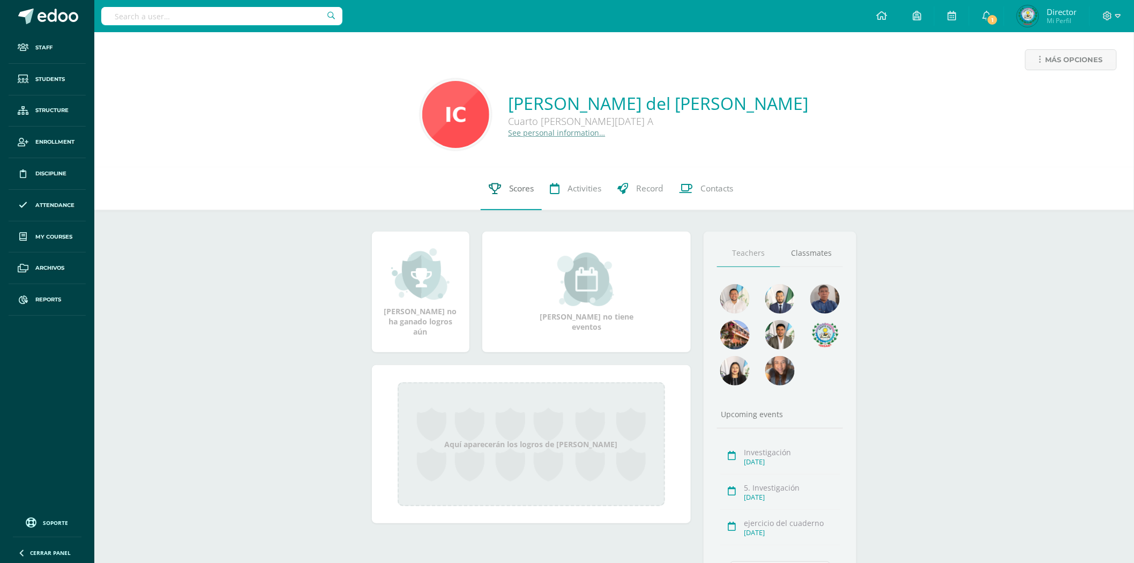
click at [506, 195] on link "Scores" at bounding box center [511, 188] width 61 height 43
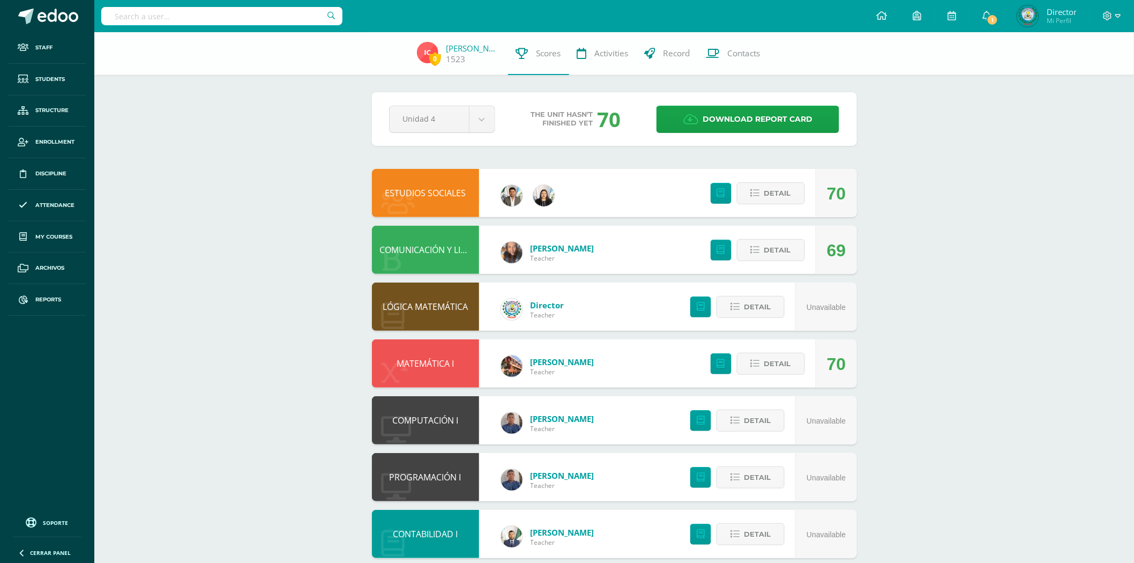
click at [419, 200] on div "ESTUDIOS SOCIALES" at bounding box center [425, 193] width 107 height 48
click at [419, 198] on link "ESTUDIOS SOCIALES" at bounding box center [425, 193] width 81 height 12
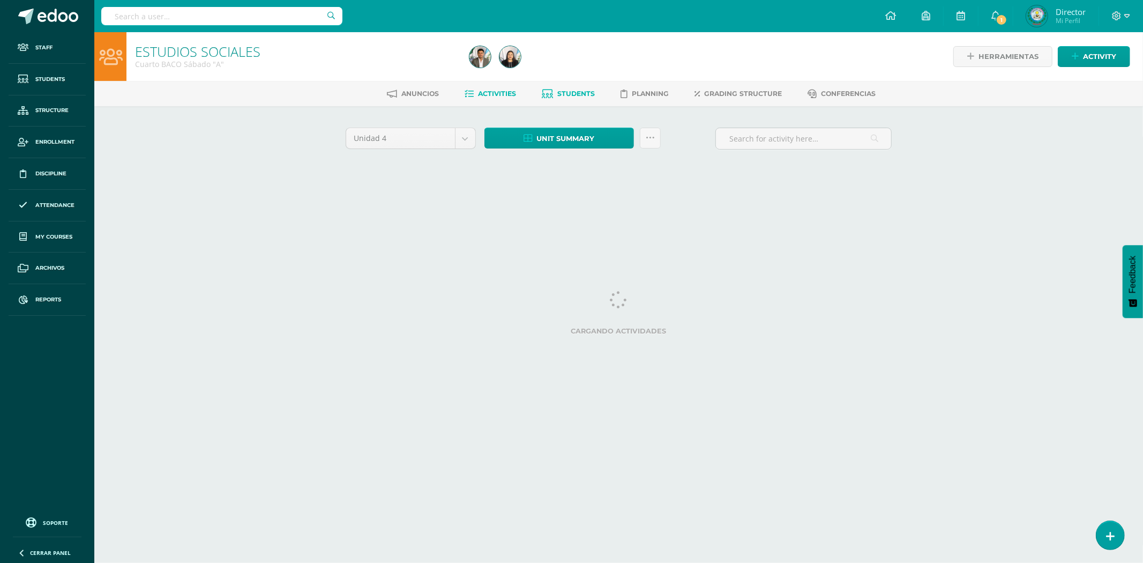
click at [548, 89] on icon at bounding box center [547, 93] width 11 height 9
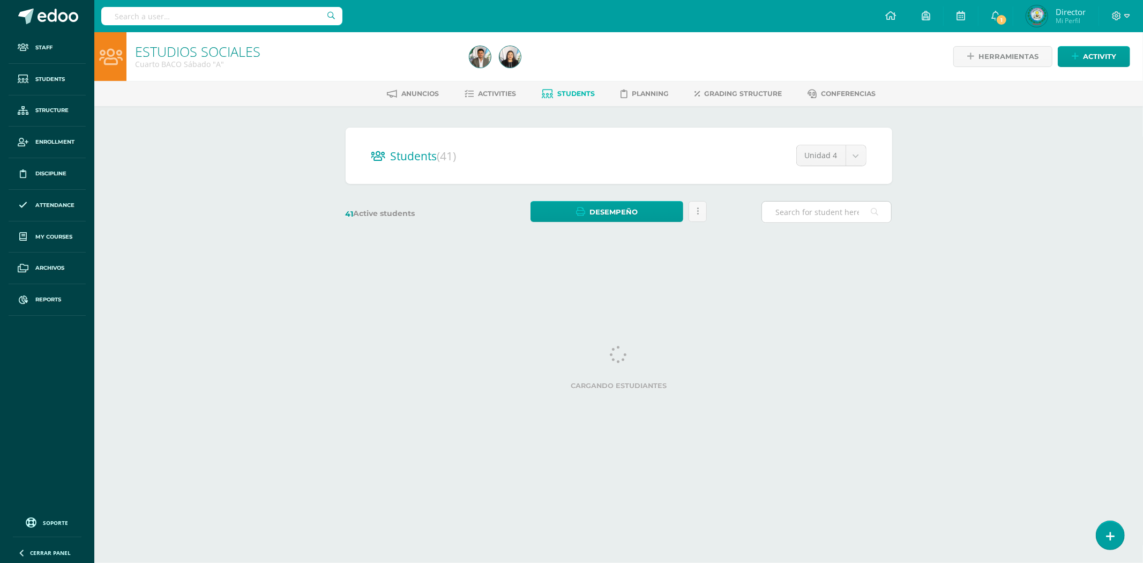
click at [795, 215] on input "text" at bounding box center [826, 211] width 129 height 21
click at [847, 161] on body "Staff Students Structure Enrollment Discipline Attendance My courses Archivos R…" at bounding box center [571, 127] width 1143 height 255
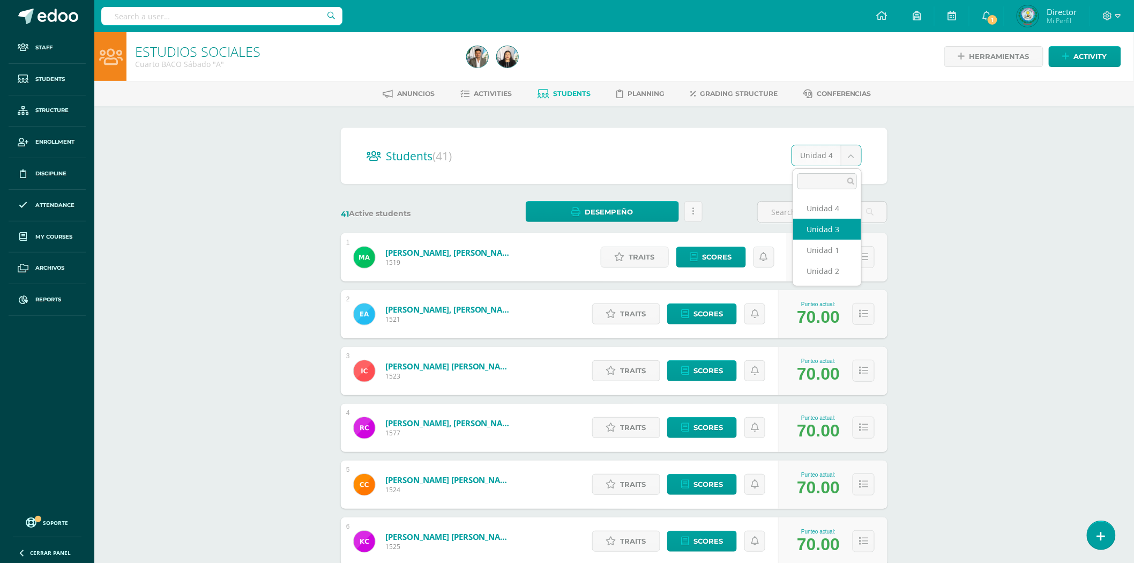
select select "/dashboard/teacher/section/2087/students/?unit=70739"
click at [802, 207] on input "text" at bounding box center [822, 211] width 129 height 21
type input "IZ"
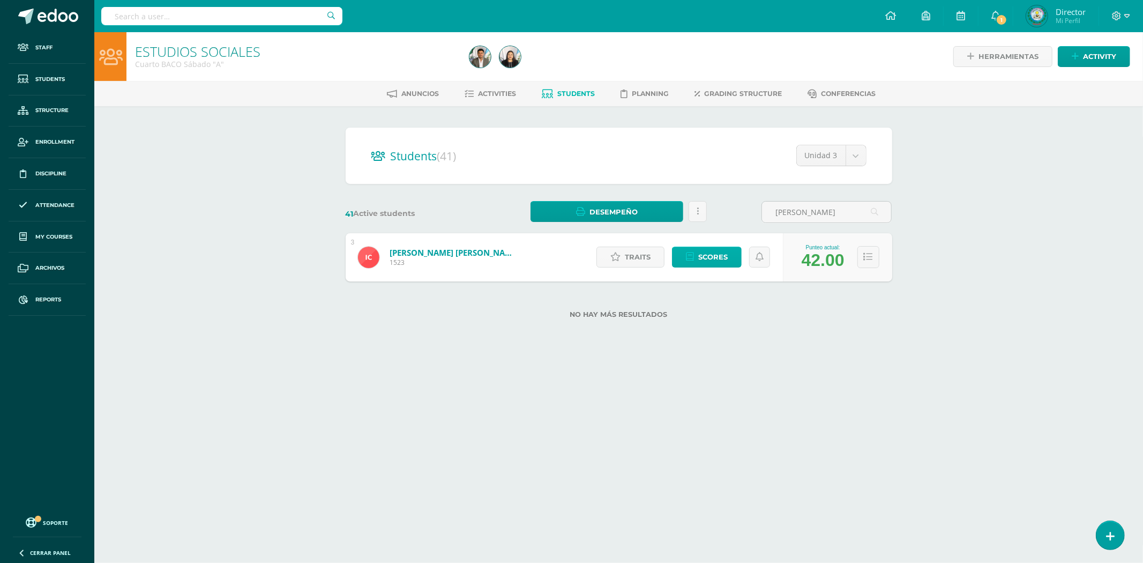
type input "IZABEL DEL ROSARIO"
click at [715, 260] on span "Scores" at bounding box center [712, 257] width 29 height 20
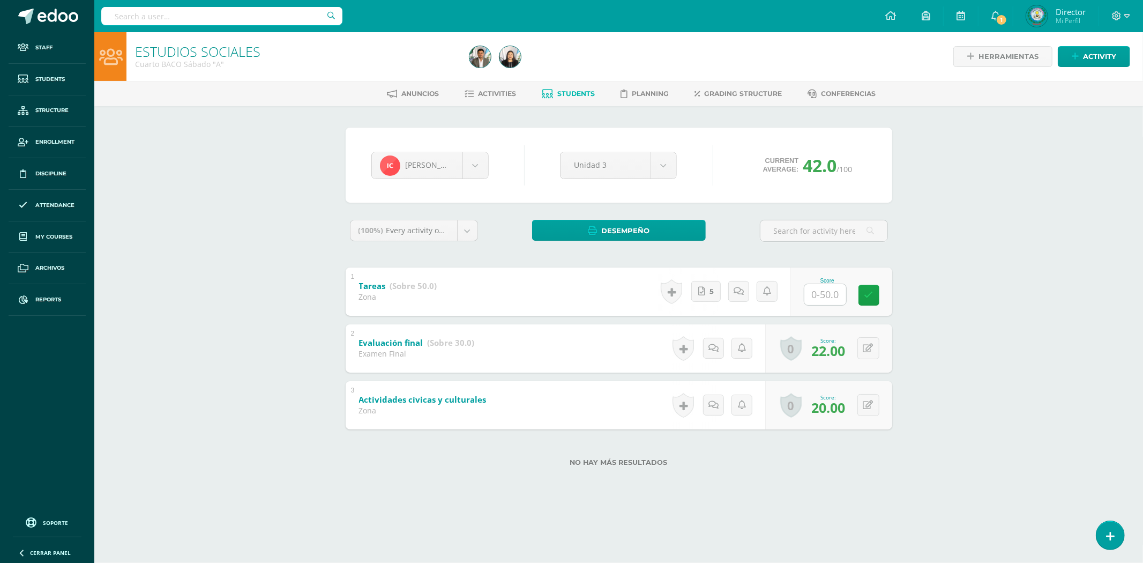
click at [824, 298] on input "text" at bounding box center [825, 294] width 42 height 21
type input "50"
click at [874, 288] on link at bounding box center [875, 294] width 21 height 21
click at [122, 11] on input "text" at bounding box center [221, 16] width 241 height 18
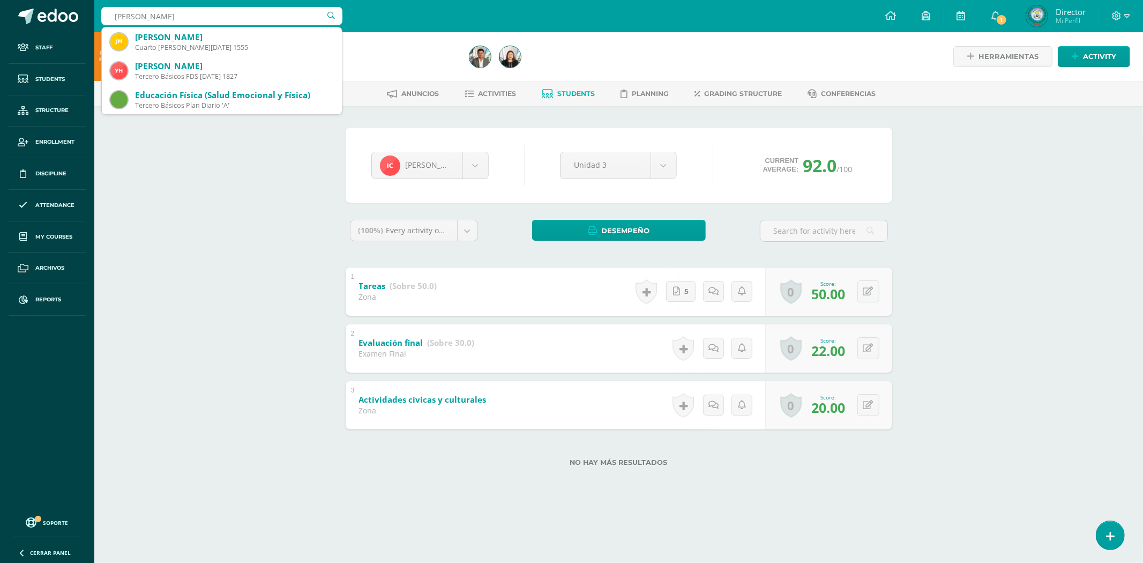
type input "JESSICA AZUCE"
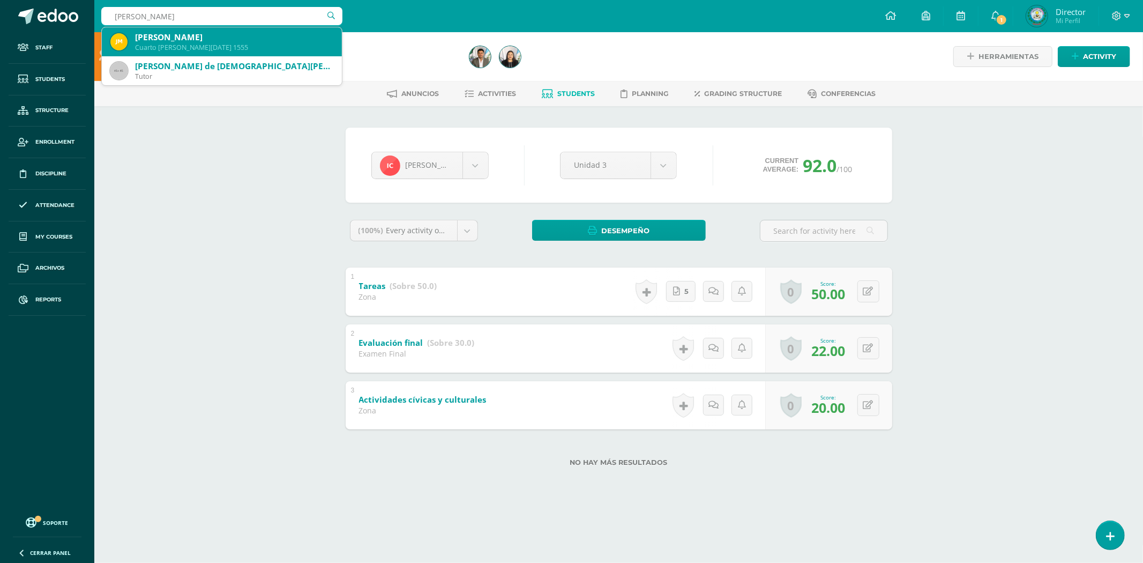
click at [140, 28] on div "Jessica Azucena Martínez López Cuarto BACO Sábado 1555" at bounding box center [221, 41] width 223 height 29
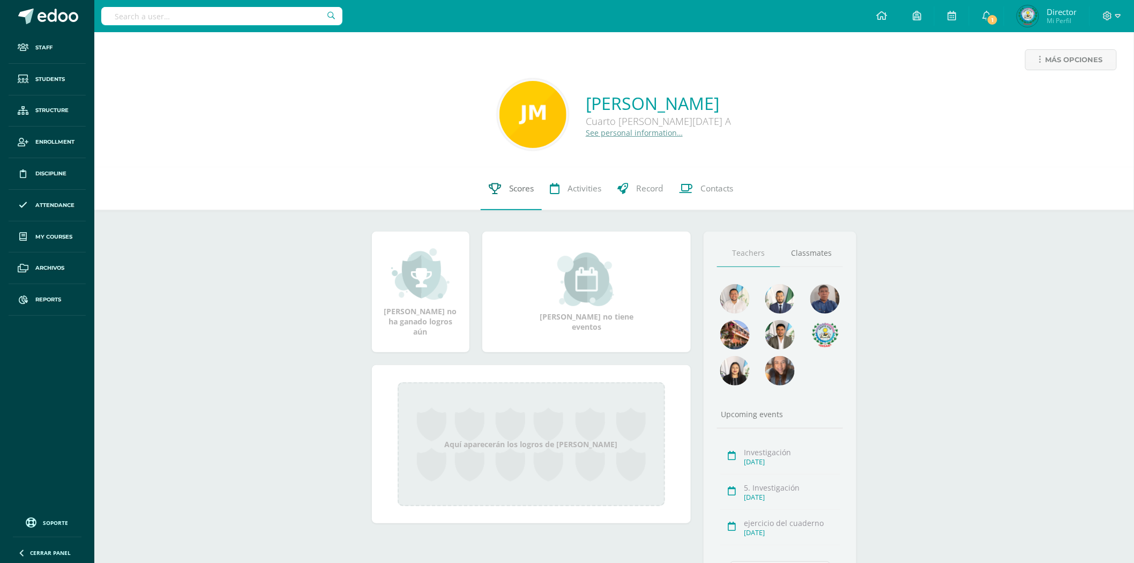
click at [512, 195] on link "Scores" at bounding box center [511, 188] width 61 height 43
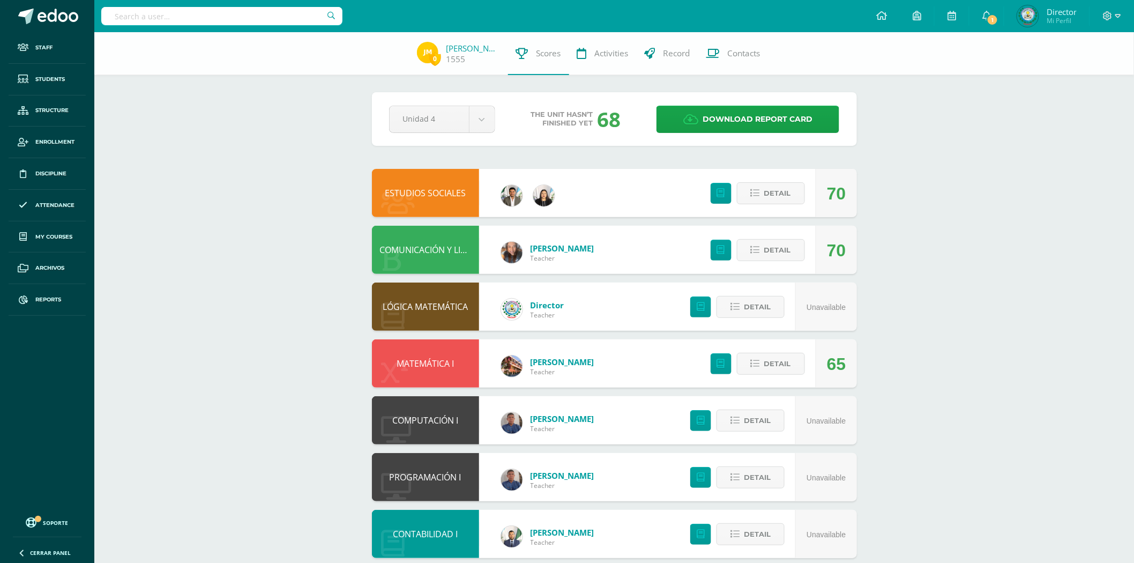
click at [435, 191] on link "ESTUDIOS SOCIALES" at bounding box center [425, 193] width 81 height 12
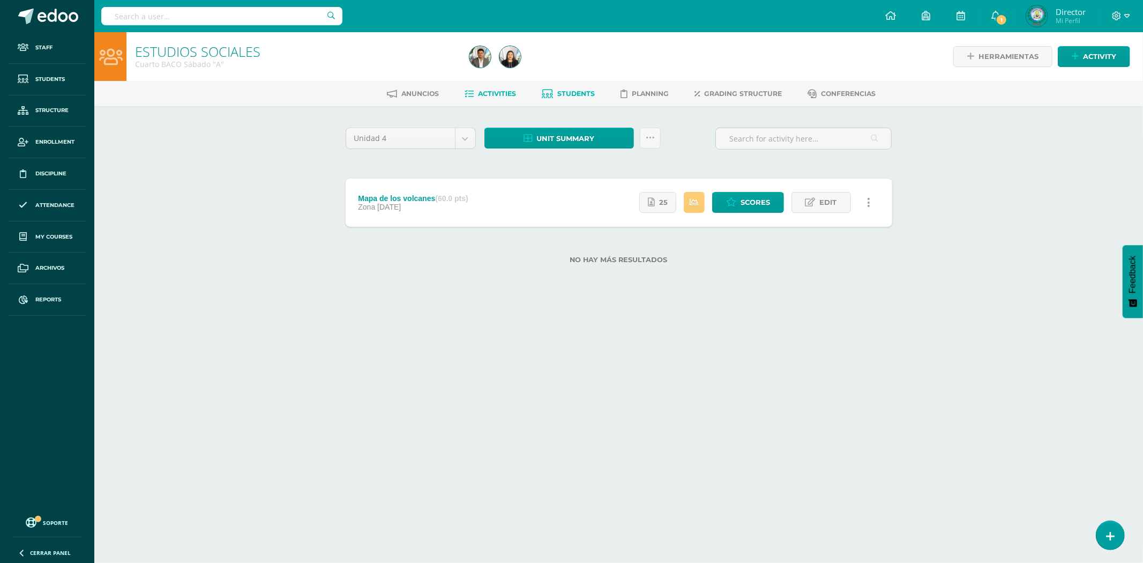
drag, startPoint x: 559, startPoint y: 99, endPoint x: 553, endPoint y: 100, distance: 6.1
click at [557, 99] on link "Students" at bounding box center [568, 93] width 53 height 17
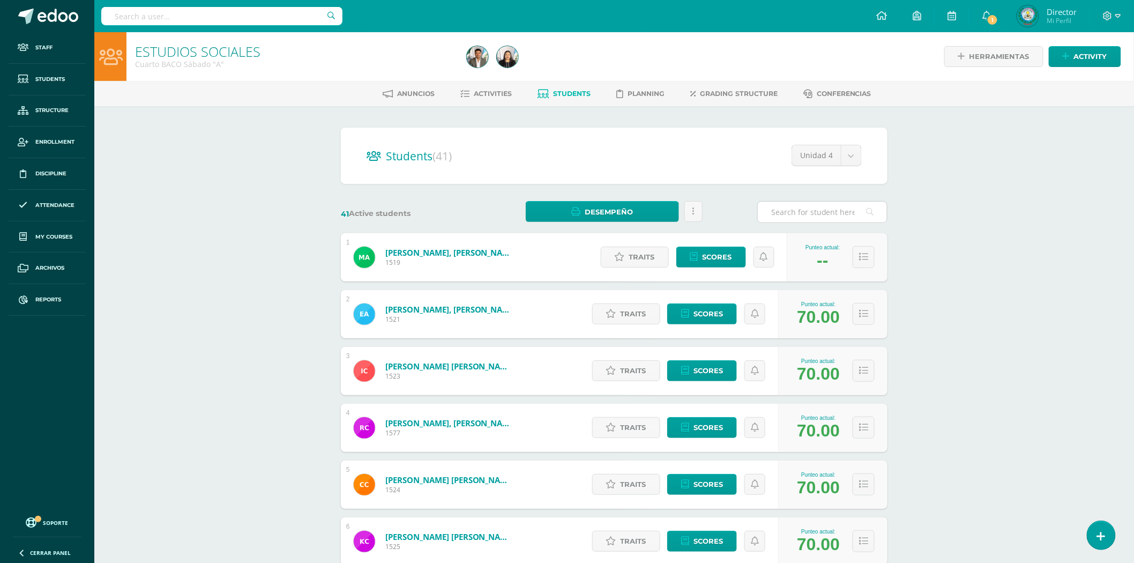
click at [800, 203] on input "text" at bounding box center [822, 211] width 129 height 21
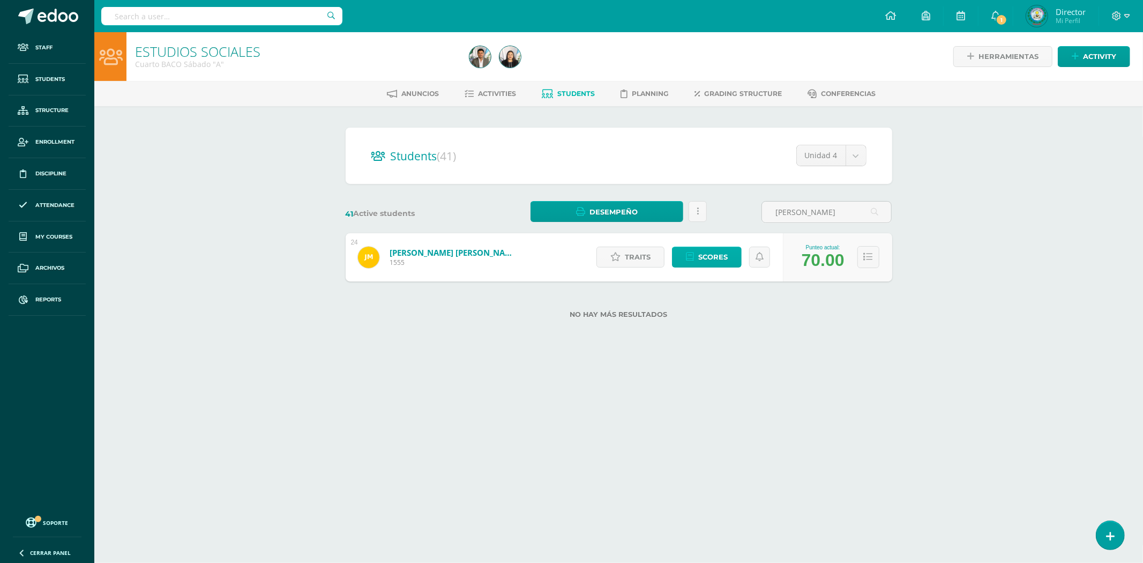
type input "JESSICA AZUCENA"
click at [708, 250] on span "Scores" at bounding box center [712, 257] width 29 height 20
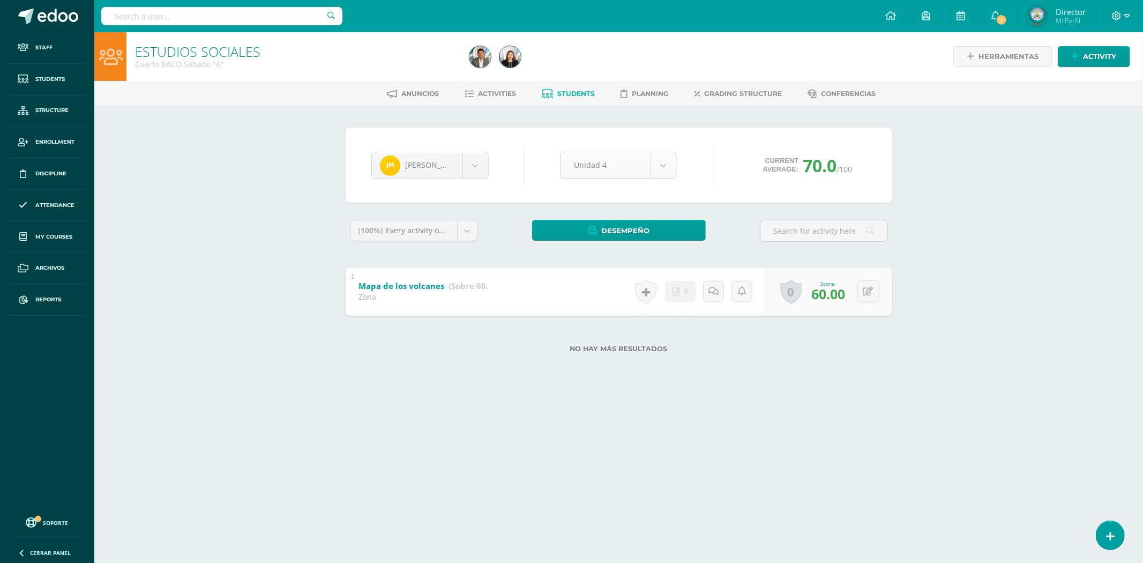
click at [640, 161] on body "Staff Students Structure Enrollment Discipline Attendance My courses Archivos R…" at bounding box center [571, 193] width 1143 height 387
drag, startPoint x: 624, startPoint y: 165, endPoint x: 618, endPoint y: 189, distance: 24.4
click at [624, 169] on body "Staff Students Structure Enrollment Discipline Attendance My courses Archivos R…" at bounding box center [571, 193] width 1143 height 387
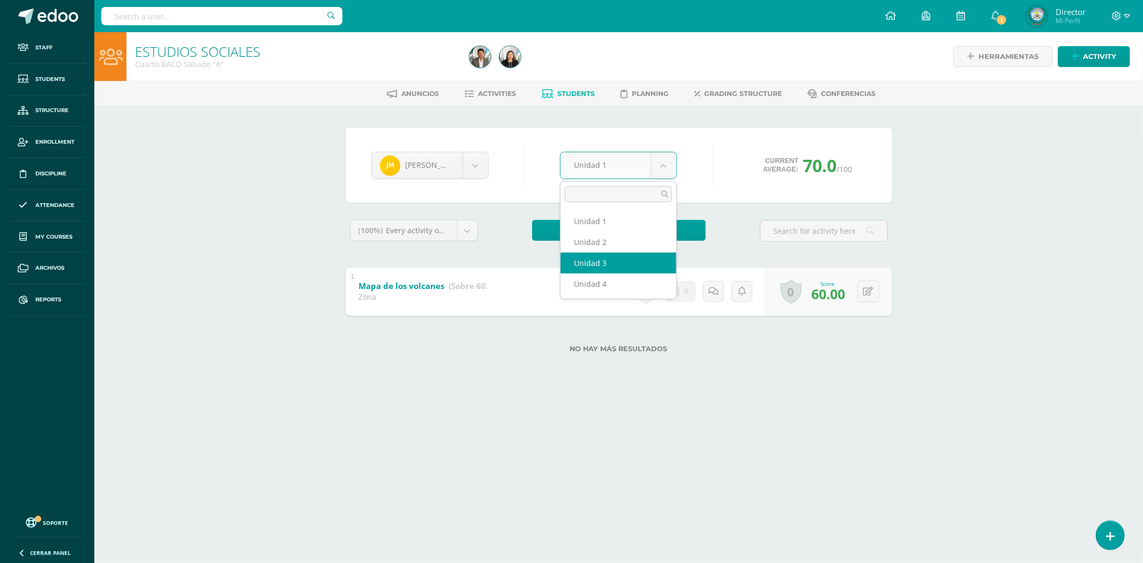
select select "Unidad 3"
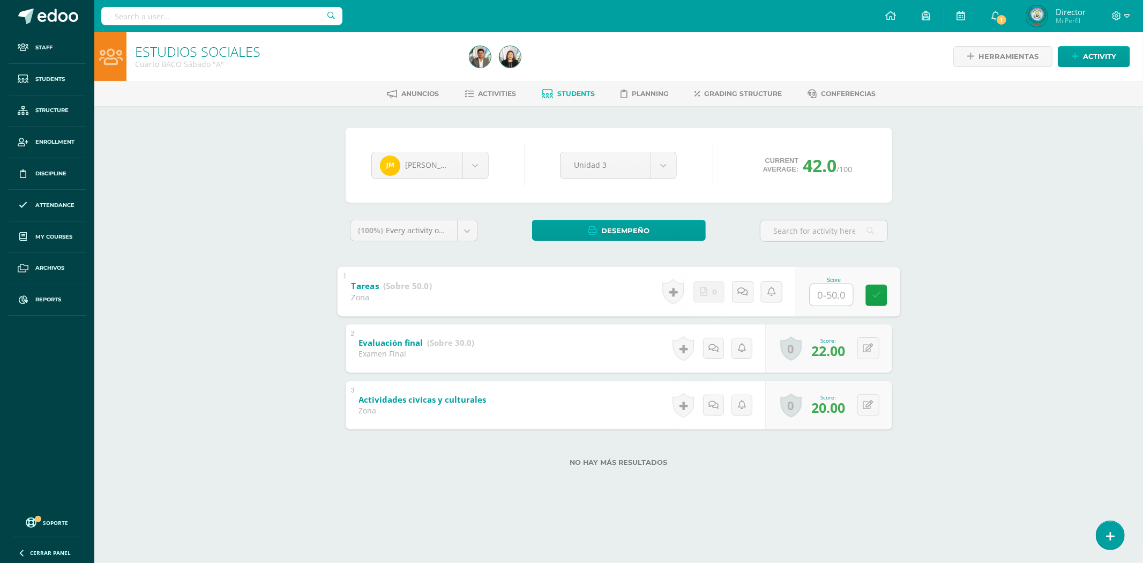
click at [834, 294] on input "text" at bounding box center [831, 293] width 43 height 21
type input "50"
click at [871, 293] on icon at bounding box center [876, 294] width 10 height 9
click at [130, 7] on input "text" at bounding box center [221, 16] width 241 height 18
click at [113, 15] on input "text" at bounding box center [221, 16] width 241 height 18
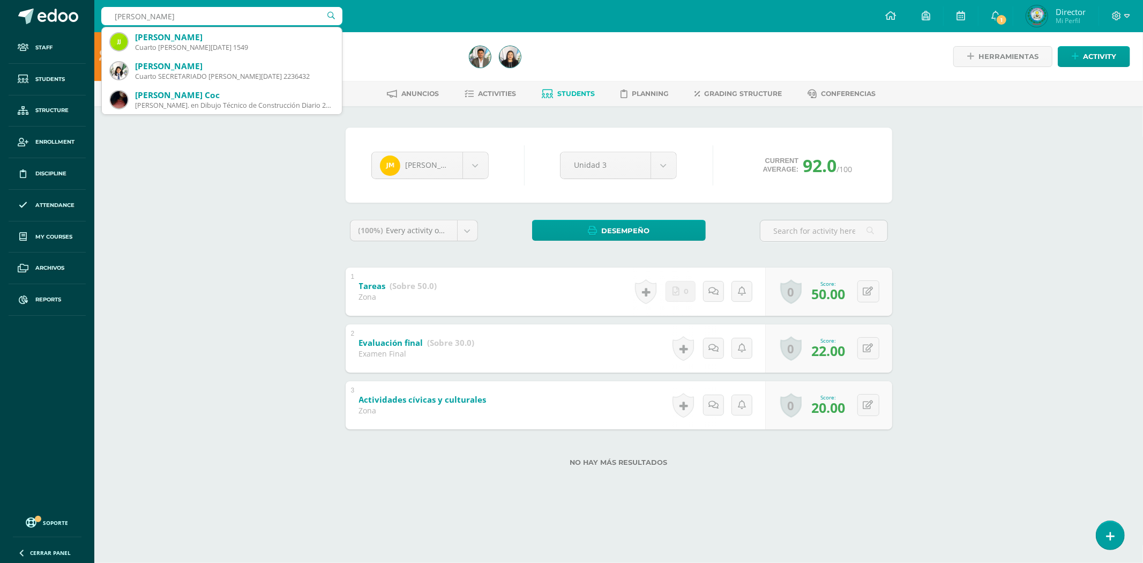
type input "JAQUELINE D"
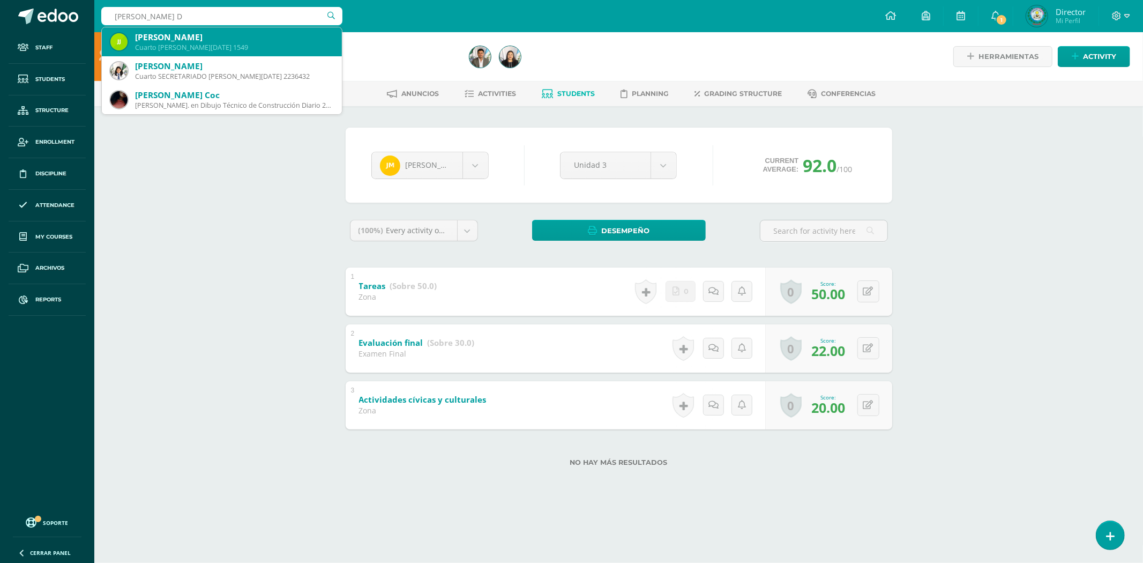
click at [154, 40] on div "[PERSON_NAME]" at bounding box center [234, 37] width 198 height 11
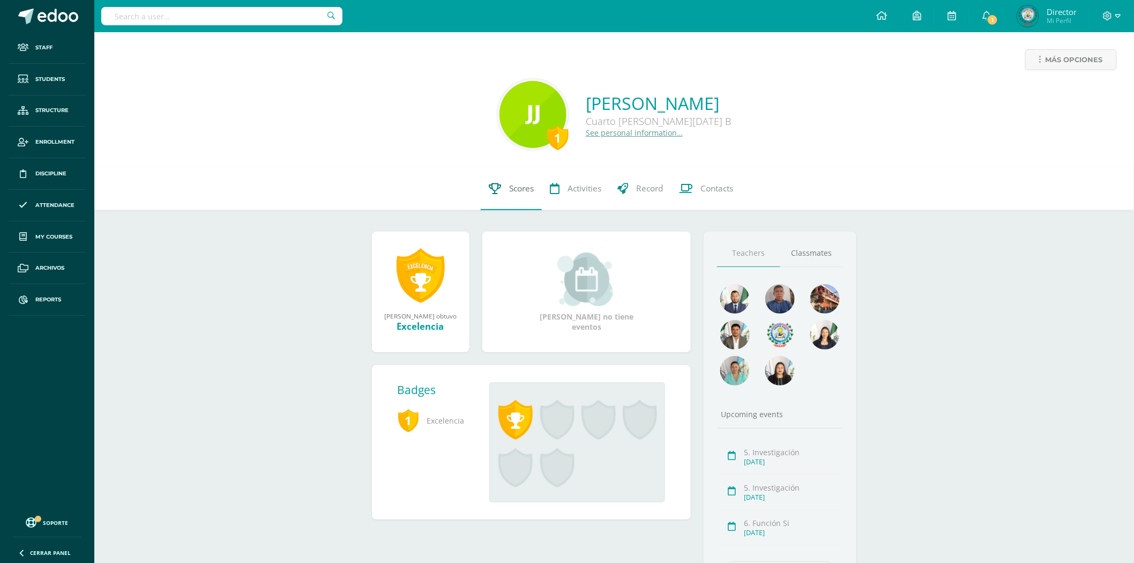
click at [502, 188] on link "Scores" at bounding box center [511, 188] width 61 height 43
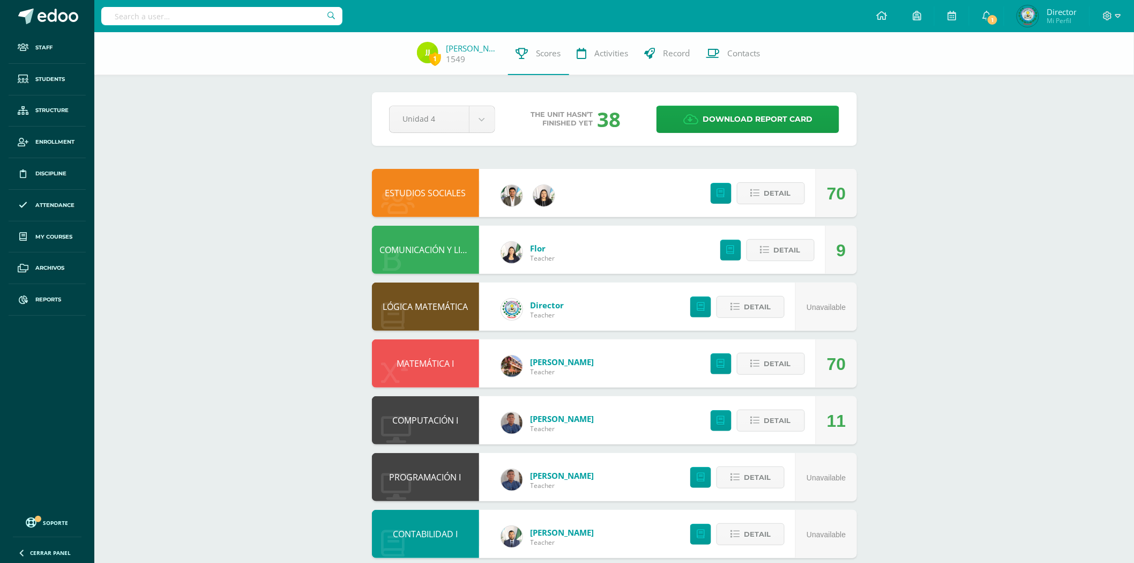
click at [454, 196] on link "ESTUDIOS SOCIALES" at bounding box center [425, 193] width 81 height 12
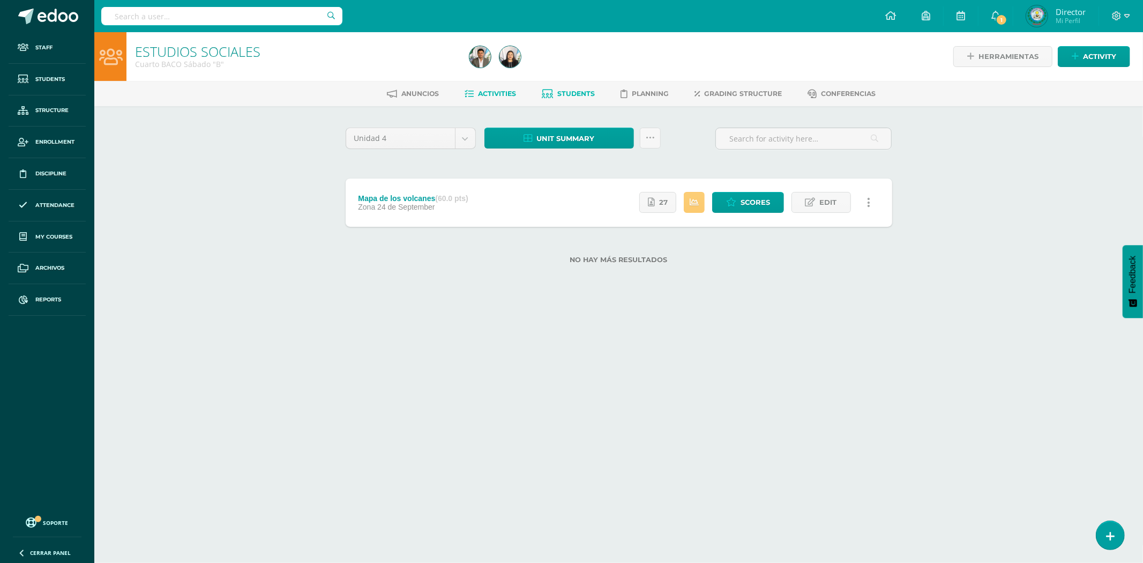
click at [558, 93] on span "Students" at bounding box center [577, 93] width 38 height 8
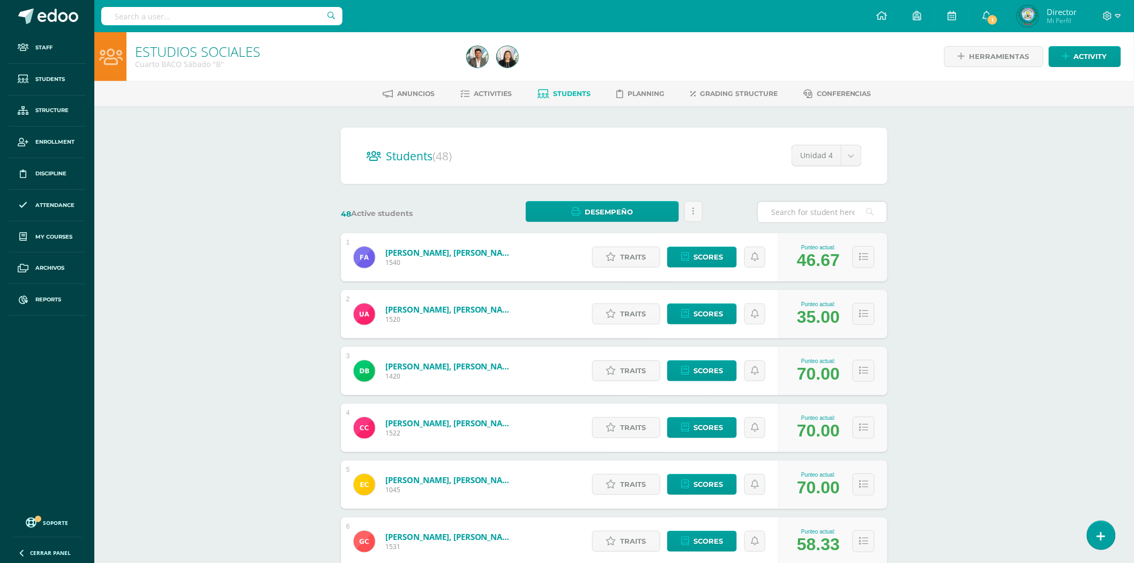
click at [808, 208] on input "text" at bounding box center [822, 211] width 129 height 21
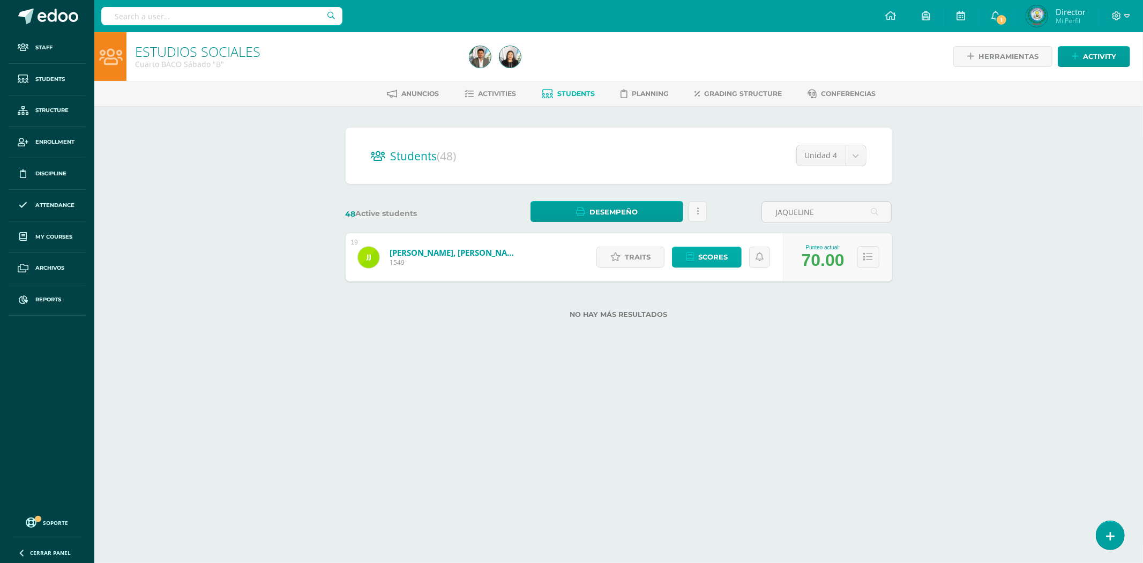
type input "JAQUELINE"
click at [687, 265] on link "Scores" at bounding box center [707, 256] width 70 height 21
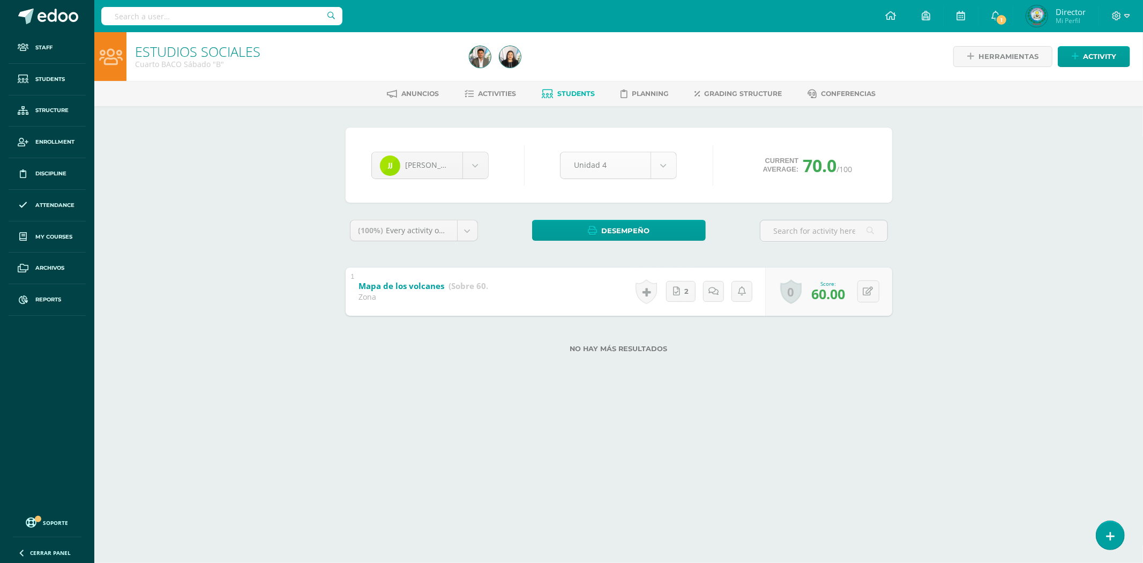
click at [666, 172] on body "Staff Students Structure Enrollment Discipline Attendance My courses Archivos R…" at bounding box center [571, 193] width 1143 height 387
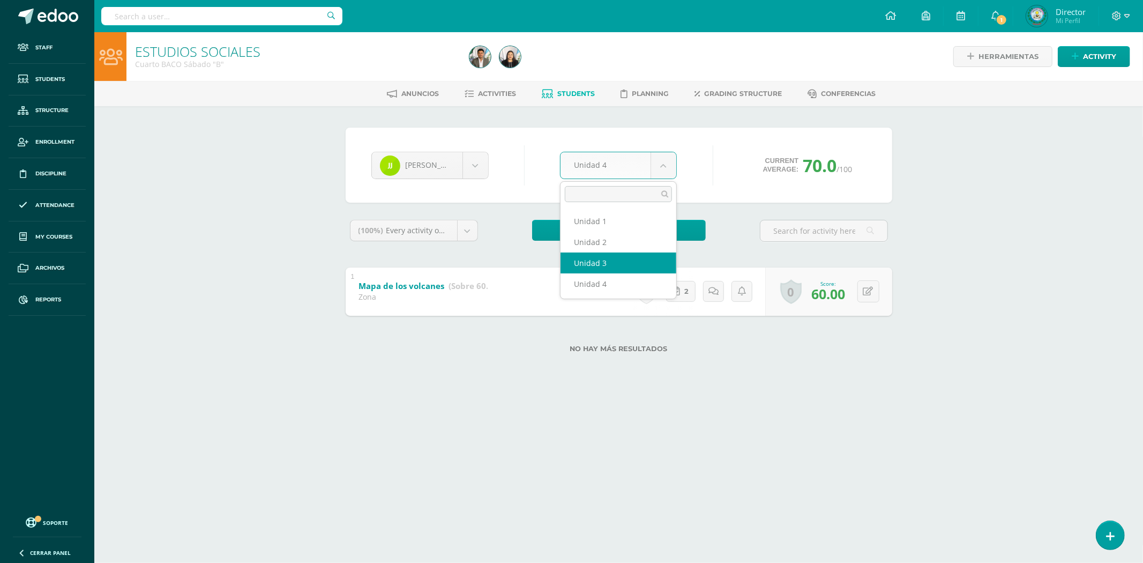
select select "Unidad 3"
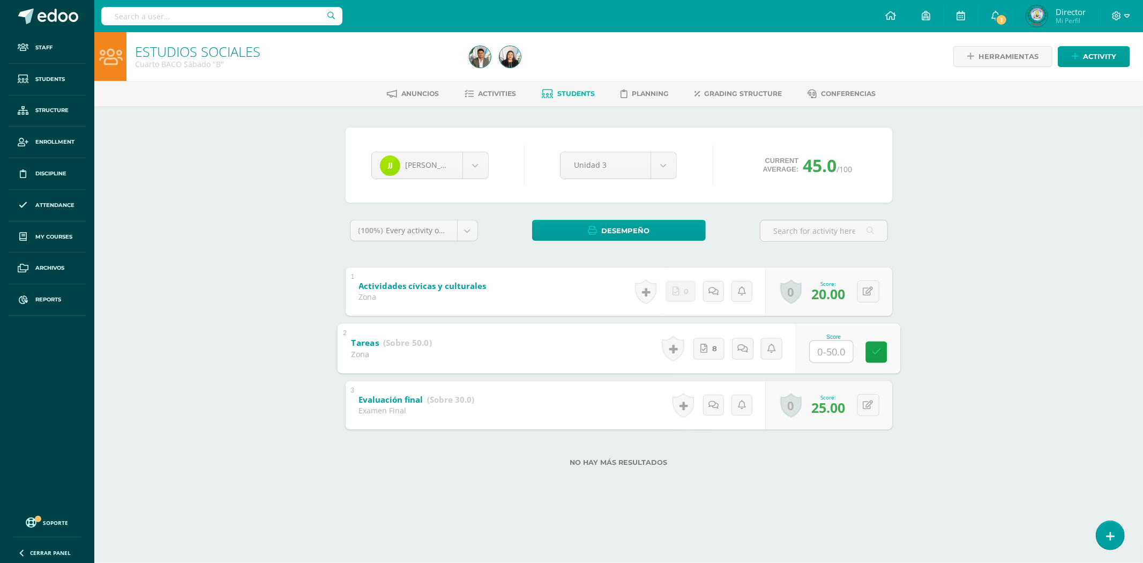
click at [832, 346] on input "text" at bounding box center [831, 350] width 43 height 21
type input "50"
click at [865, 343] on link at bounding box center [875, 351] width 21 height 21
click at [128, 12] on input "text" at bounding box center [221, 16] width 241 height 18
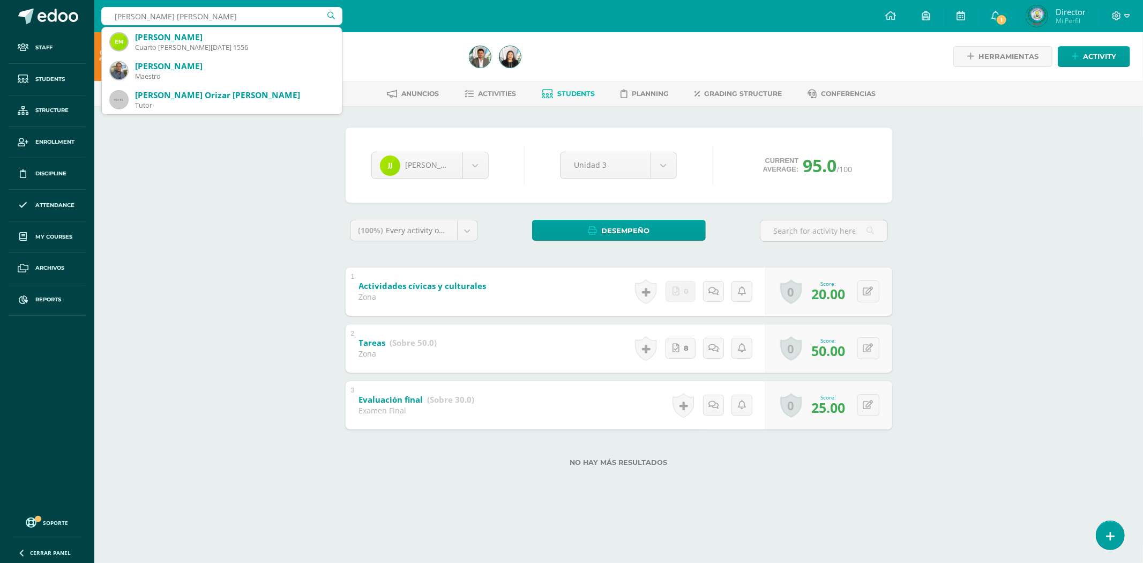
type input "[PERSON_NAME]"
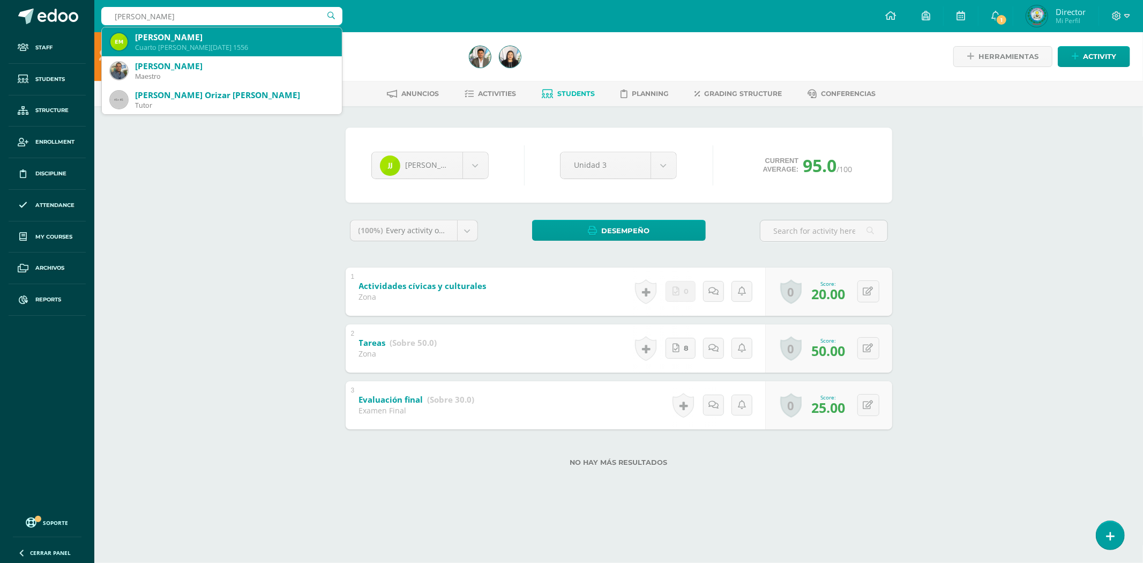
click at [182, 43] on div "Cuarto [PERSON_NAME][DATE] 1556" at bounding box center [234, 47] width 198 height 9
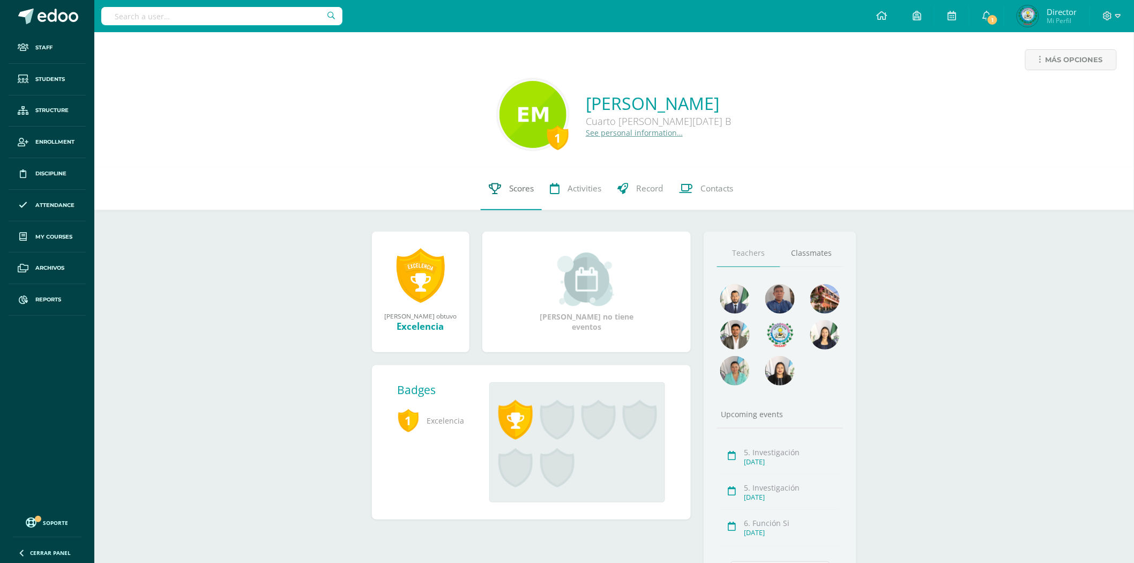
click at [527, 199] on link "Scores" at bounding box center [511, 188] width 61 height 43
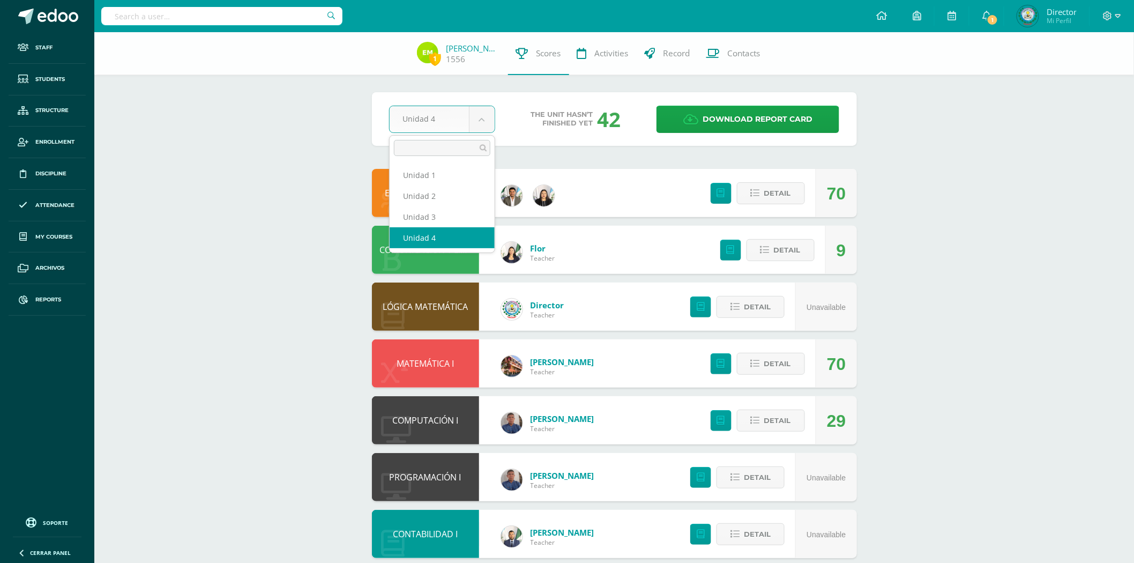
click at [490, 124] on body "Staff Students Structure Enrollment Discipline Attendance My courses Archivos R…" at bounding box center [567, 375] width 1134 height 750
select select "Unidad 3"
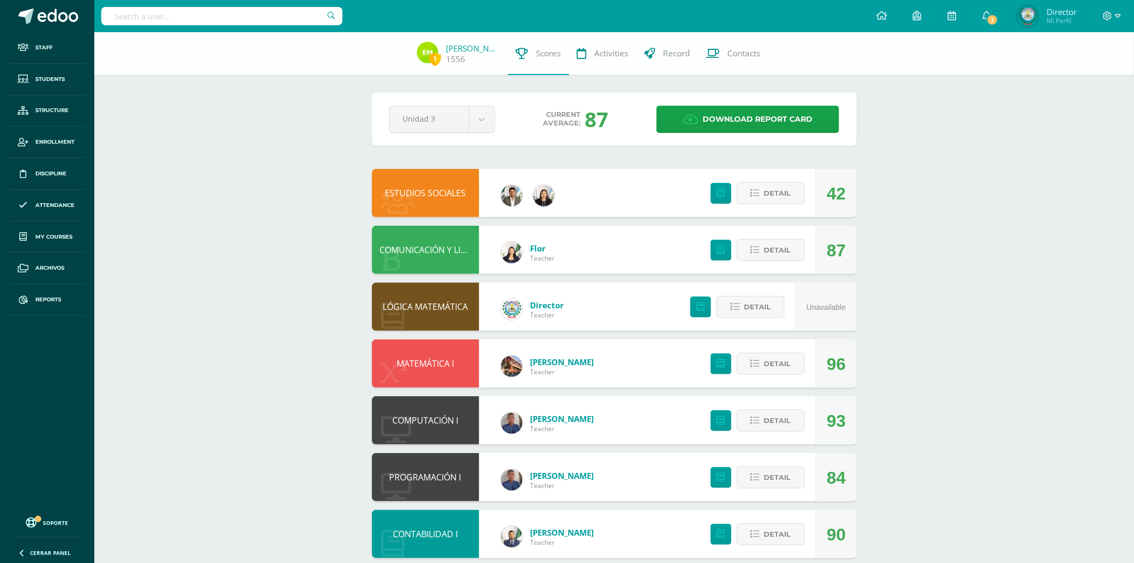
click at [440, 192] on link "ESTUDIOS SOCIALES" at bounding box center [425, 193] width 81 height 12
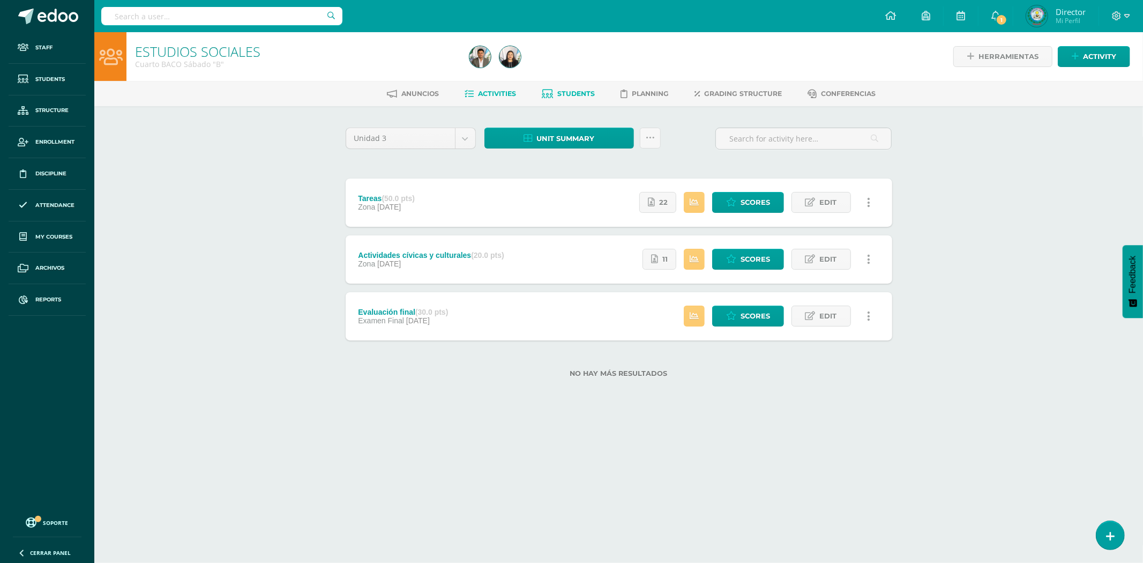
click at [550, 95] on icon at bounding box center [547, 93] width 11 height 9
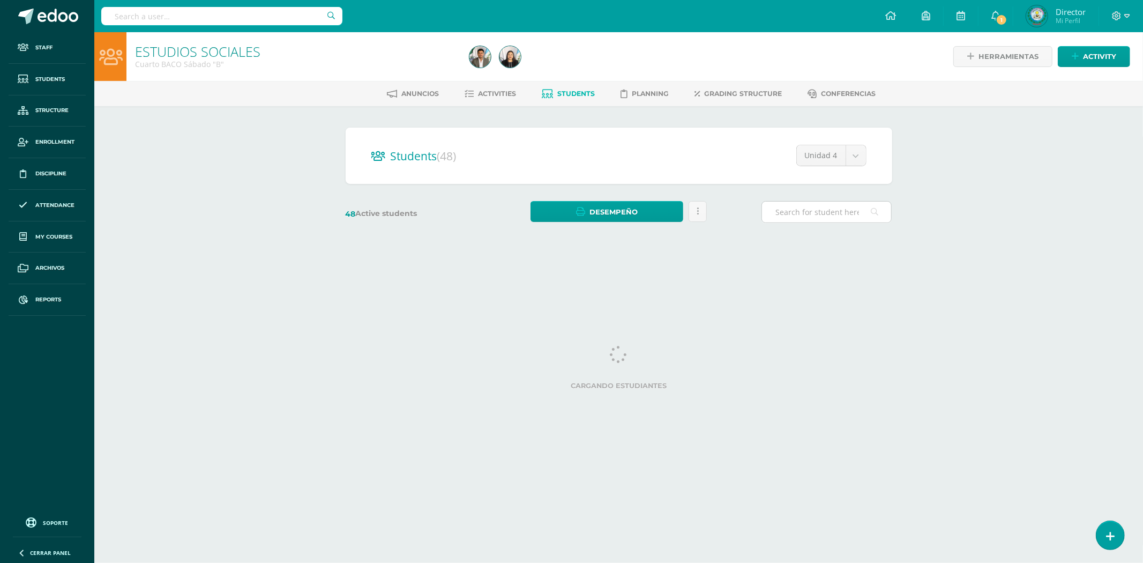
click at [781, 205] on input "text" at bounding box center [826, 211] width 129 height 21
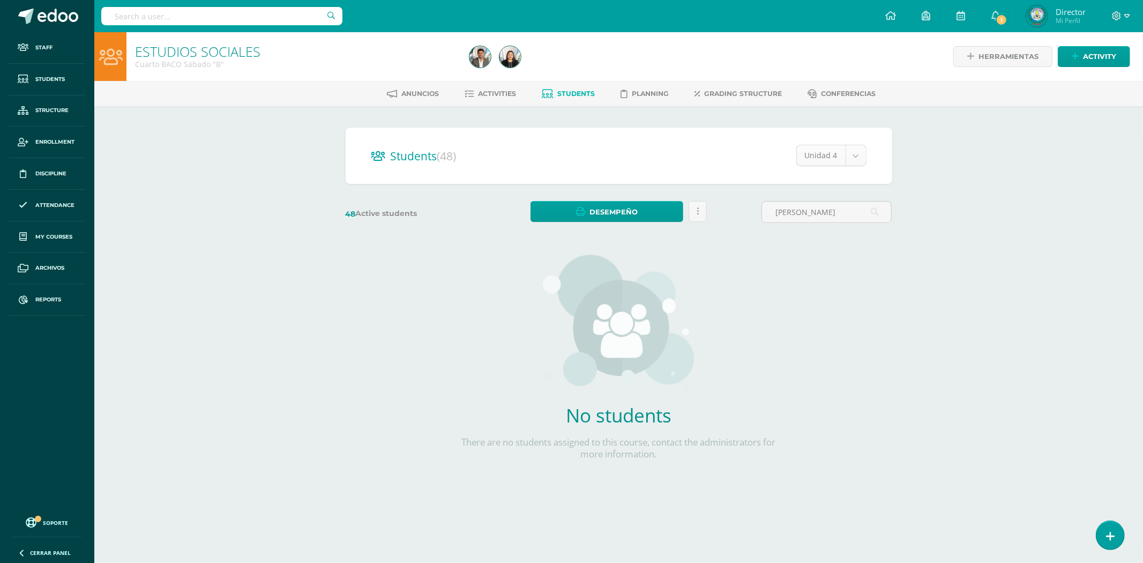
type input "[PERSON_NAME]"
click at [820, 152] on body "Staff Students Structure Enrollment Discipline Attendance My courses Archivos R…" at bounding box center [571, 257] width 1143 height 515
select select "/dashboard/teacher/section/2183/students/?unit=72286"
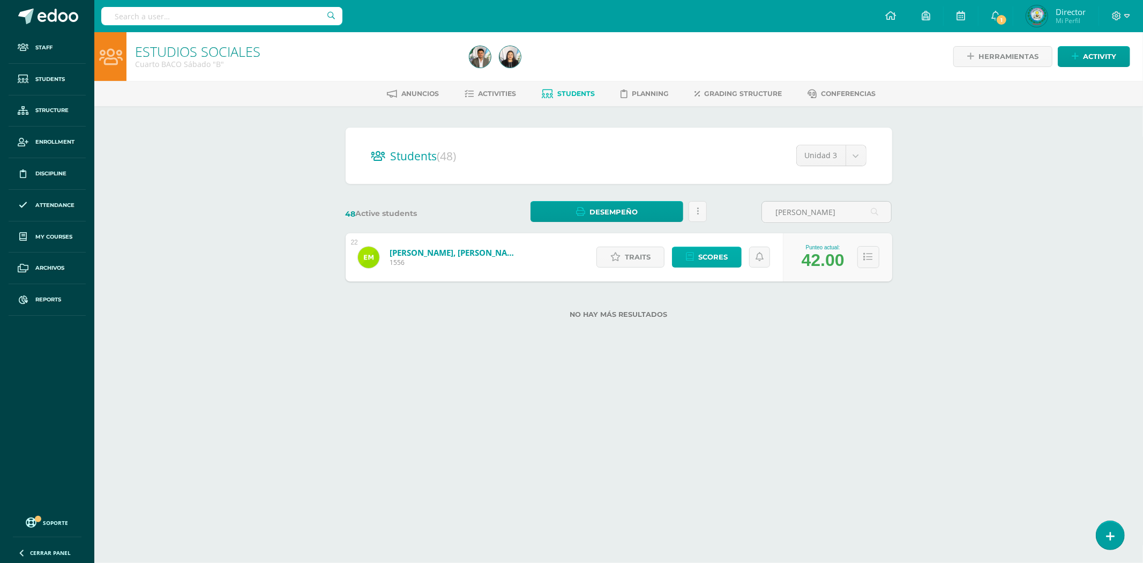
type input "[PERSON_NAME]"
click at [705, 247] on span "Scores" at bounding box center [712, 257] width 29 height 20
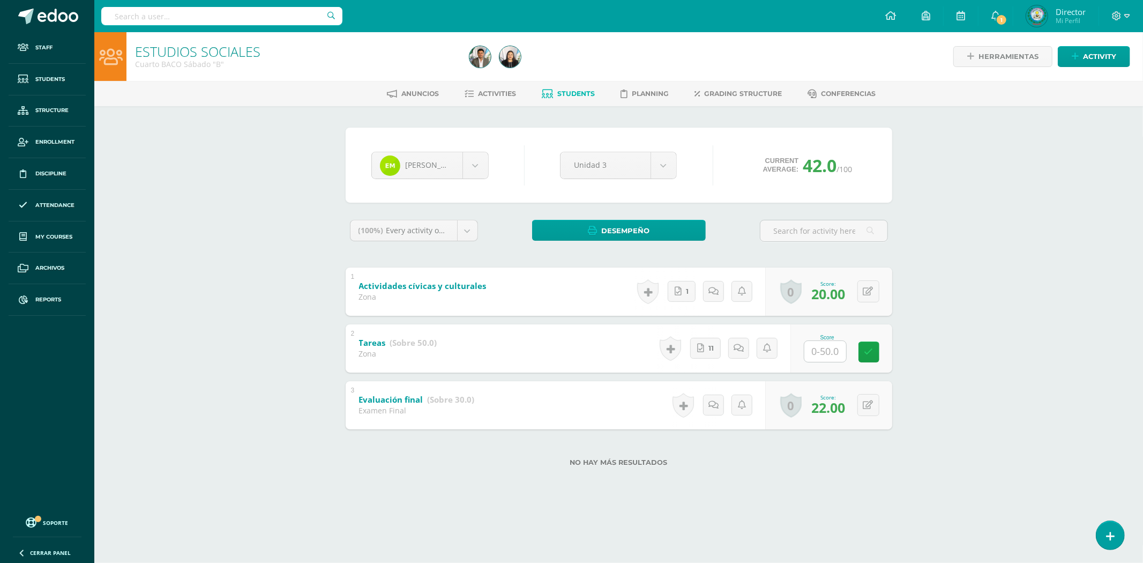
click at [827, 355] on input "text" at bounding box center [825, 351] width 42 height 21
type input "50"
click at [873, 357] on link at bounding box center [875, 351] width 21 height 21
click at [175, 14] on input "text" at bounding box center [221, 16] width 241 height 18
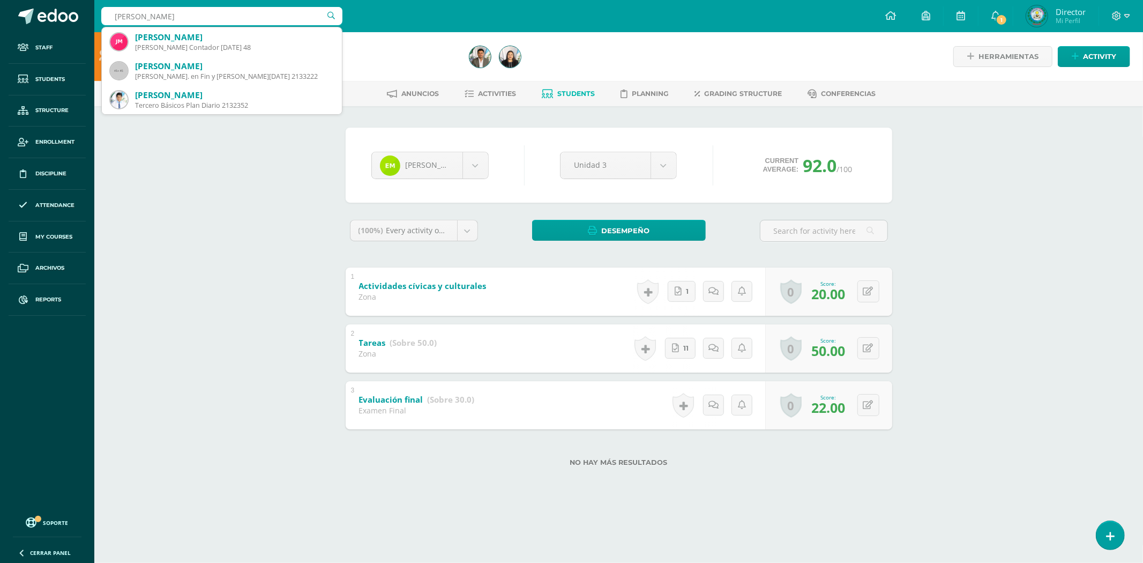
click at [197, 15] on input "JORDAN ALEJANDRO" at bounding box center [221, 16] width 241 height 18
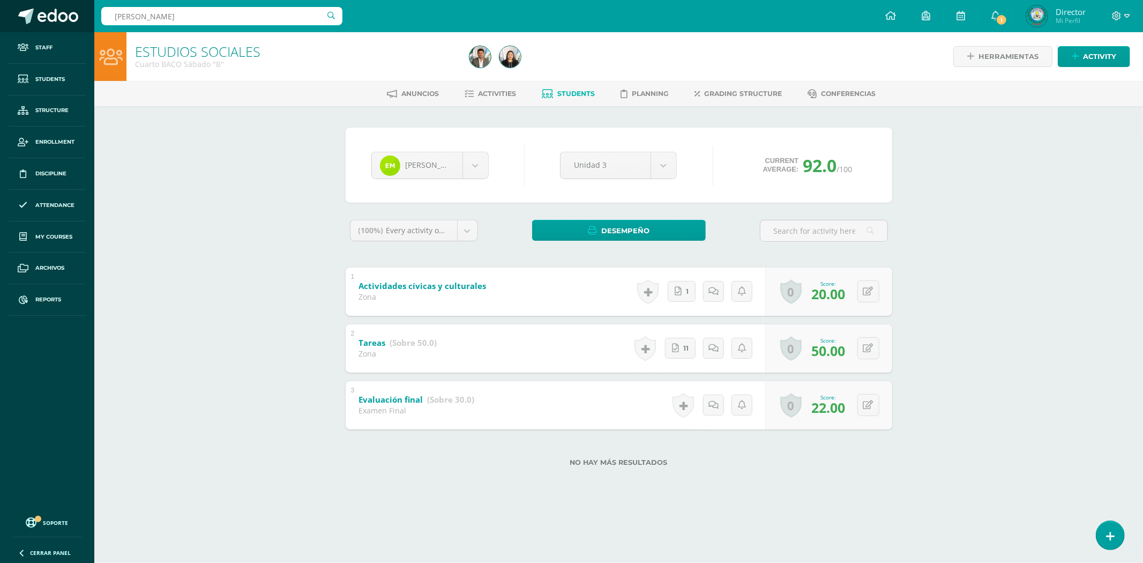
drag, startPoint x: 121, startPoint y: 17, endPoint x: 65, endPoint y: 12, distance: 56.5
click at [65, 12] on body "Staff Students Structure Enrollment Discipline Attendance My courses Archivos R…" at bounding box center [571, 250] width 1143 height 500
type input "ALEJANDRO GARCIA FLORES"
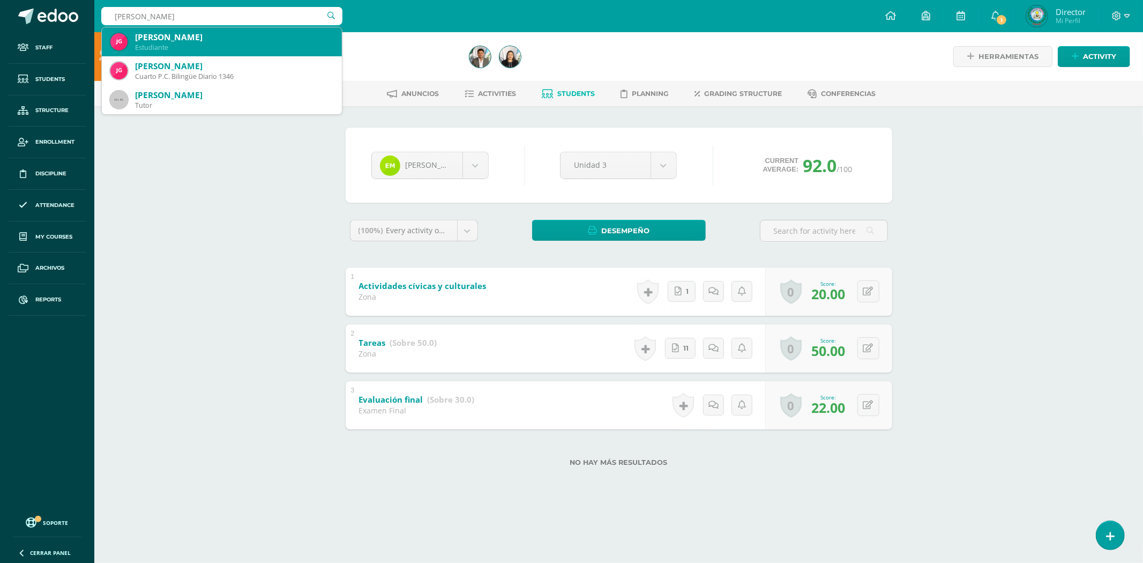
click at [138, 33] on div "Jonathan Alejandro García Flores" at bounding box center [234, 37] width 198 height 11
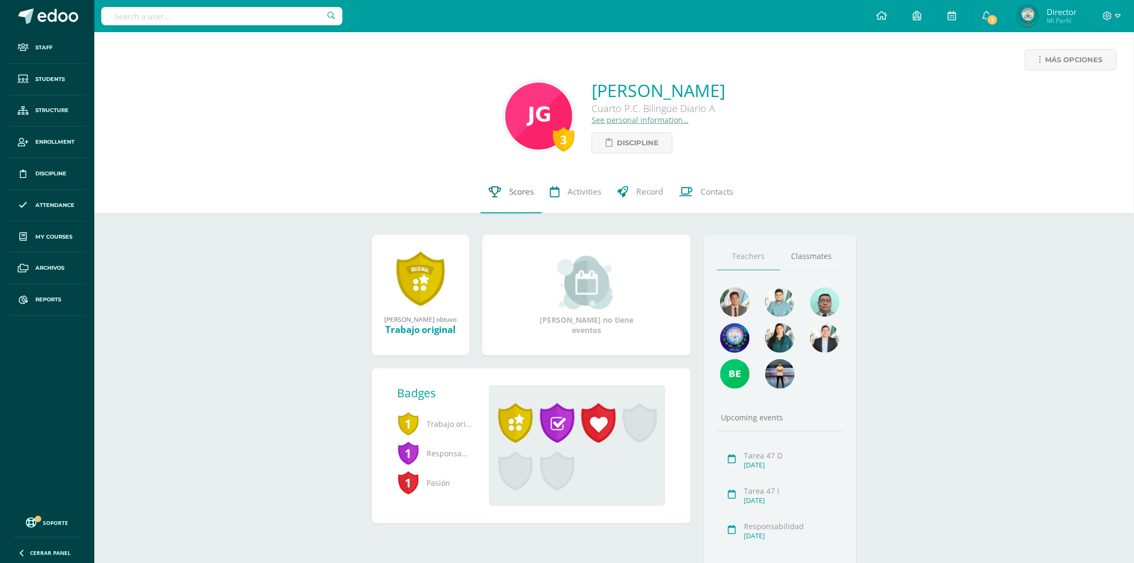
click at [497, 189] on icon at bounding box center [495, 191] width 12 height 11
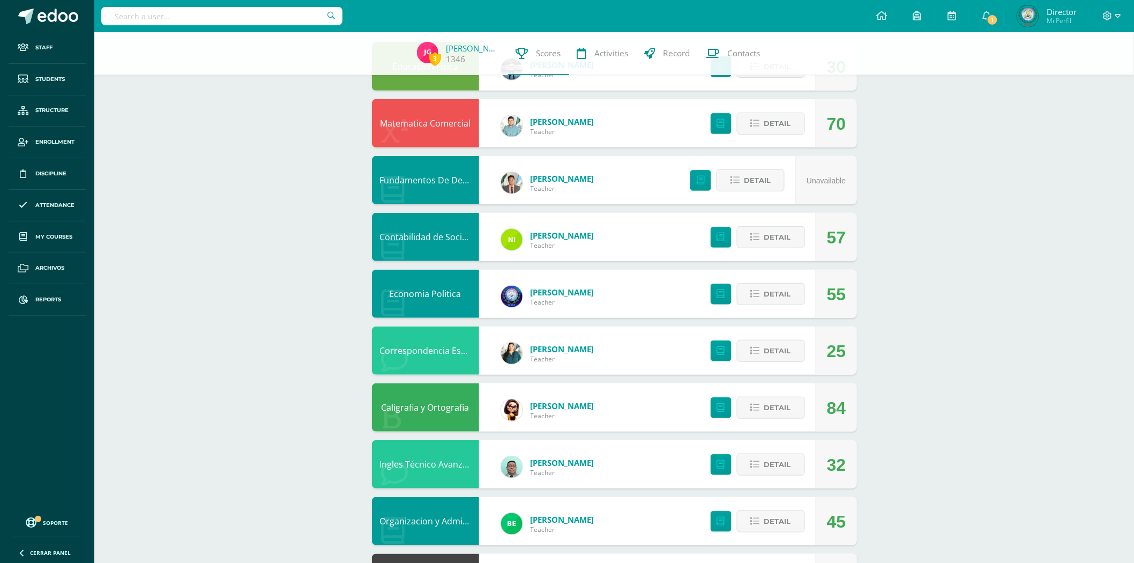
scroll to position [178, 0]
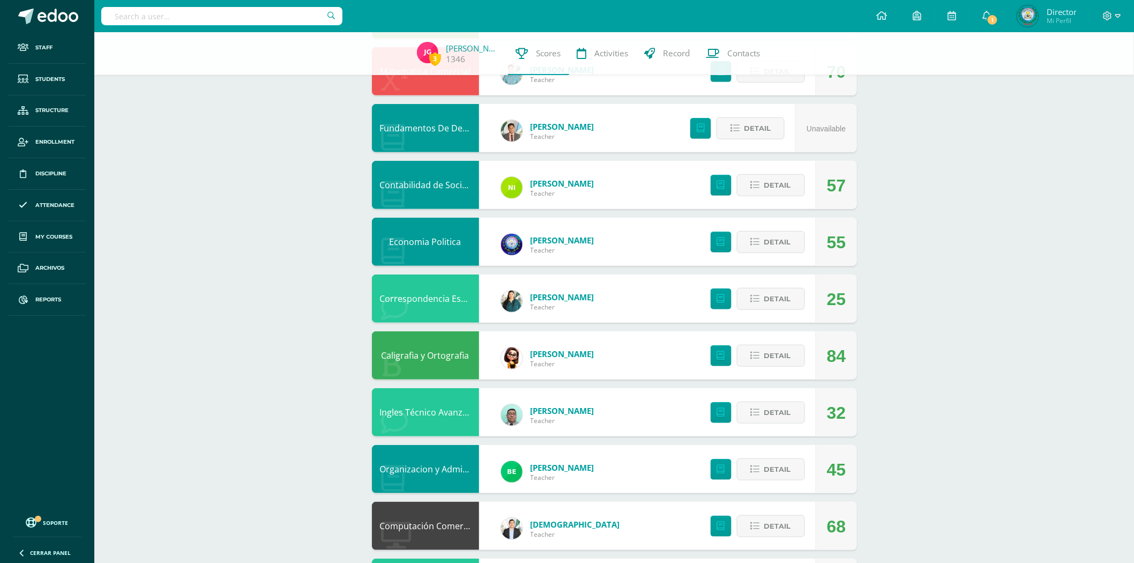
click at [430, 466] on link "Organizacion y Administración de Oficina" at bounding box center [463, 469] width 166 height 12
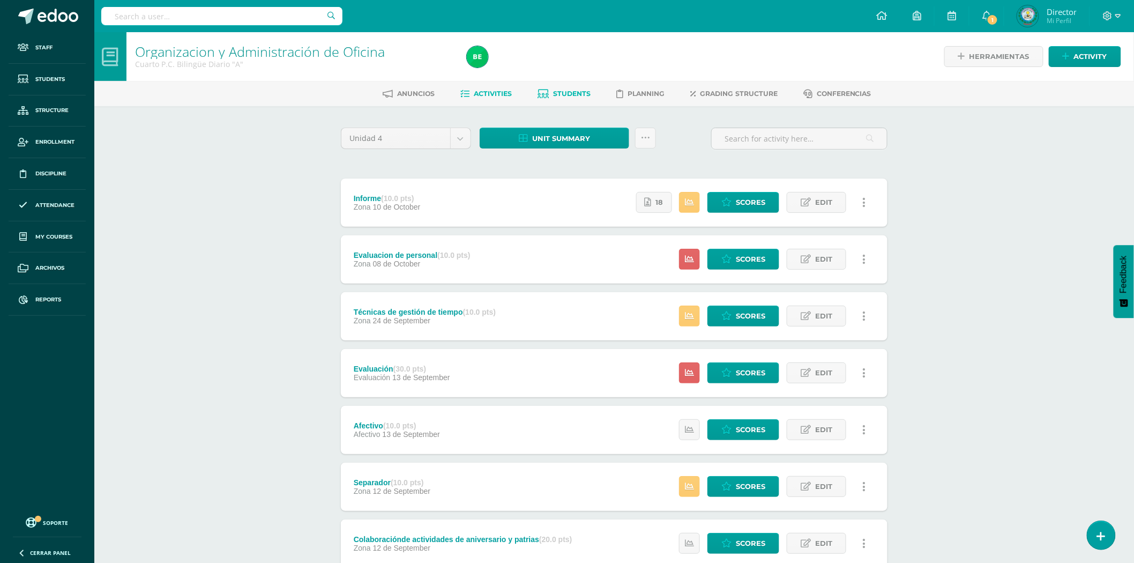
click at [559, 93] on span "Students" at bounding box center [572, 93] width 38 height 8
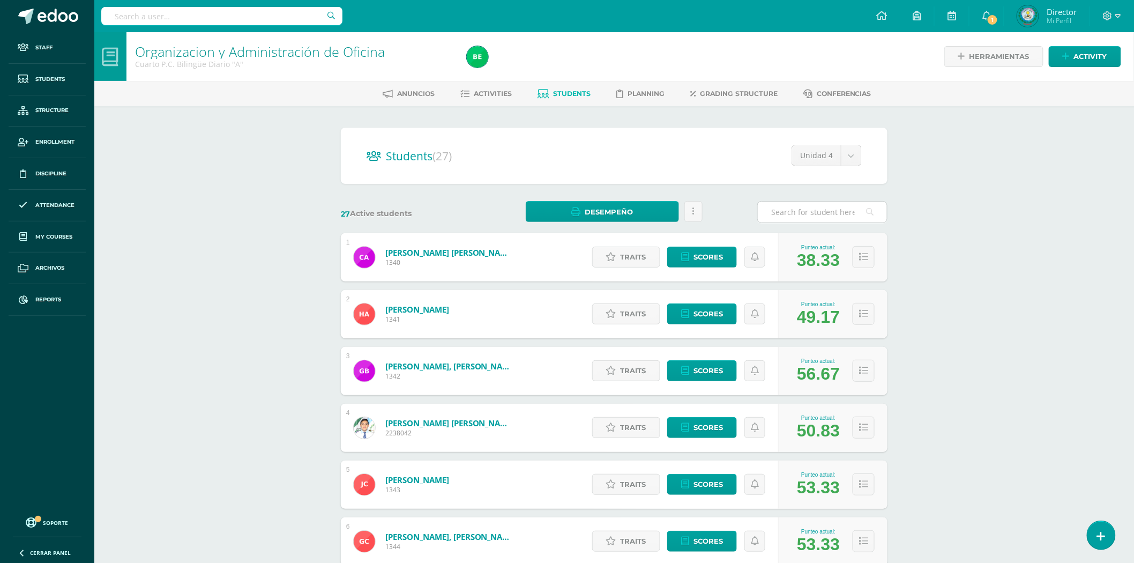
click at [775, 216] on input "text" at bounding box center [822, 211] width 129 height 21
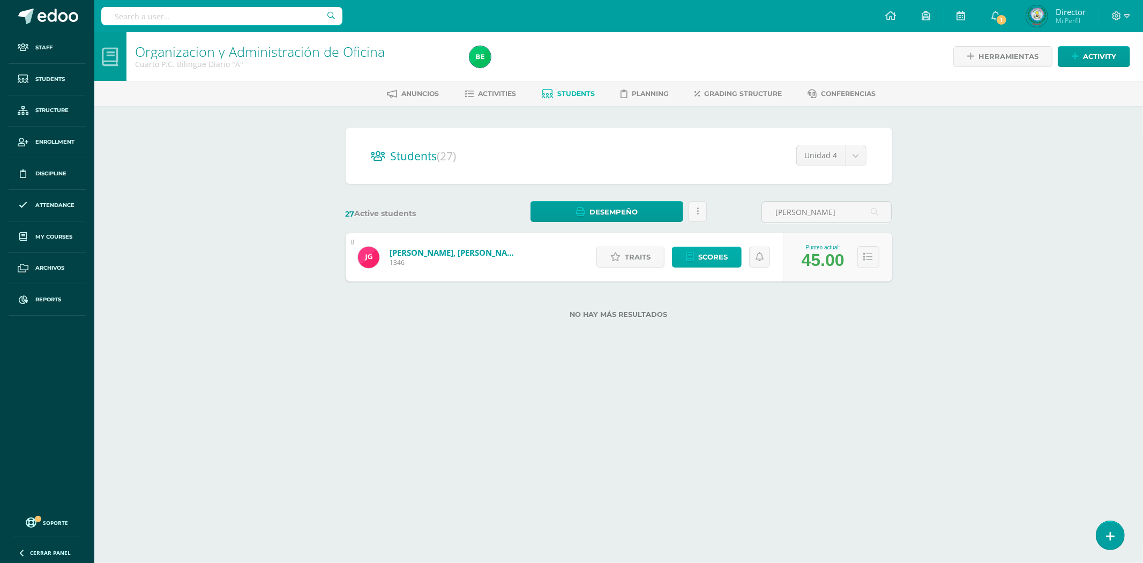
type input "JONATHAN"
click at [703, 256] on span "Scores" at bounding box center [712, 257] width 29 height 20
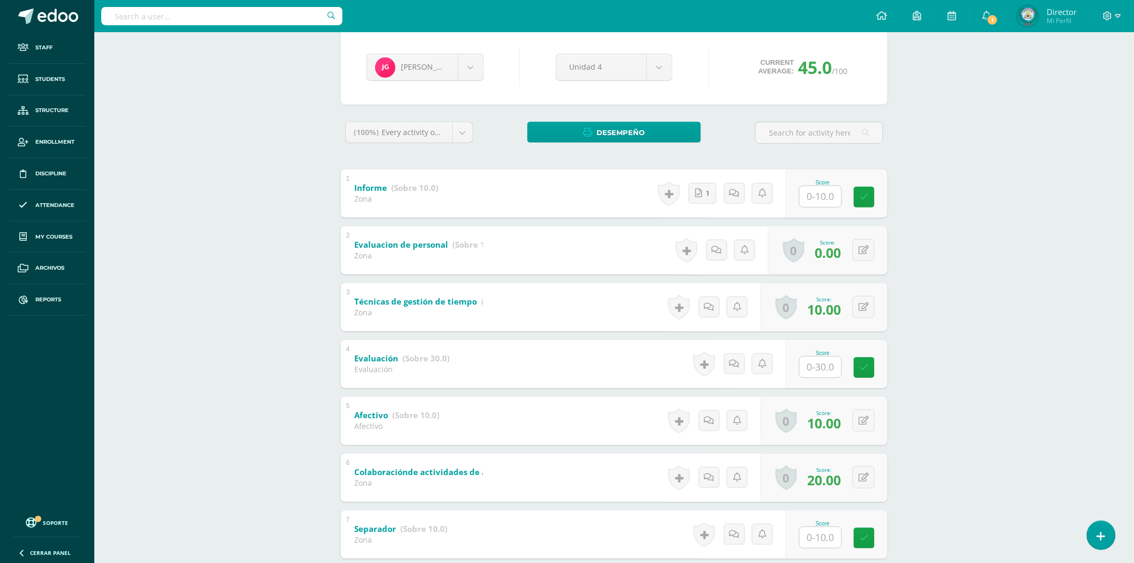
scroll to position [165, 0]
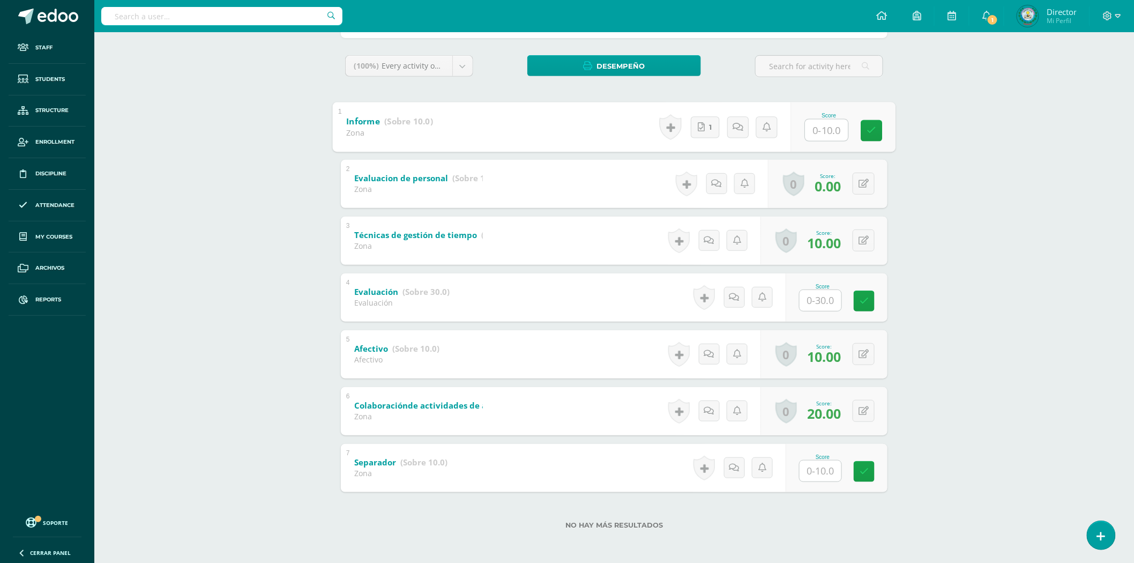
click at [817, 135] on input "text" at bounding box center [826, 129] width 43 height 21
type input "10"
click at [853, 182] on div "0 Badges Badges obtained Aún no hay logros agregados Score: 0.00" at bounding box center [827, 184] width 119 height 48
click at [873, 181] on icon at bounding box center [871, 183] width 11 height 9
type input "10"
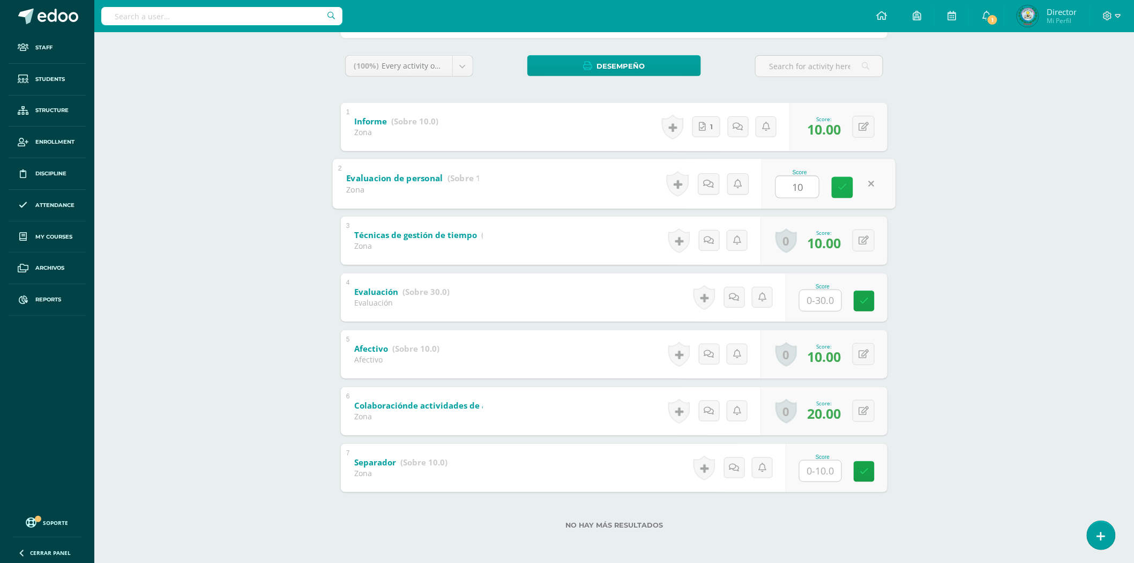
click at [846, 191] on icon at bounding box center [843, 187] width 10 height 9
click at [820, 302] on input "text" at bounding box center [821, 300] width 42 height 21
click at [820, 492] on div "No hay más resultados" at bounding box center [614, 517] width 547 height 50
click at [821, 481] on div "Score" at bounding box center [837, 468] width 102 height 48
click at [818, 470] on input "text" at bounding box center [821, 470] width 42 height 21
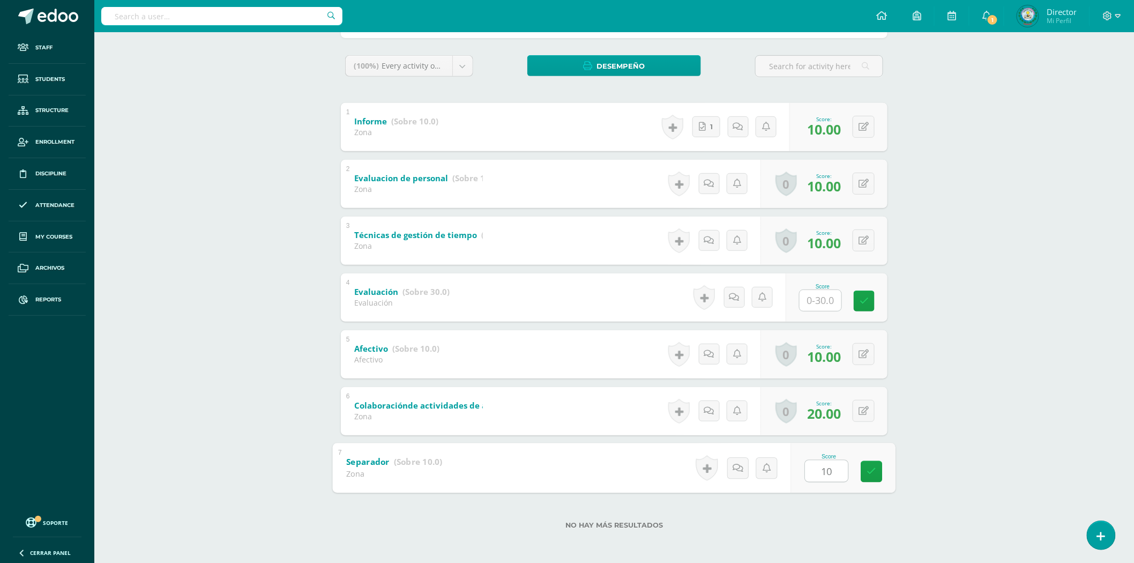
type input "10"
click at [811, 296] on input "text" at bounding box center [826, 299] width 43 height 21
type input "5"
click at [958, 334] on div "Organizacion y Administración de Oficina Cuarto P.C. Bilingüe Diario "A" Herram…" at bounding box center [614, 216] width 1040 height 696
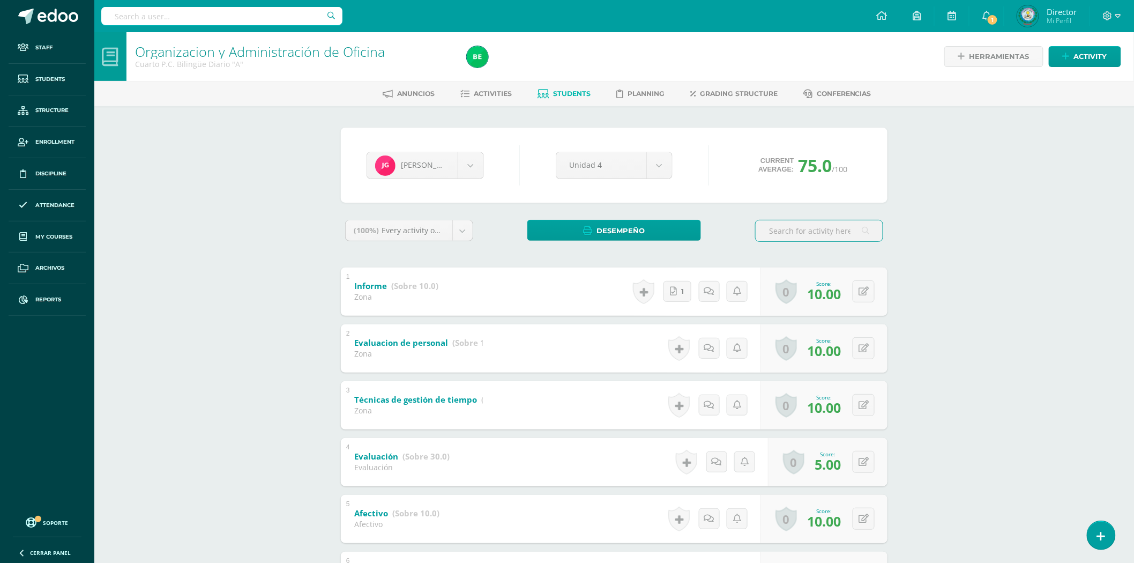
click at [208, 18] on input "text" at bounding box center [221, 16] width 241 height 18
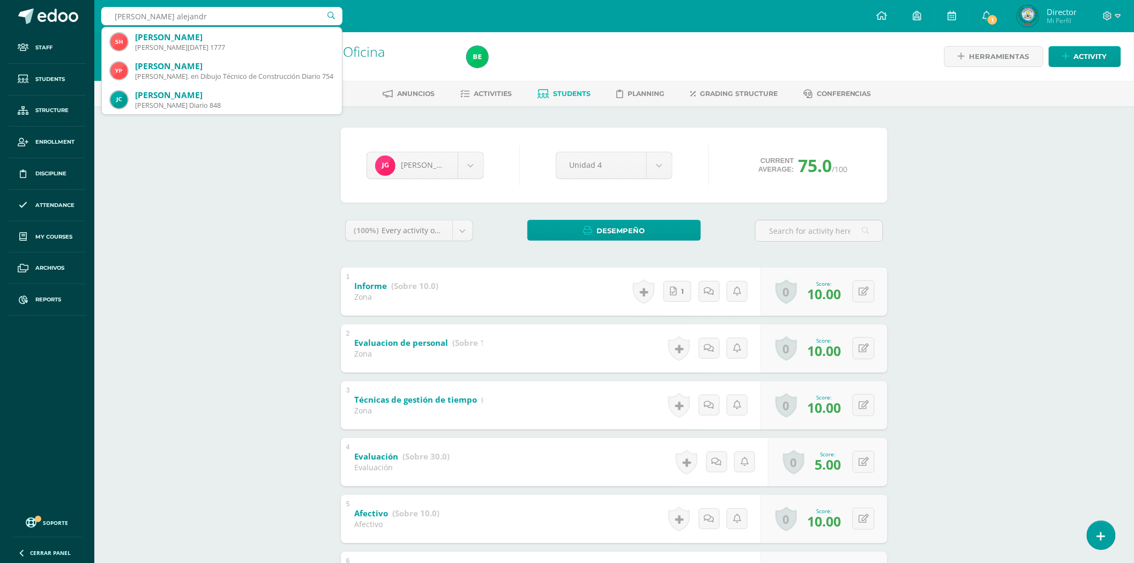
type input "sulema alejandra"
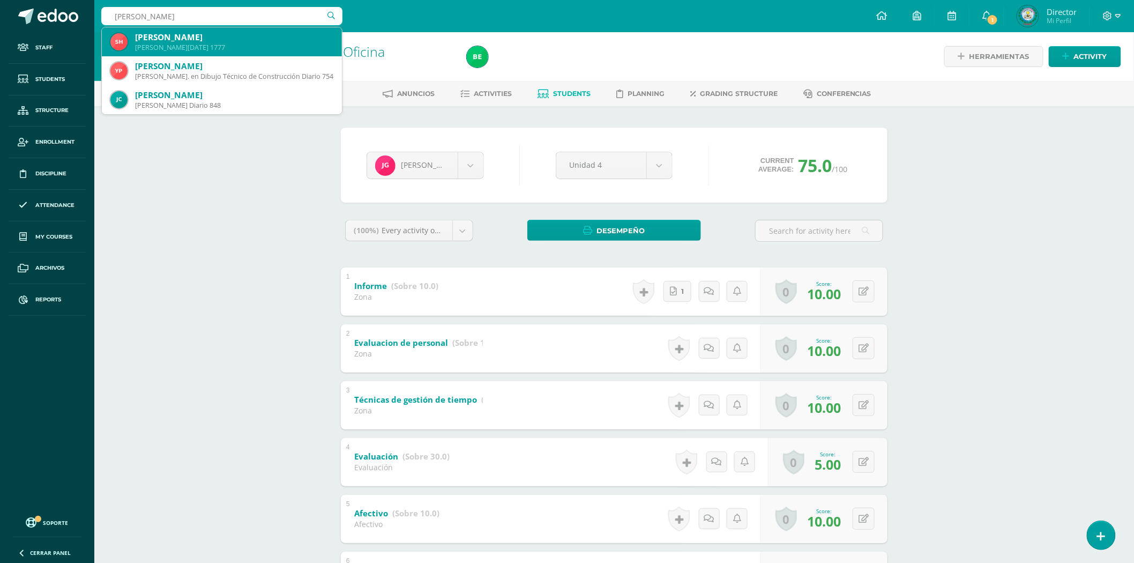
click at [206, 40] on div "Sulema Alejandra Hernández Pérez" at bounding box center [234, 37] width 198 height 11
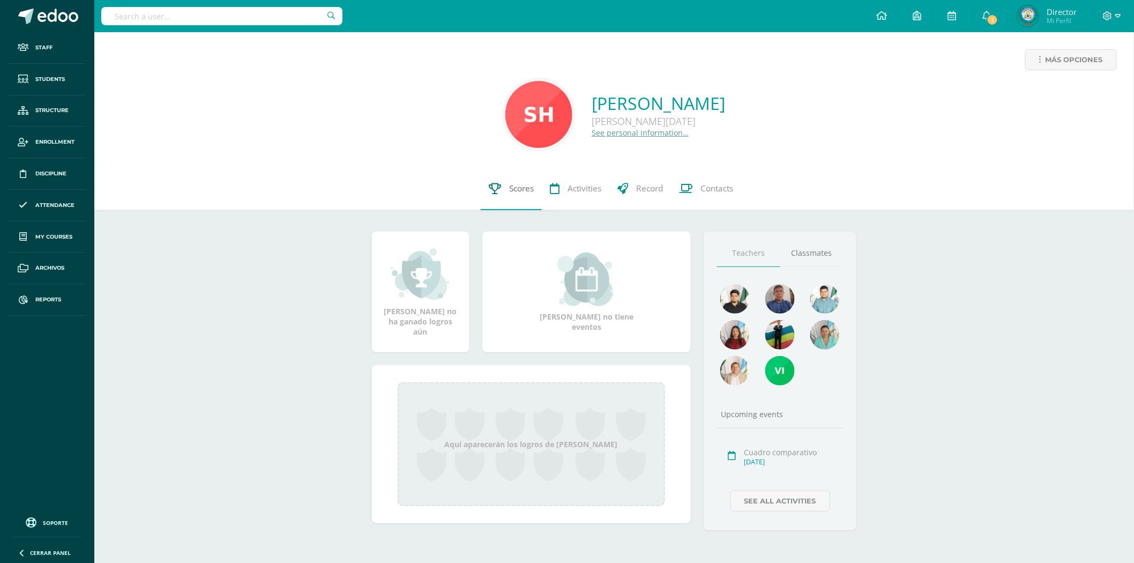
click at [502, 184] on link "Scores" at bounding box center [511, 188] width 61 height 43
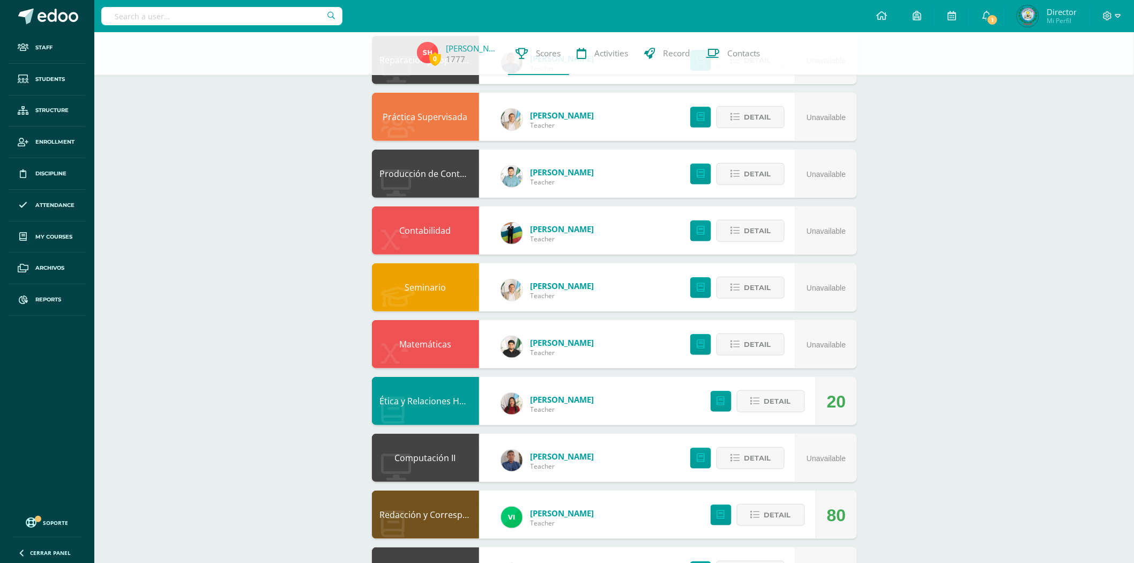
scroll to position [178, 0]
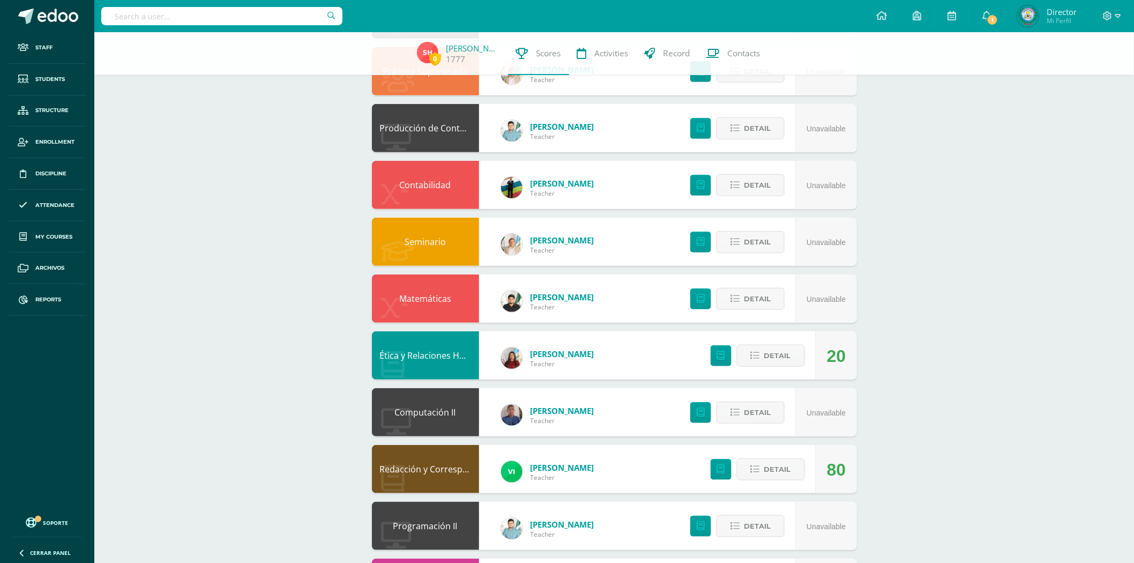
click at [444, 520] on link "Programación II" at bounding box center [425, 526] width 64 height 12
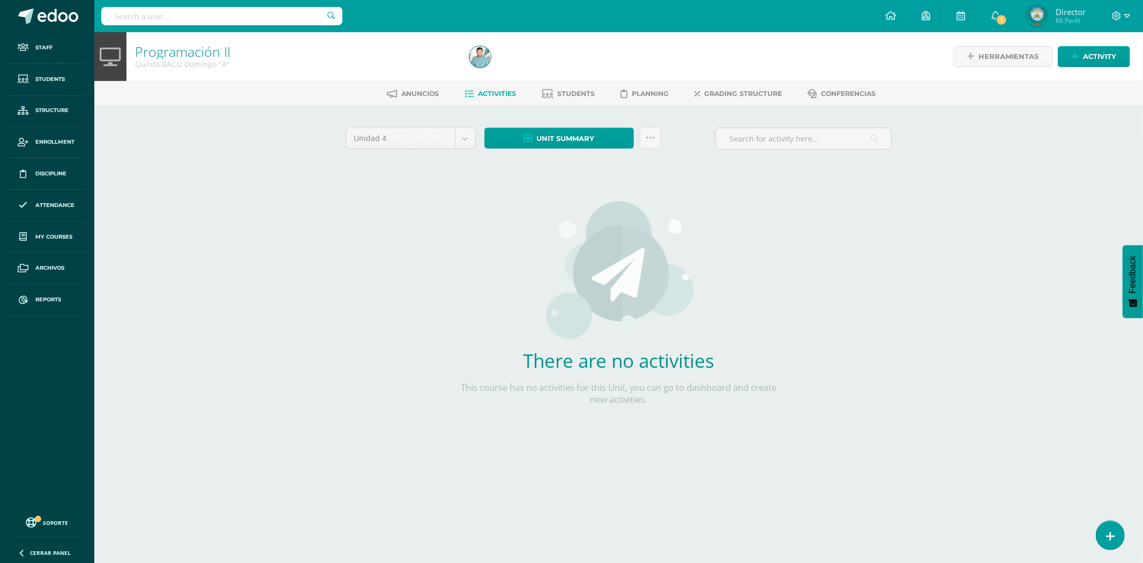
click at [244, 18] on input "text" at bounding box center [221, 16] width 241 height 18
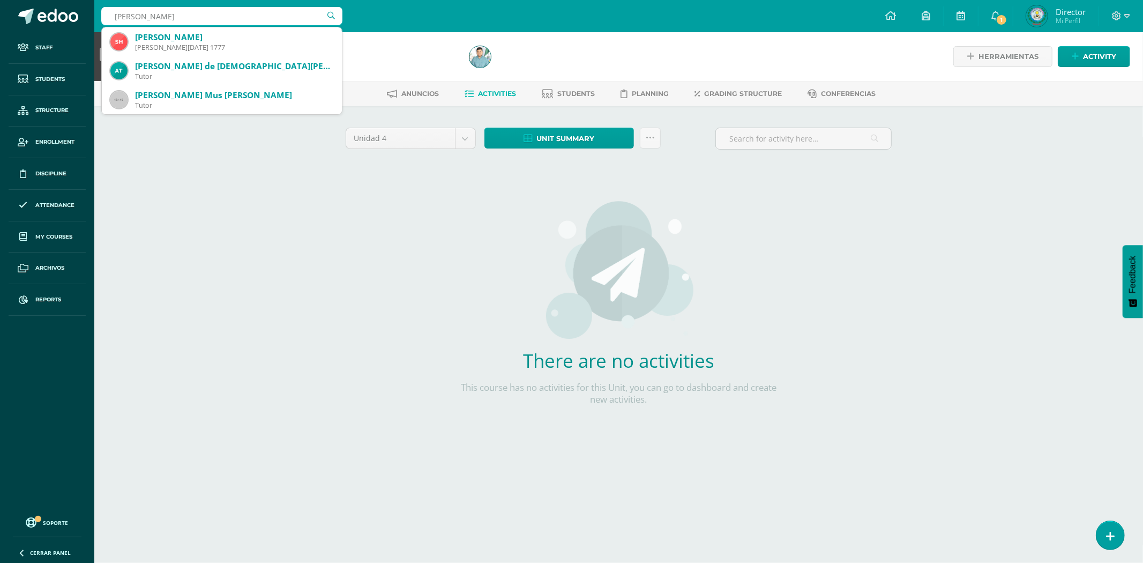
type input "sulema alejandra"
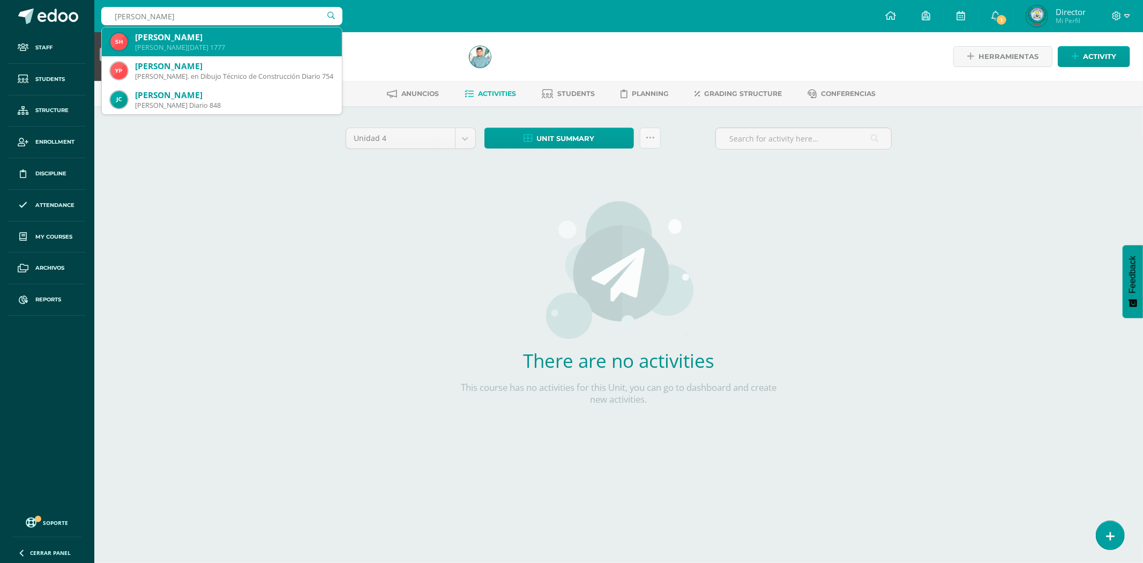
click at [231, 40] on div "Sulema Alejandra Hernández Pérez" at bounding box center [234, 37] width 198 height 11
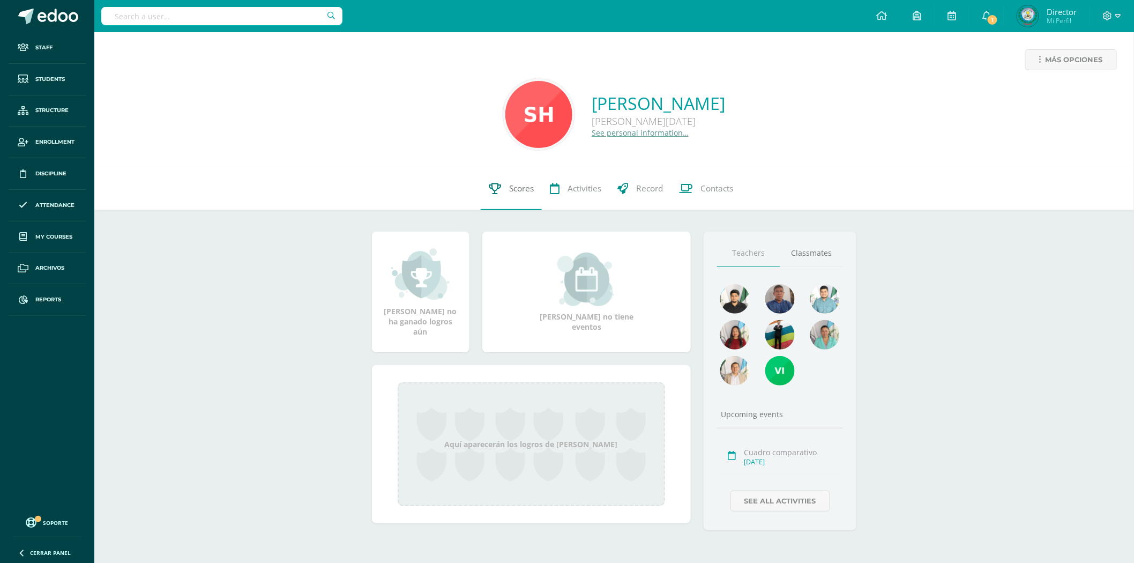
click at [502, 194] on link "Scores" at bounding box center [511, 188] width 61 height 43
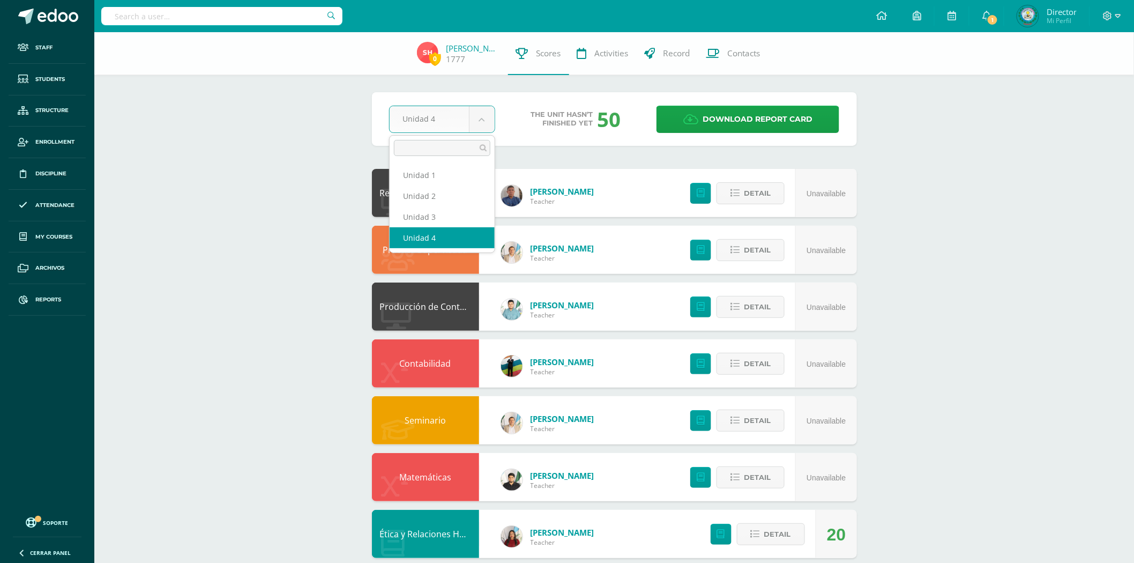
click at [475, 120] on body "Staff Students Structure Enrollment Discipline Attendance My courses Archivos R…" at bounding box center [567, 431] width 1134 height 863
select select "Unidad 3"
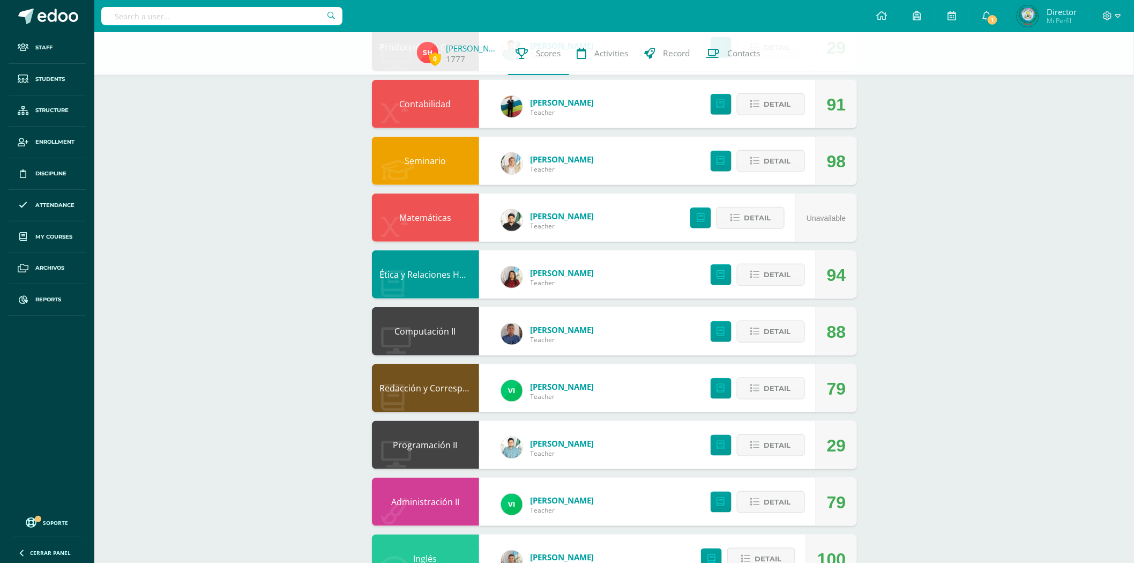
scroll to position [301, 0]
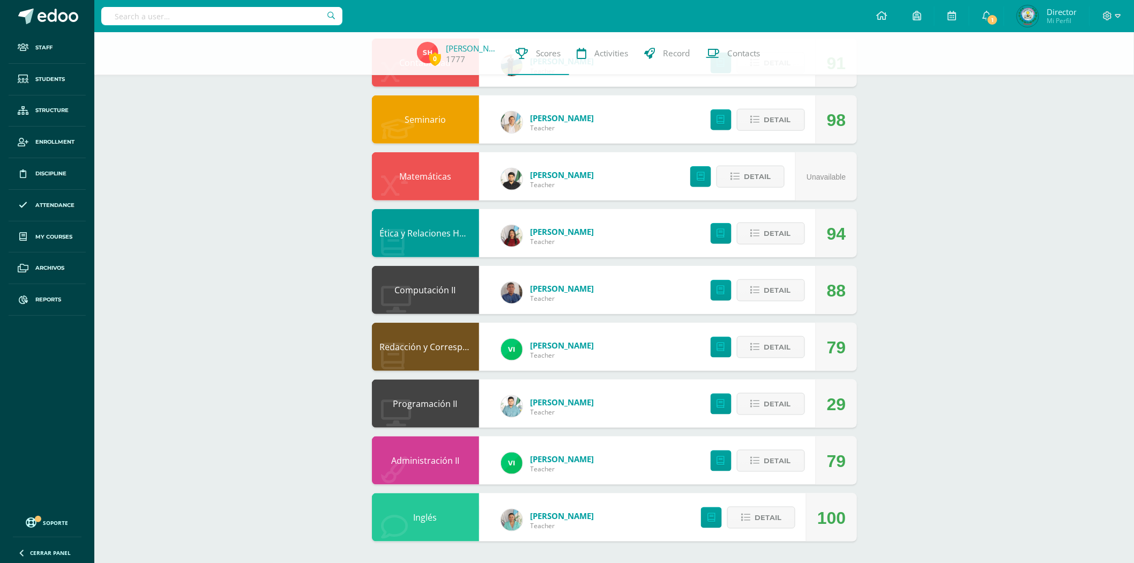
click at [435, 406] on link "Programación II" at bounding box center [425, 404] width 64 height 12
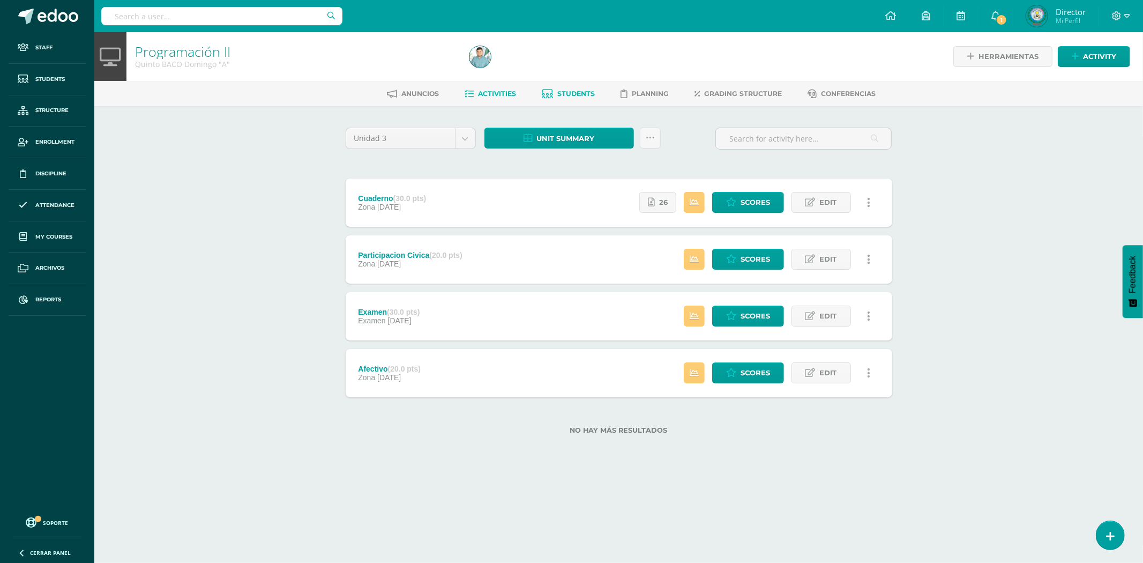
click at [555, 93] on link "Students" at bounding box center [568, 93] width 53 height 17
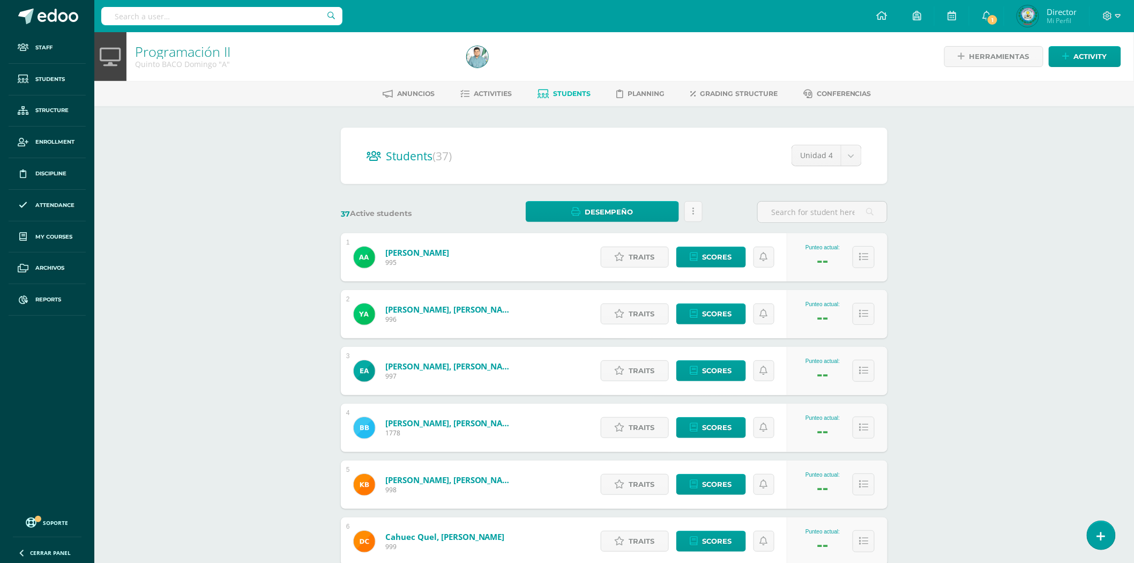
click at [810, 168] on div "Unidad 4 Unidad 4 Unidad 3 Unidad 2 Unidad 1" at bounding box center [817, 160] width 87 height 30
click at [812, 158] on body "Staff Students Structure Enrollment Discipline Attendance My courses Archivos R…" at bounding box center [567, 430] width 1134 height 860
select select "/dashboard/teacher/section/2386/students/?unit=76132"
click at [805, 212] on input "text" at bounding box center [822, 211] width 129 height 21
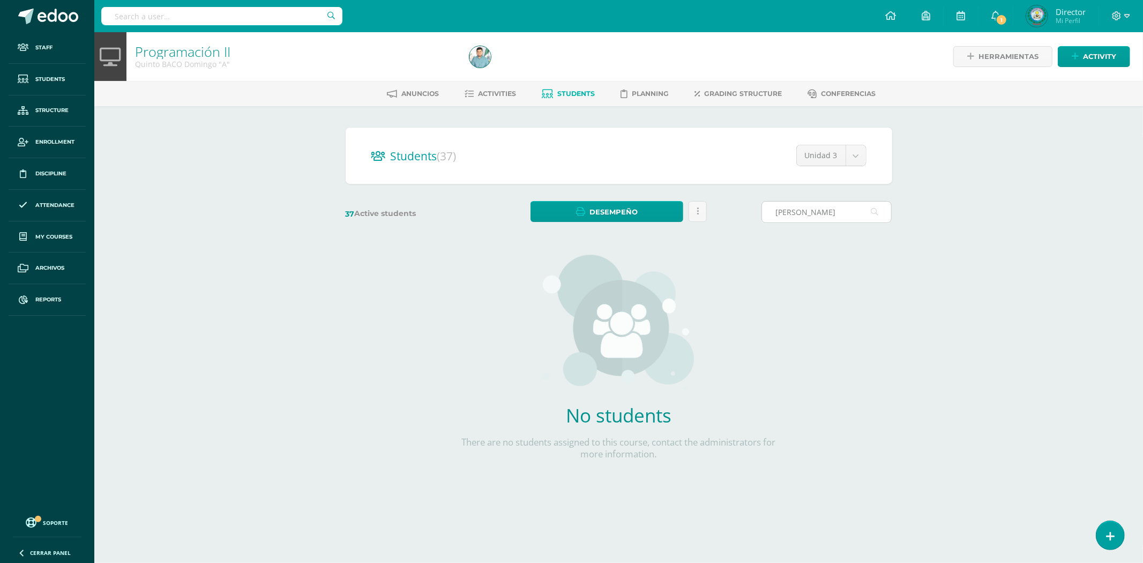
click at [787, 211] on input "[PERSON_NAME]" at bounding box center [826, 211] width 129 height 21
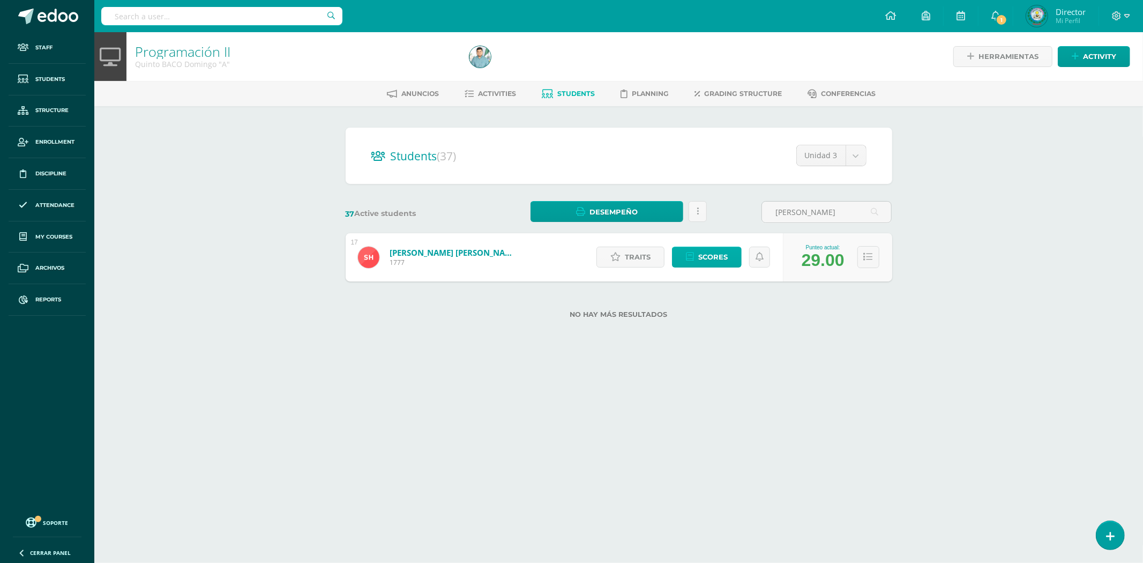
type input "[PERSON_NAME]"
click at [690, 258] on icon at bounding box center [690, 256] width 8 height 9
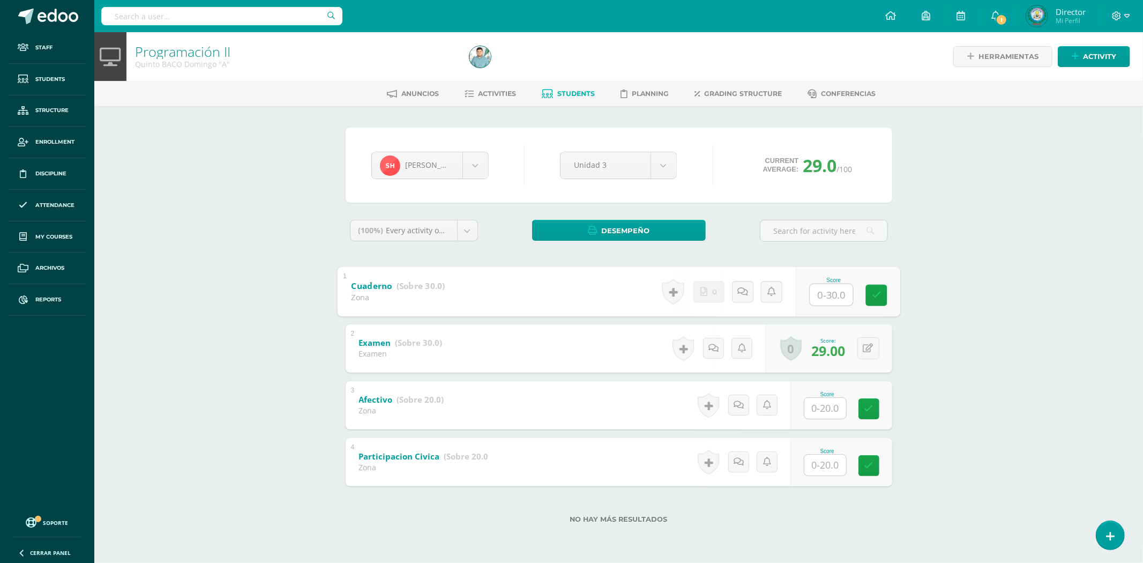
click at [829, 296] on input "text" at bounding box center [831, 293] width 43 height 21
type input "30"
click at [823, 401] on input "text" at bounding box center [825, 408] width 42 height 21
type input "20"
click at [871, 402] on link at bounding box center [875, 408] width 21 height 21
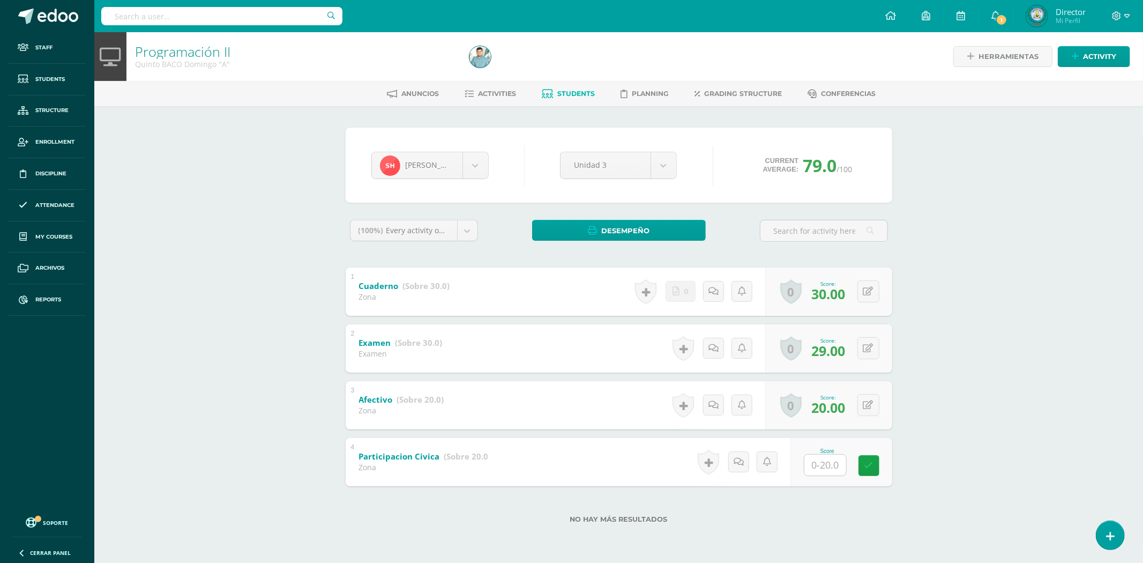
click at [808, 462] on div at bounding box center [825, 465] width 43 height 22
type input "20"
click at [886, 465] on link at bounding box center [875, 464] width 21 height 21
click at [132, 9] on input "text" at bounding box center [221, 16] width 241 height 18
type input "miguel jeremias"
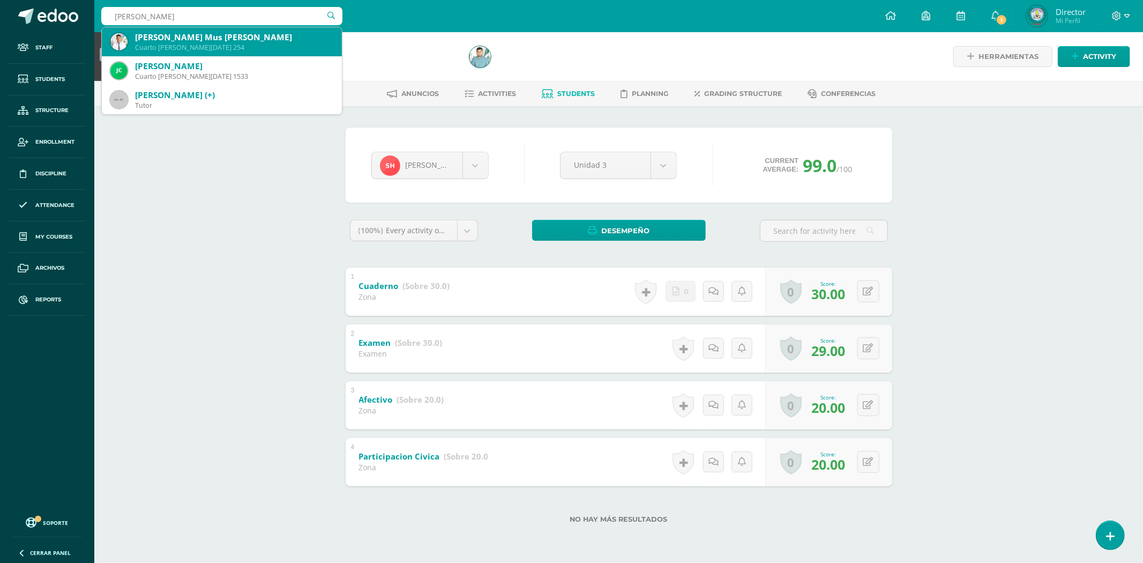
click at [185, 43] on div "Cuarto BACO Sábado 254" at bounding box center [234, 47] width 198 height 9
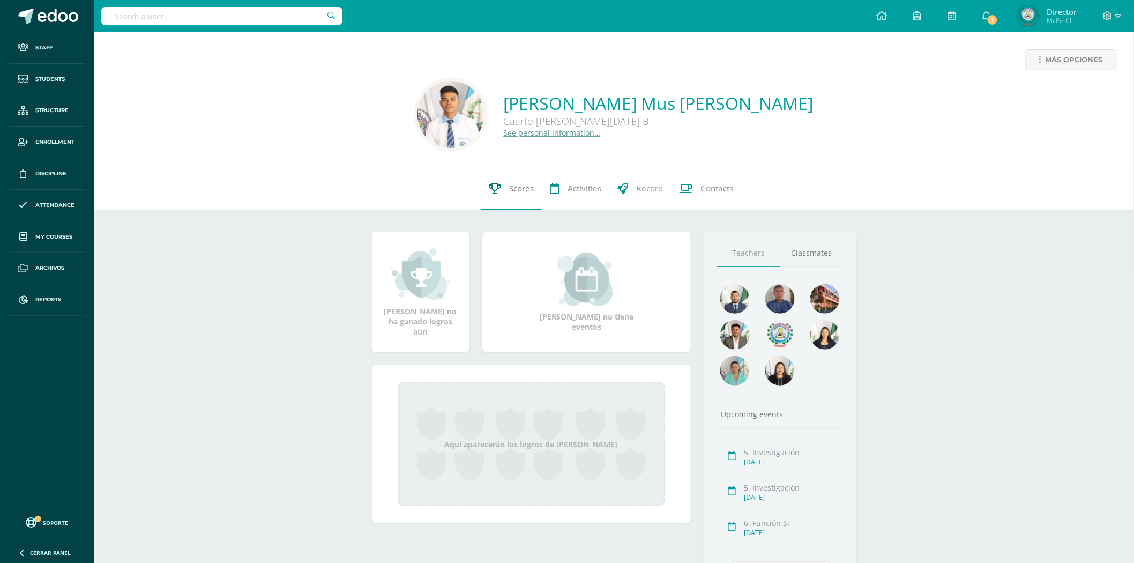
click at [518, 199] on link "Scores" at bounding box center [511, 188] width 61 height 43
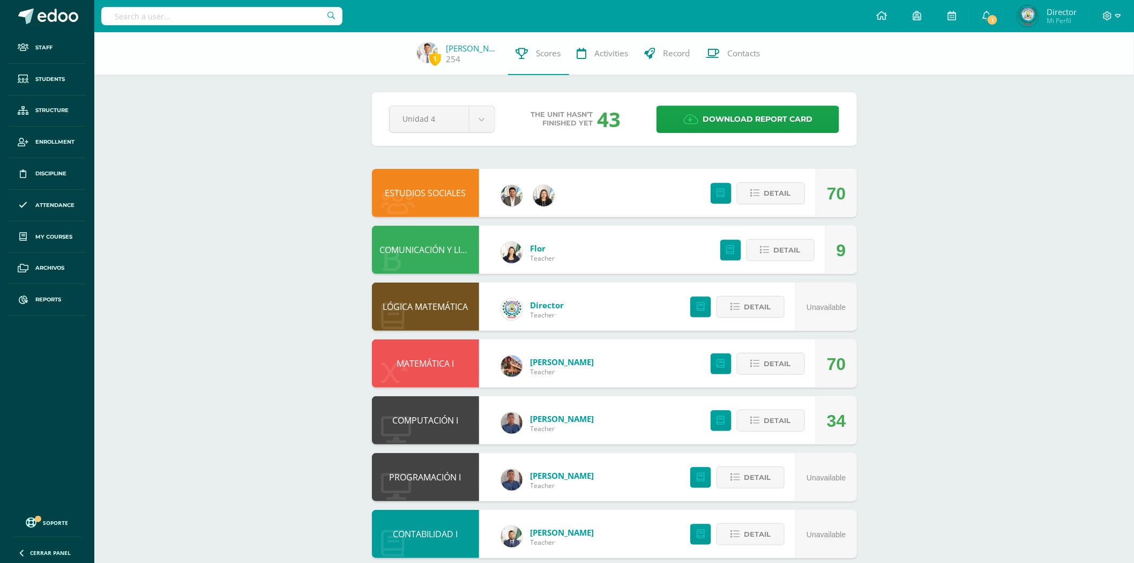
click at [466, 195] on link "ESTUDIOS SOCIALES" at bounding box center [425, 193] width 81 height 12
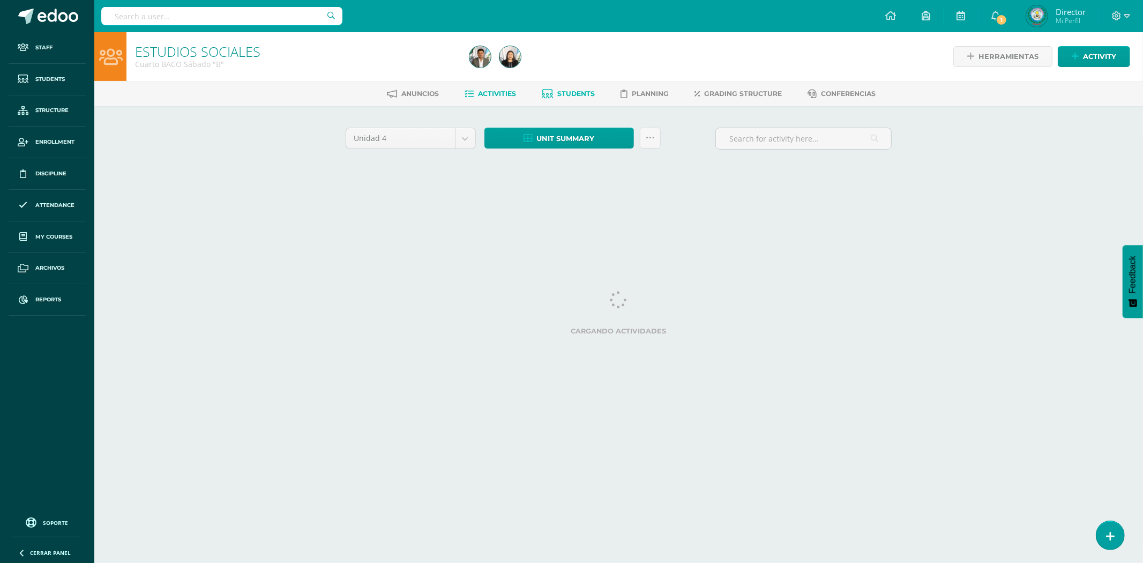
click at [571, 93] on span "Students" at bounding box center [577, 93] width 38 height 8
